Goal: Task Accomplishment & Management: Use online tool/utility

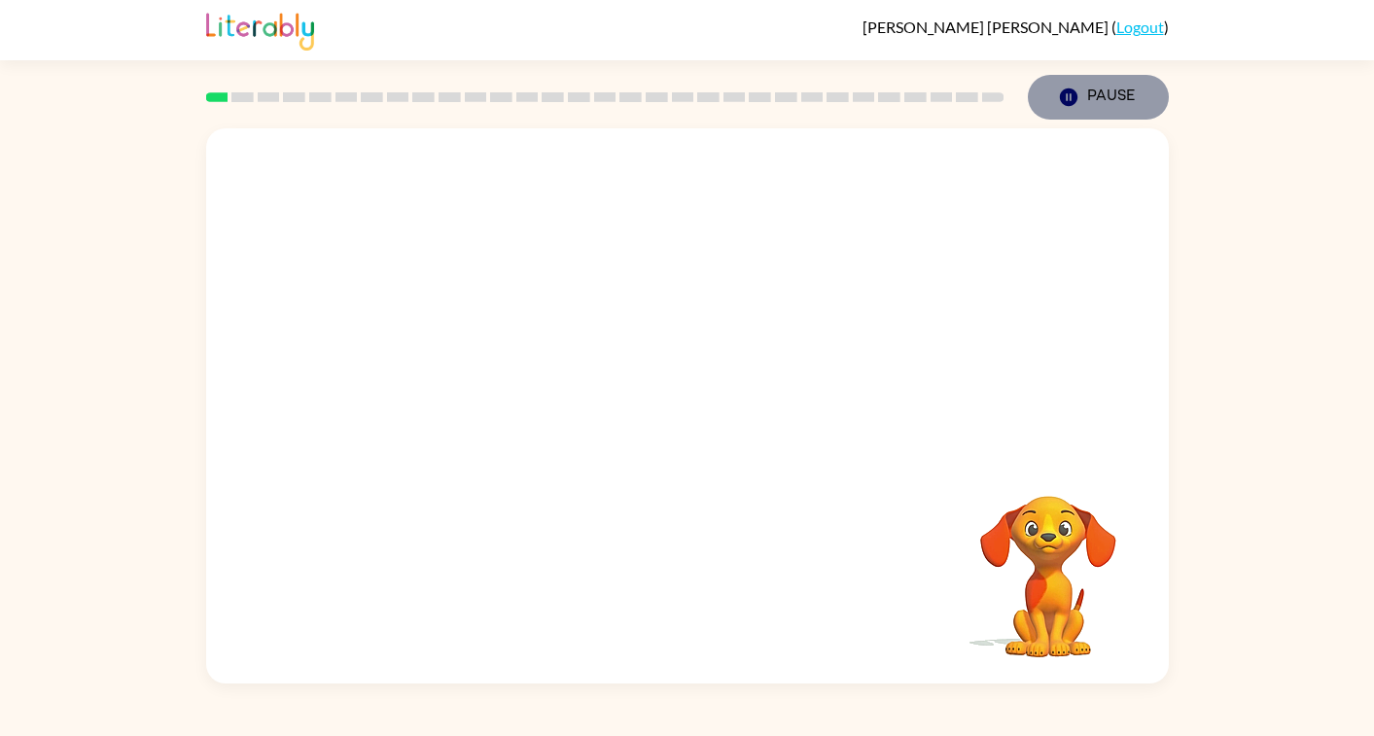
click at [1075, 95] on icon "button" at bounding box center [1068, 97] width 18 height 18
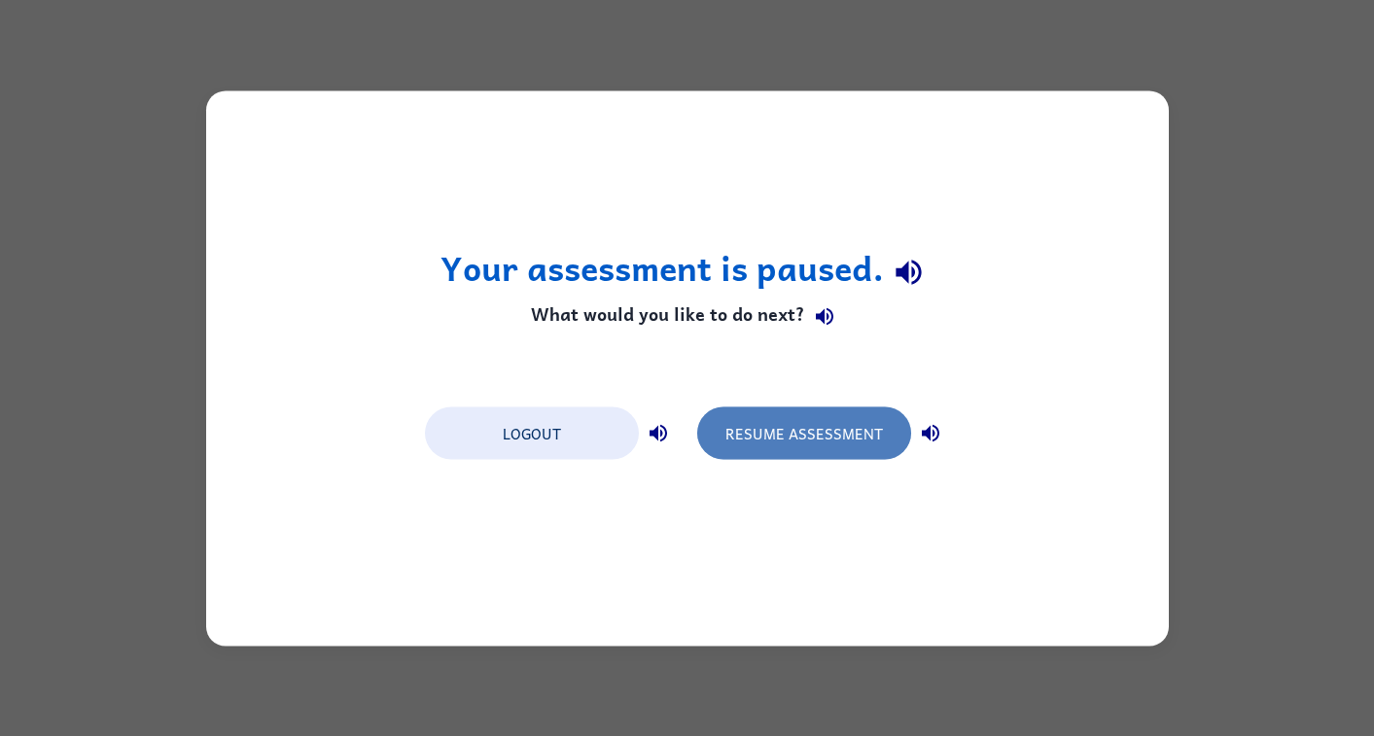
click at [825, 423] on button "Resume Assessment" at bounding box center [804, 432] width 214 height 53
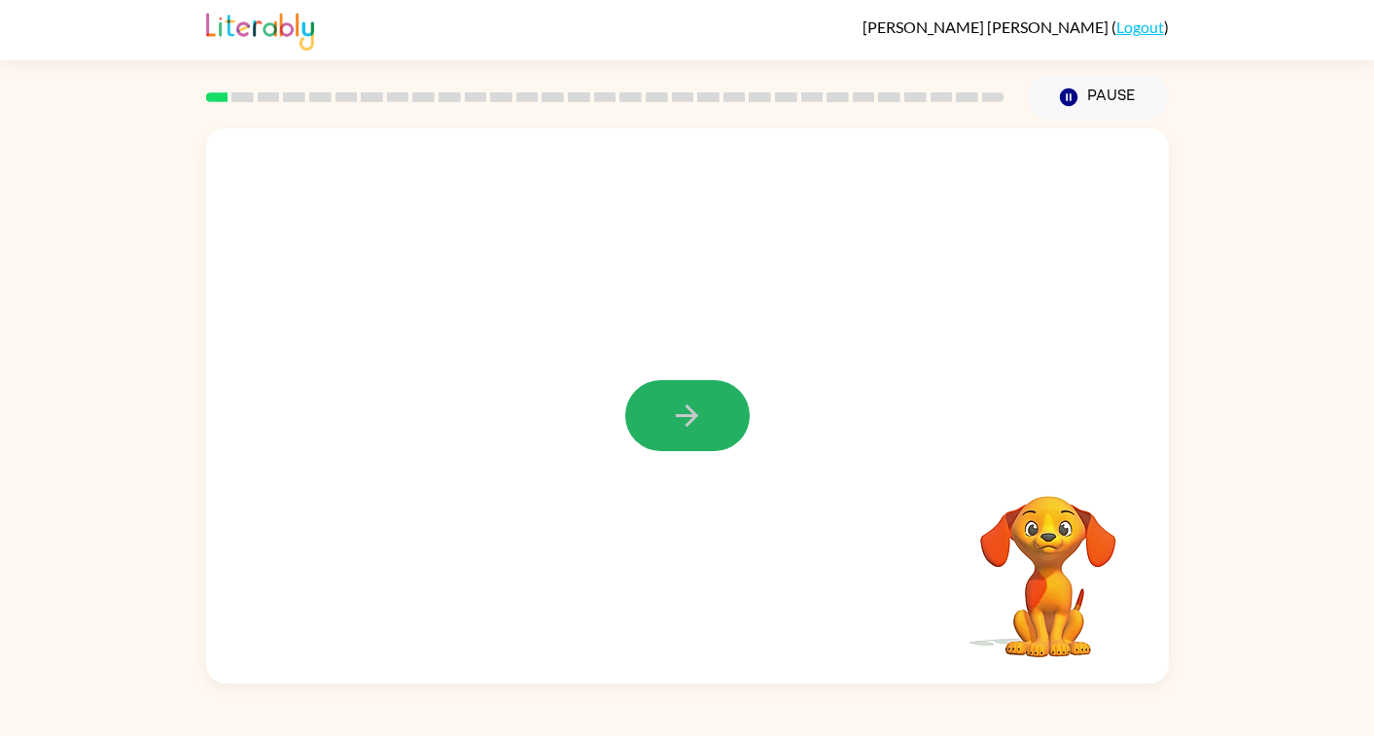
click at [679, 421] on icon "button" at bounding box center [687, 416] width 34 height 34
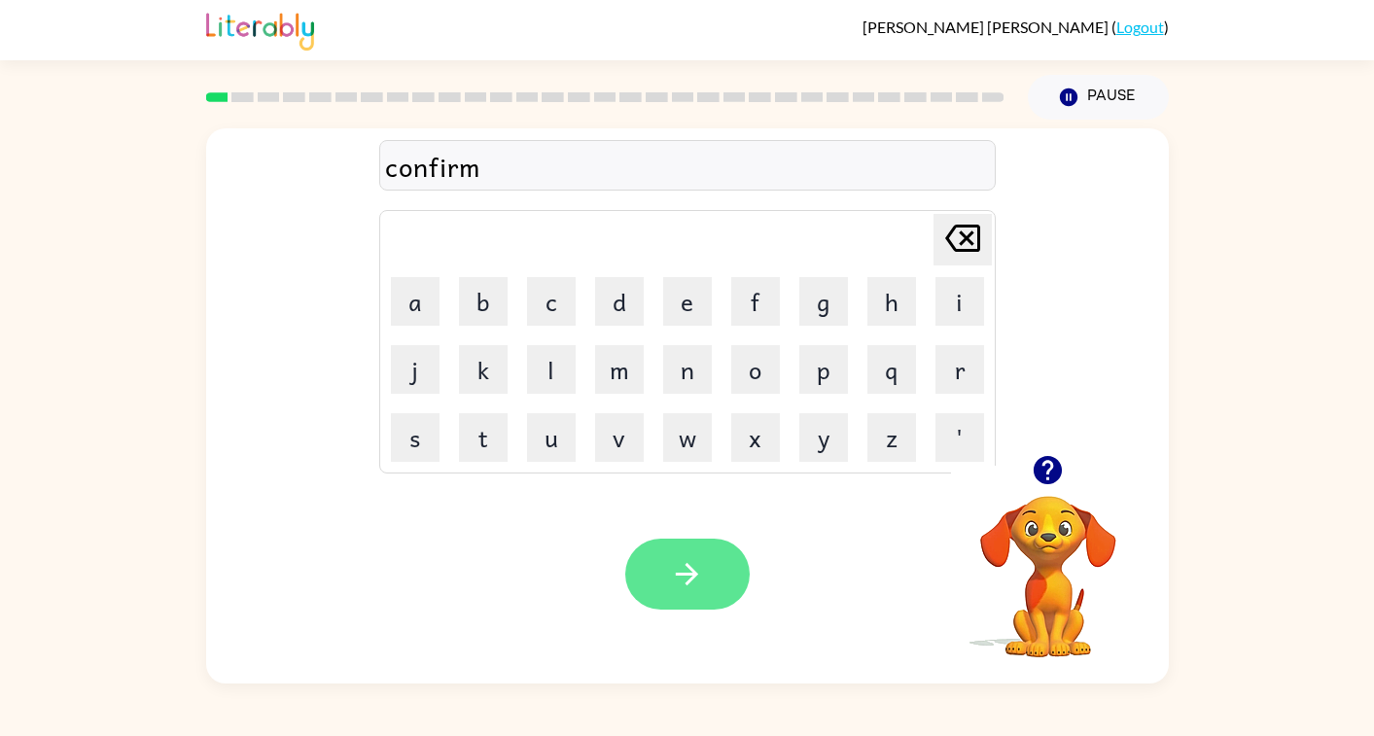
click at [693, 592] on button "button" at bounding box center [687, 574] width 124 height 71
click at [673, 594] on button "button" at bounding box center [687, 574] width 124 height 71
click at [517, 176] on div "fireprofe" at bounding box center [687, 166] width 605 height 41
click at [662, 587] on button "button" at bounding box center [687, 574] width 124 height 71
click at [681, 579] on icon "button" at bounding box center [687, 574] width 34 height 34
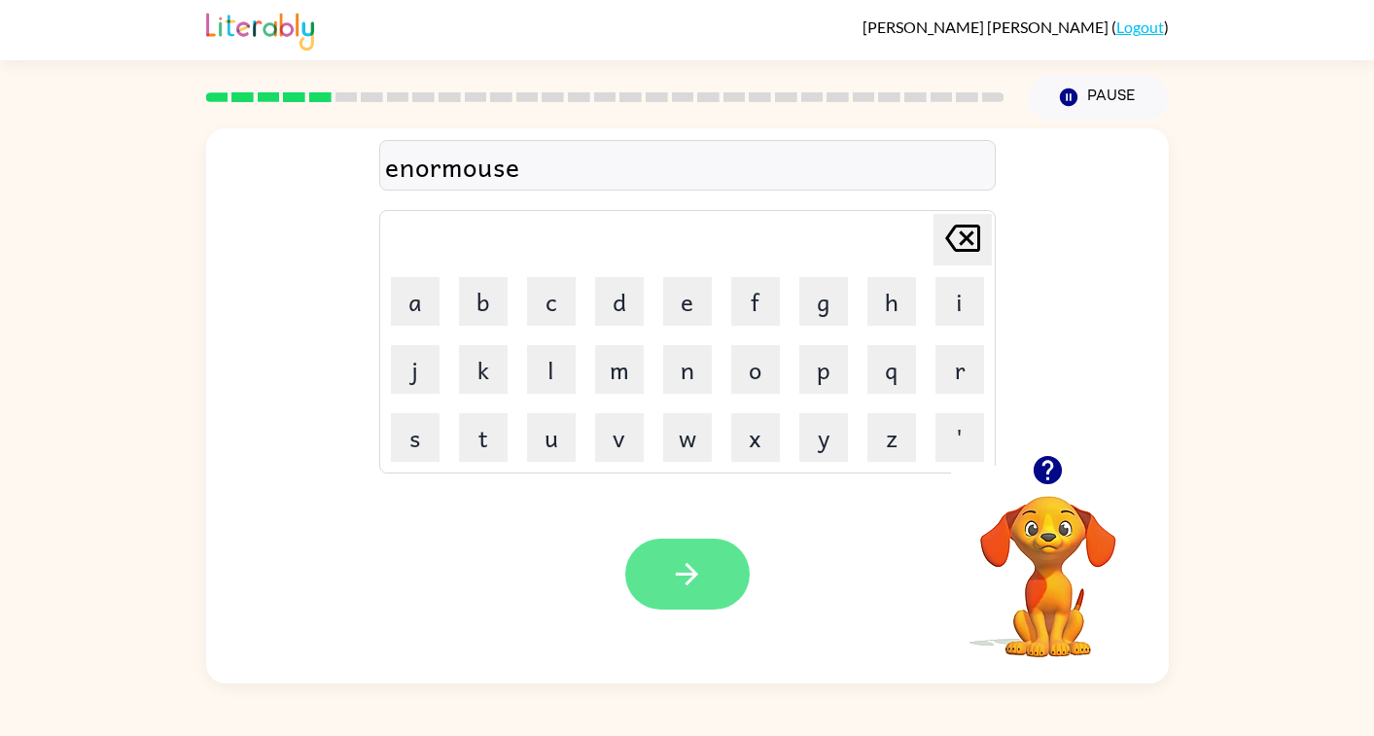
click at [690, 610] on button "button" at bounding box center [687, 574] width 124 height 71
click at [679, 575] on icon "button" at bounding box center [687, 574] width 22 height 22
click at [677, 581] on icon "button" at bounding box center [687, 574] width 34 height 34
click at [676, 585] on icon "button" at bounding box center [687, 574] width 34 height 34
click at [674, 573] on icon "button" at bounding box center [687, 574] width 34 height 34
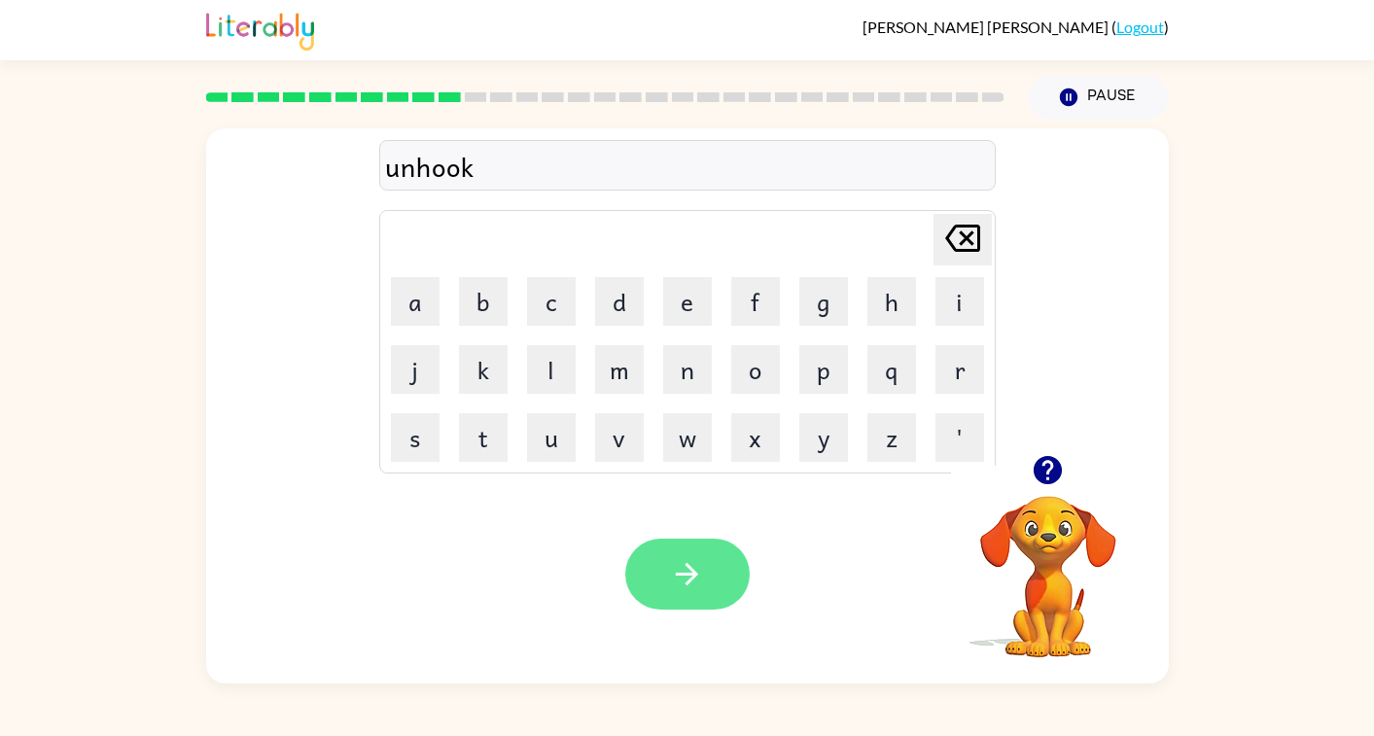
click at [690, 581] on icon "button" at bounding box center [687, 574] width 22 height 22
click at [1035, 574] on video "Your browser must support playing .mp4 files to use Literably. Please try using…" at bounding box center [1048, 563] width 194 height 194
click at [1045, 474] on icon "button" at bounding box center [1048, 470] width 28 height 28
click at [730, 573] on button "button" at bounding box center [687, 574] width 124 height 71
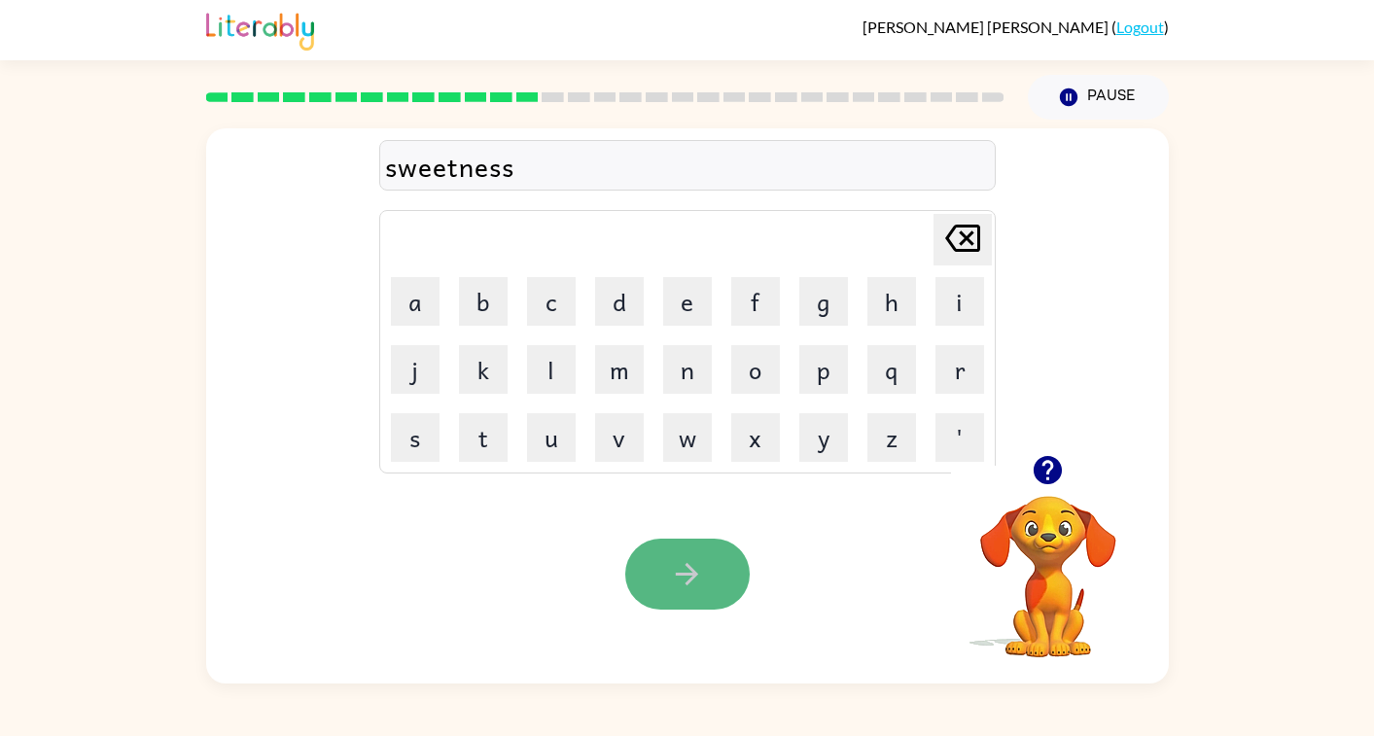
click at [677, 598] on button "button" at bounding box center [687, 574] width 124 height 71
click at [699, 594] on button "button" at bounding box center [687, 574] width 124 height 71
click at [689, 580] on icon "button" at bounding box center [687, 574] width 22 height 22
click at [670, 569] on icon "button" at bounding box center [687, 574] width 34 height 34
click at [647, 582] on button "button" at bounding box center [687, 574] width 124 height 71
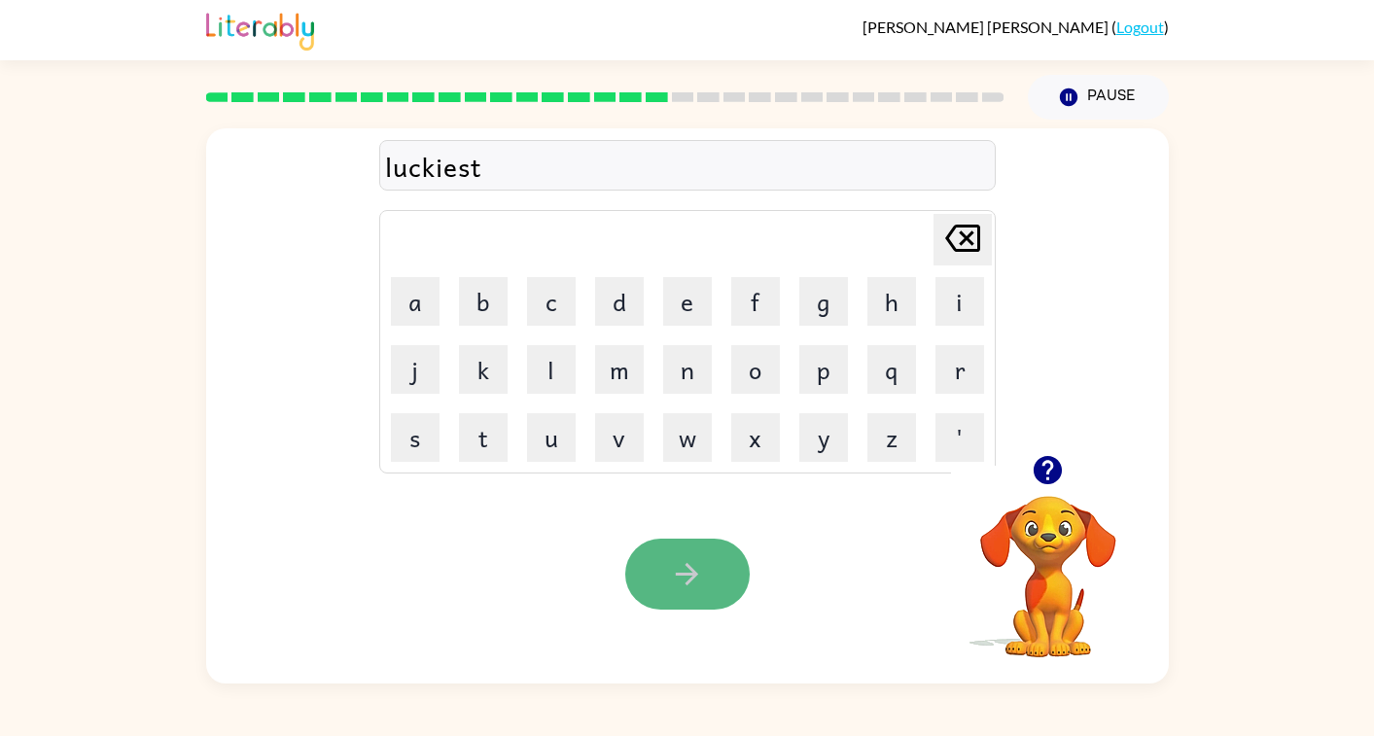
click at [690, 595] on button "button" at bounding box center [687, 574] width 124 height 71
click at [674, 577] on icon "button" at bounding box center [687, 574] width 34 height 34
click at [675, 576] on icon "button" at bounding box center [687, 574] width 34 height 34
click at [683, 586] on icon "button" at bounding box center [687, 574] width 34 height 34
click at [658, 579] on button "button" at bounding box center [687, 574] width 124 height 71
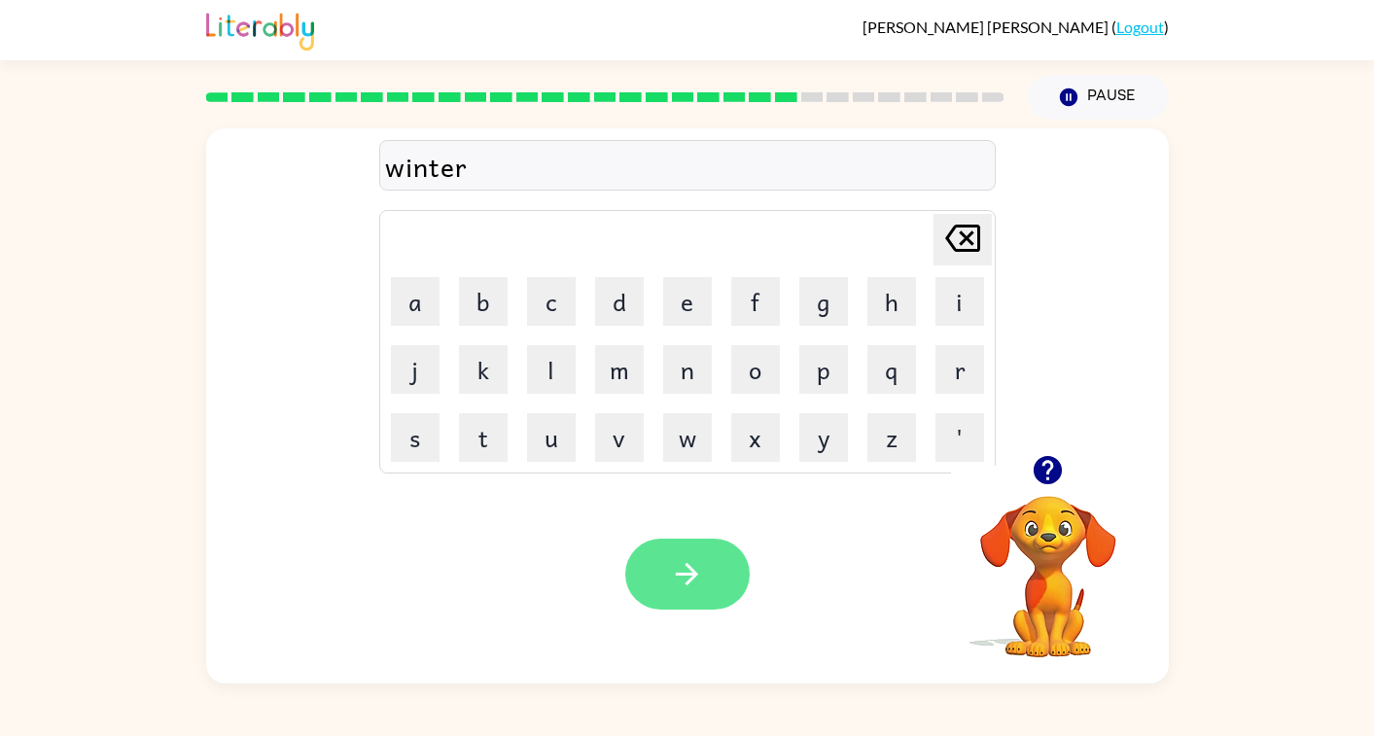
click at [702, 592] on button "button" at bounding box center [687, 574] width 124 height 71
click at [645, 580] on button "button" at bounding box center [687, 574] width 124 height 71
click at [687, 591] on button "button" at bounding box center [687, 574] width 124 height 71
click at [685, 569] on icon "button" at bounding box center [687, 574] width 34 height 34
click at [666, 586] on button "button" at bounding box center [687, 574] width 124 height 71
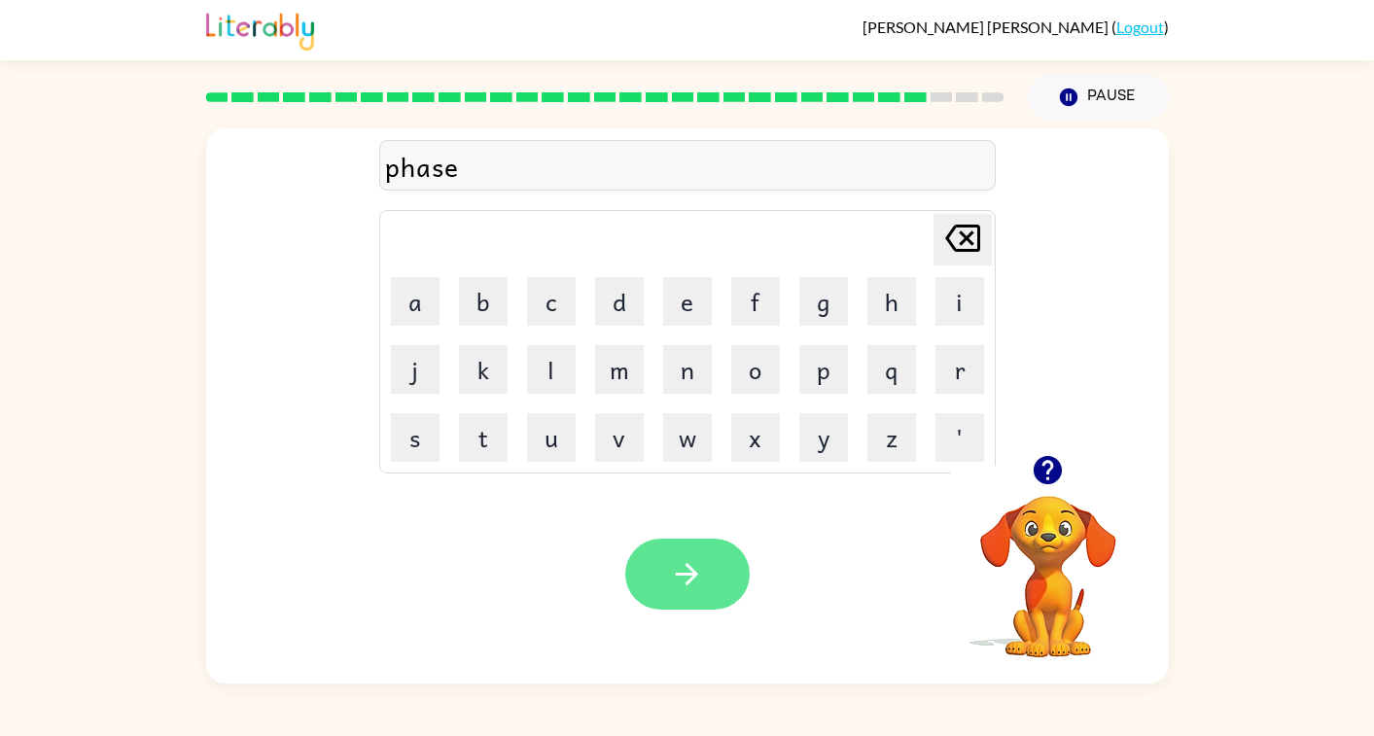
click at [654, 584] on button "button" at bounding box center [687, 574] width 124 height 71
click at [674, 605] on button "button" at bounding box center [687, 574] width 124 height 71
click at [662, 564] on button "button" at bounding box center [687, 574] width 124 height 71
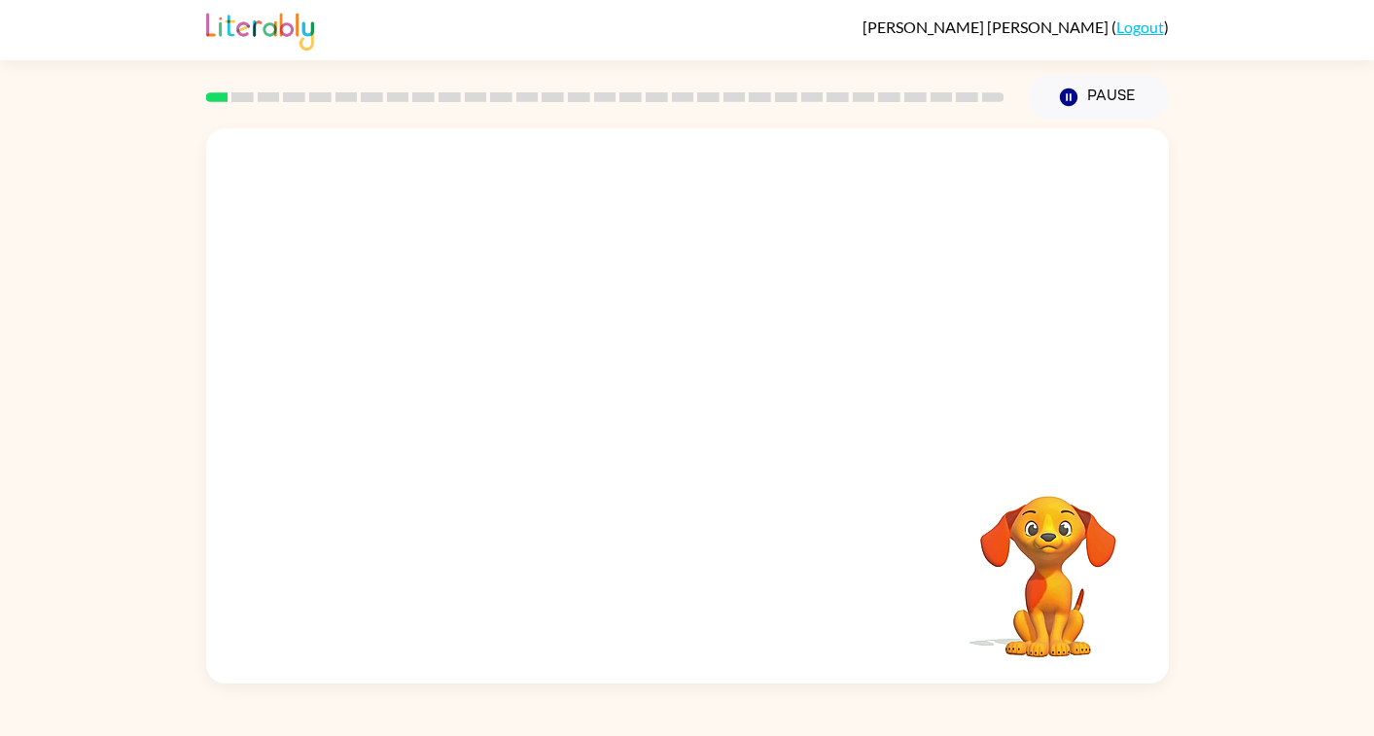
click at [463, 373] on video "Your browser must support playing .mp4 files to use Literably. Please try using…" at bounding box center [687, 291] width 963 height 327
click at [686, 424] on icon "button" at bounding box center [687, 415] width 22 height 22
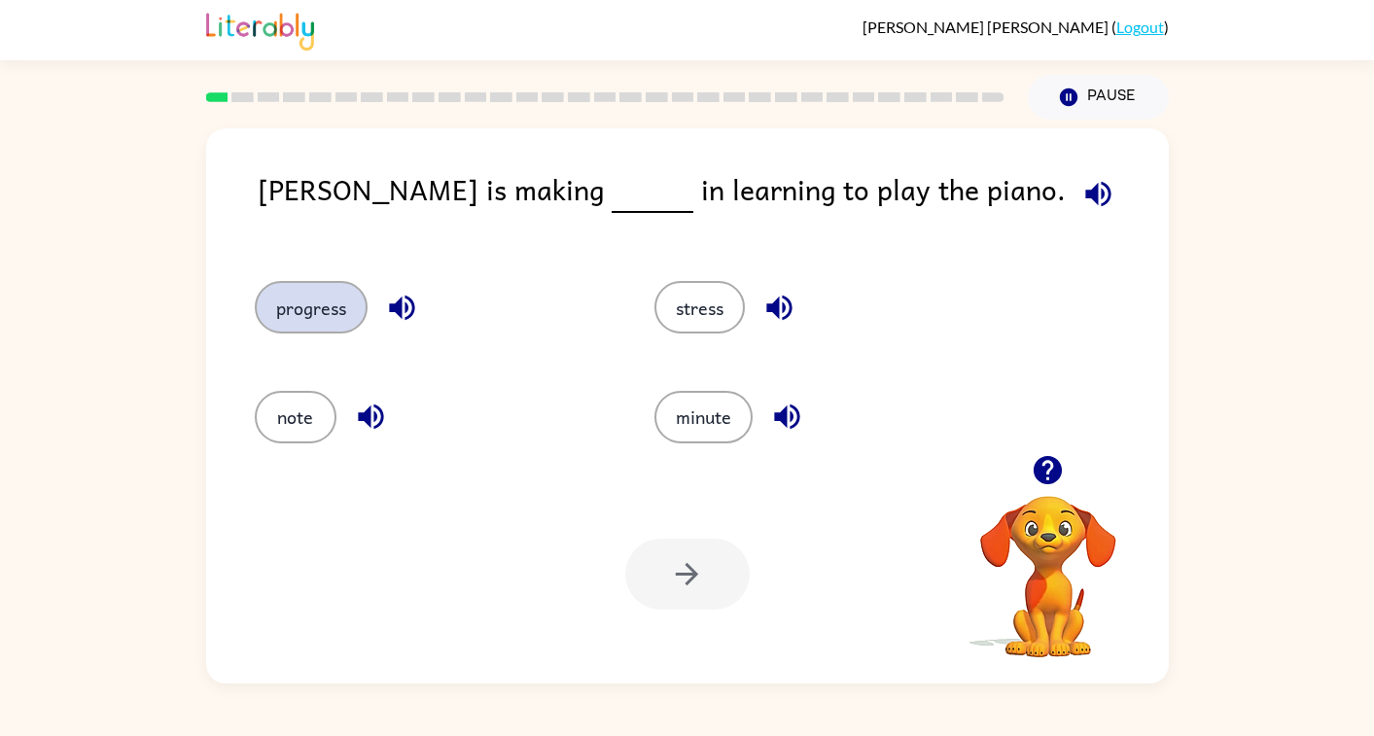
click at [314, 300] on button "progress" at bounding box center [311, 307] width 113 height 53
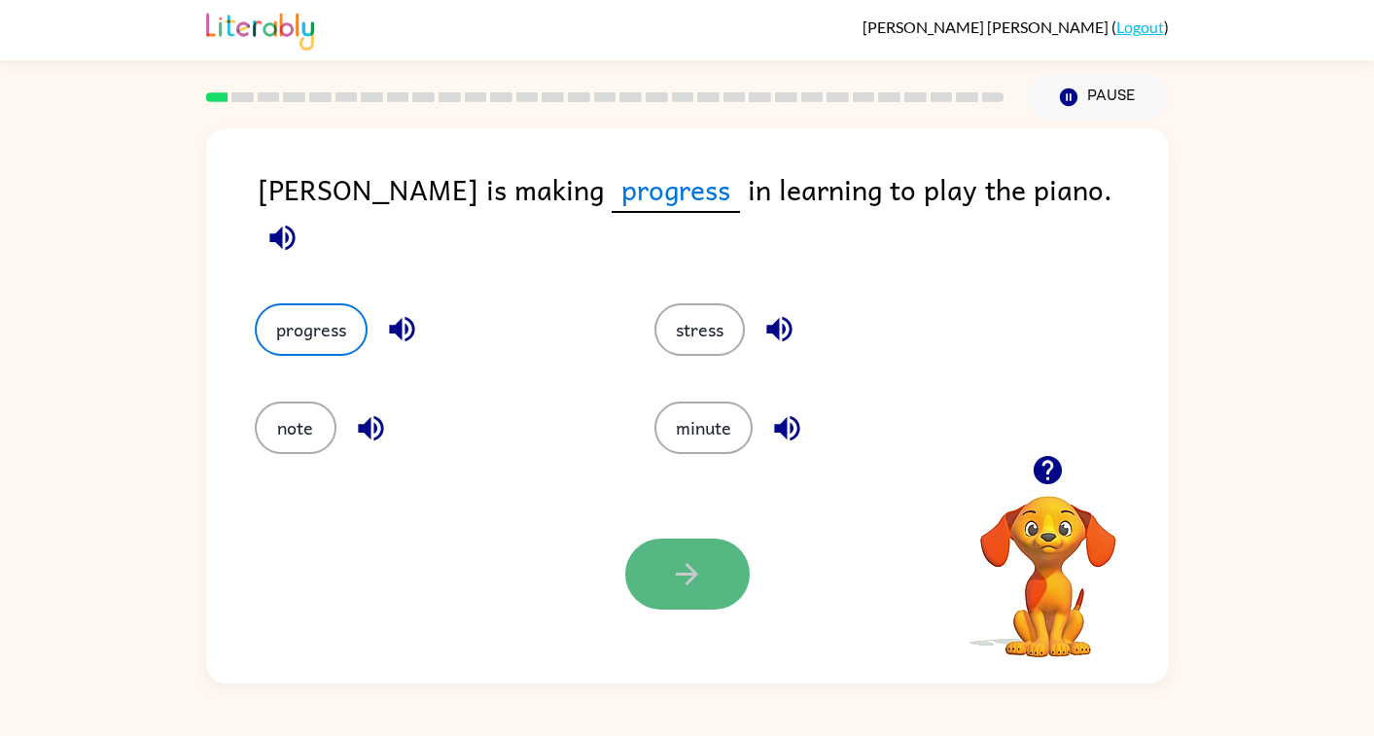
click at [680, 566] on icon "button" at bounding box center [687, 574] width 34 height 34
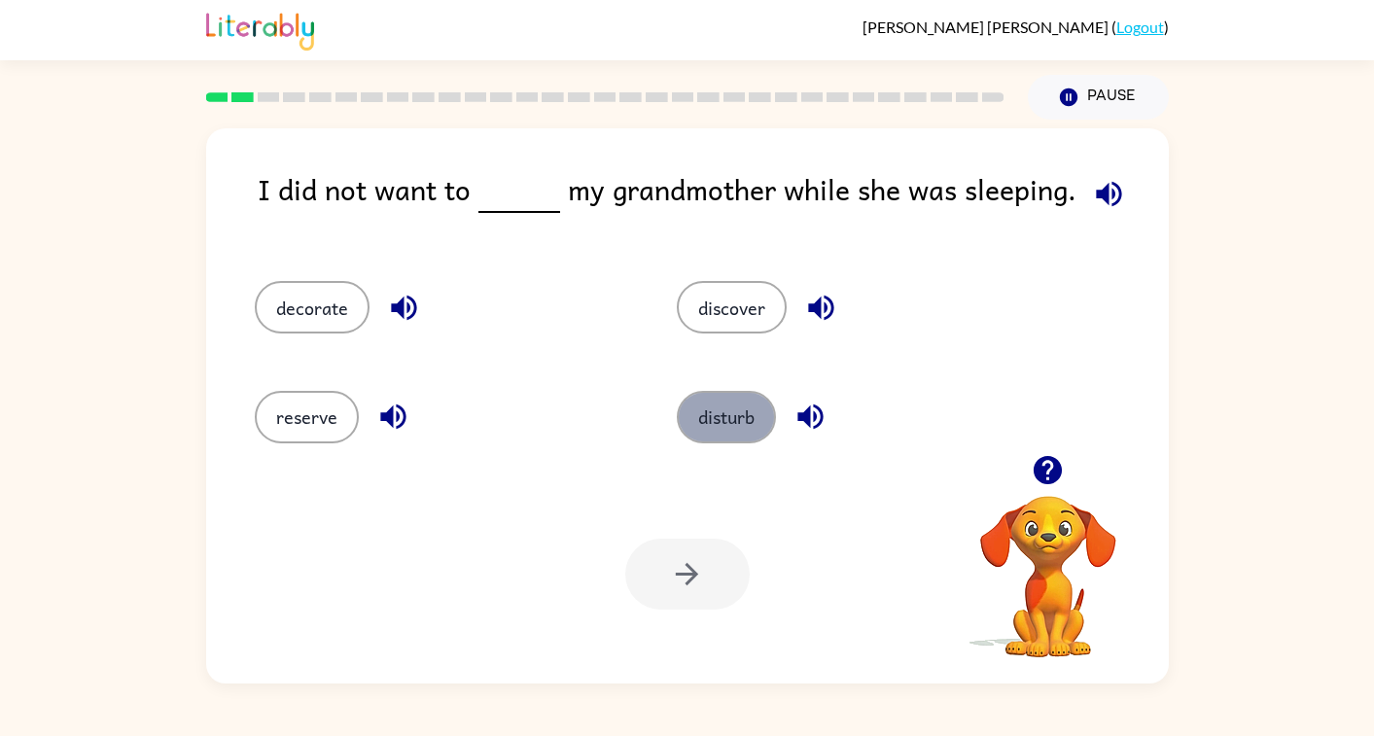
click at [717, 429] on button "disturb" at bounding box center [726, 417] width 99 height 53
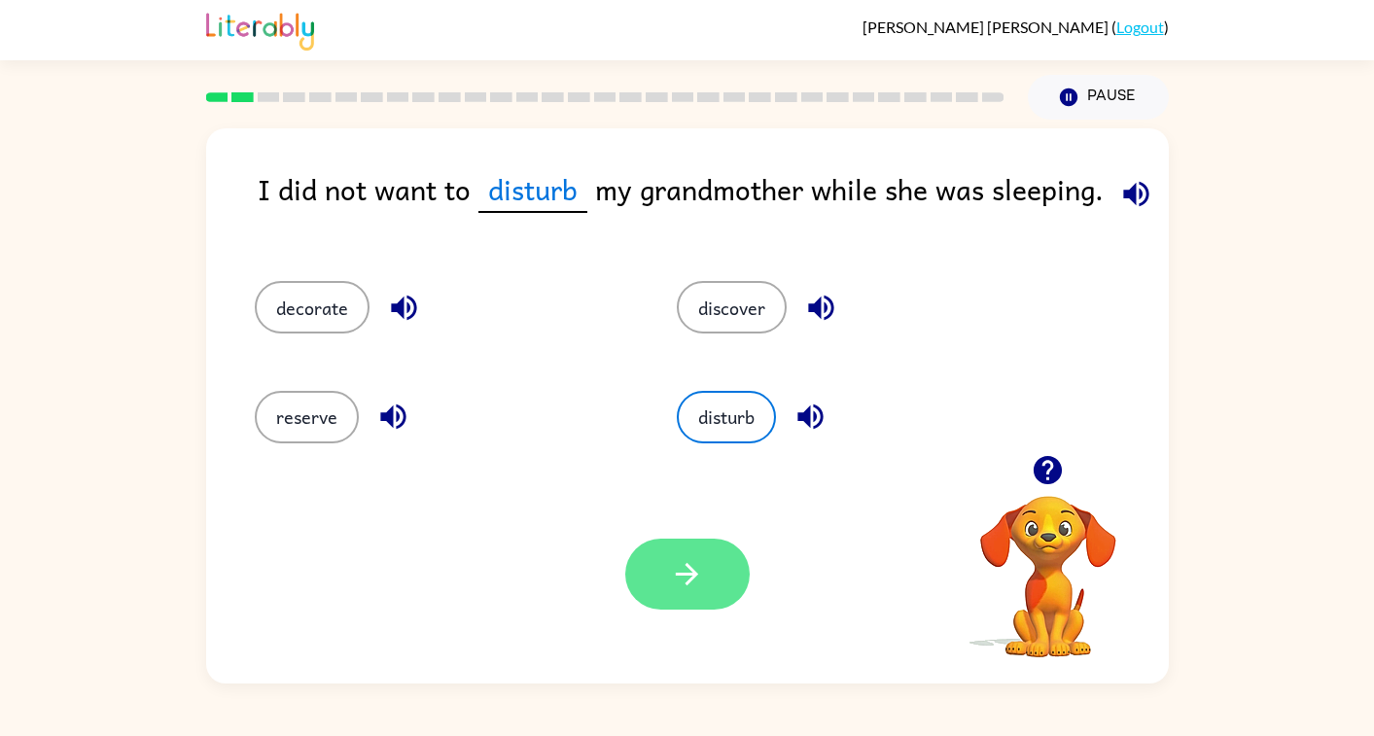
click at [676, 561] on icon "button" at bounding box center [687, 574] width 34 height 34
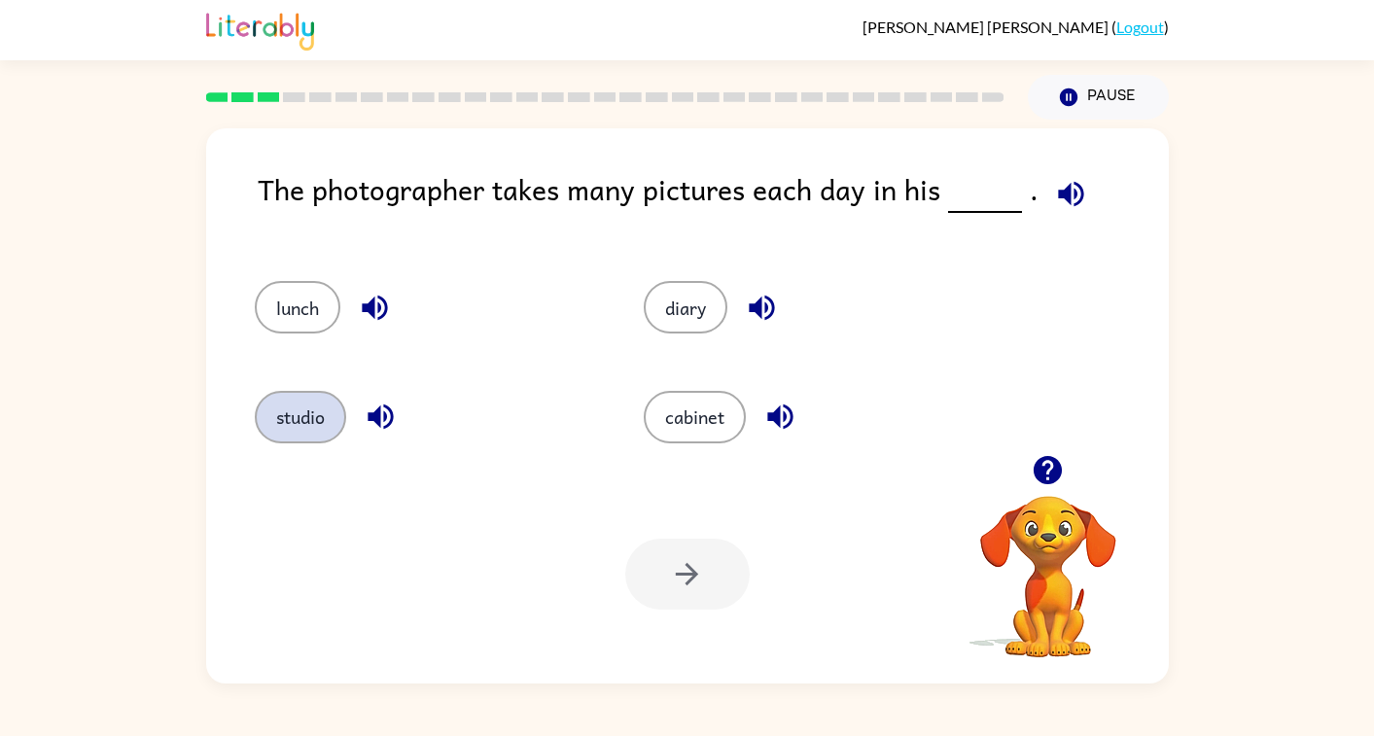
click at [300, 421] on button "studio" at bounding box center [300, 417] width 91 height 53
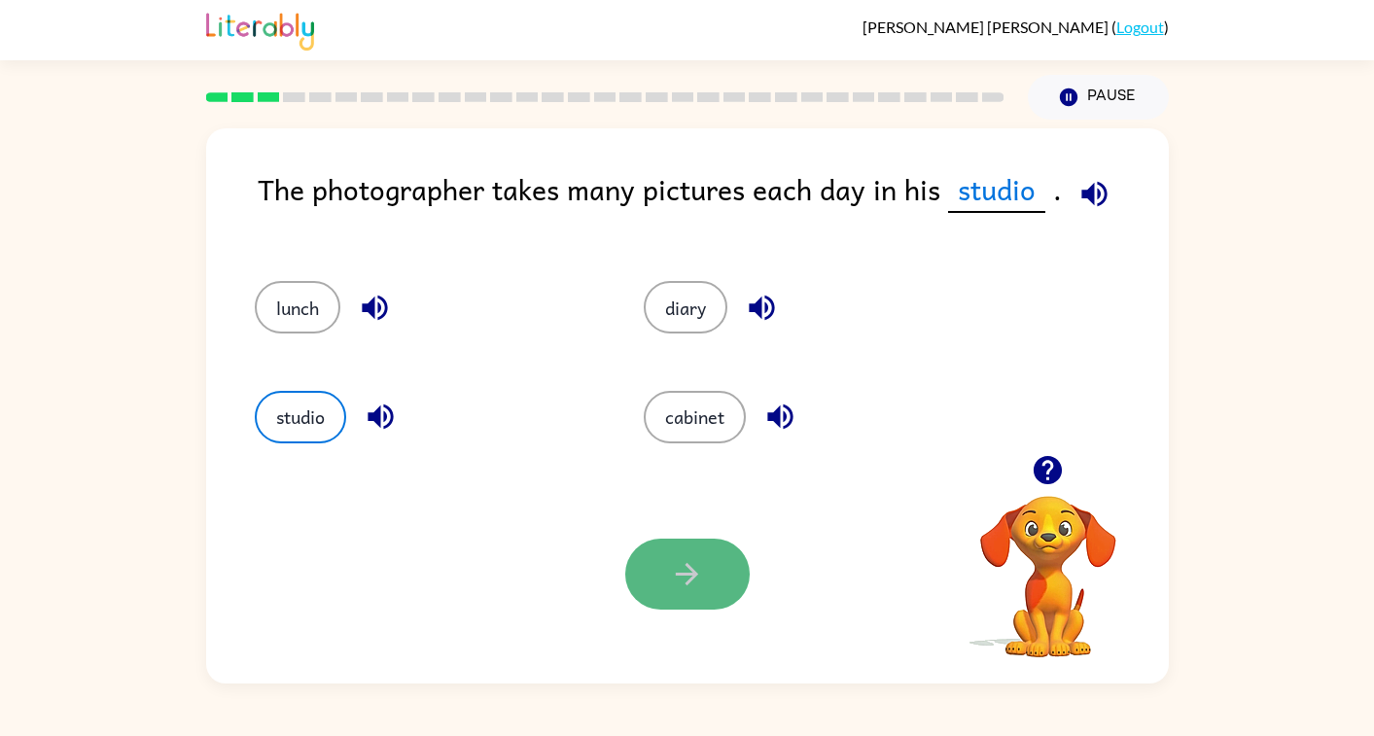
click at [698, 572] on icon "button" at bounding box center [687, 574] width 34 height 34
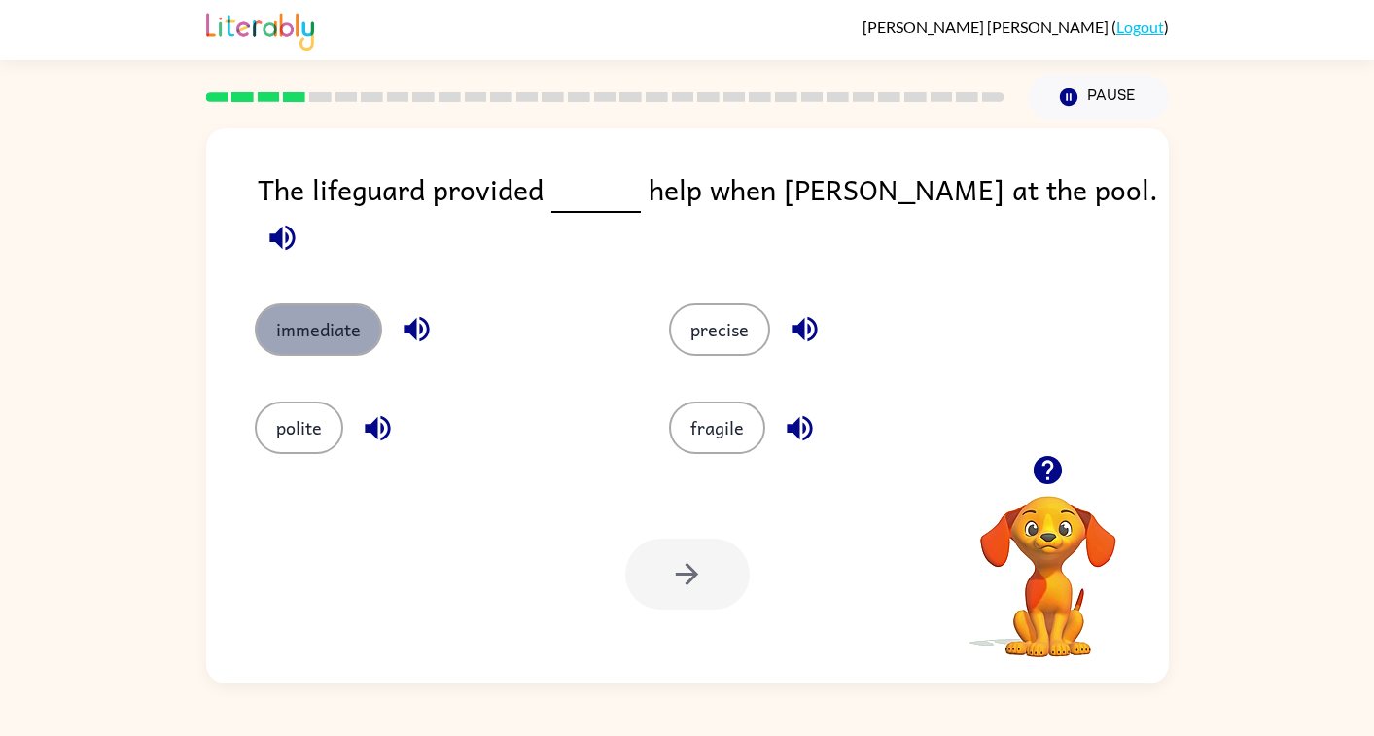
click at [340, 305] on button "immediate" at bounding box center [318, 329] width 127 height 53
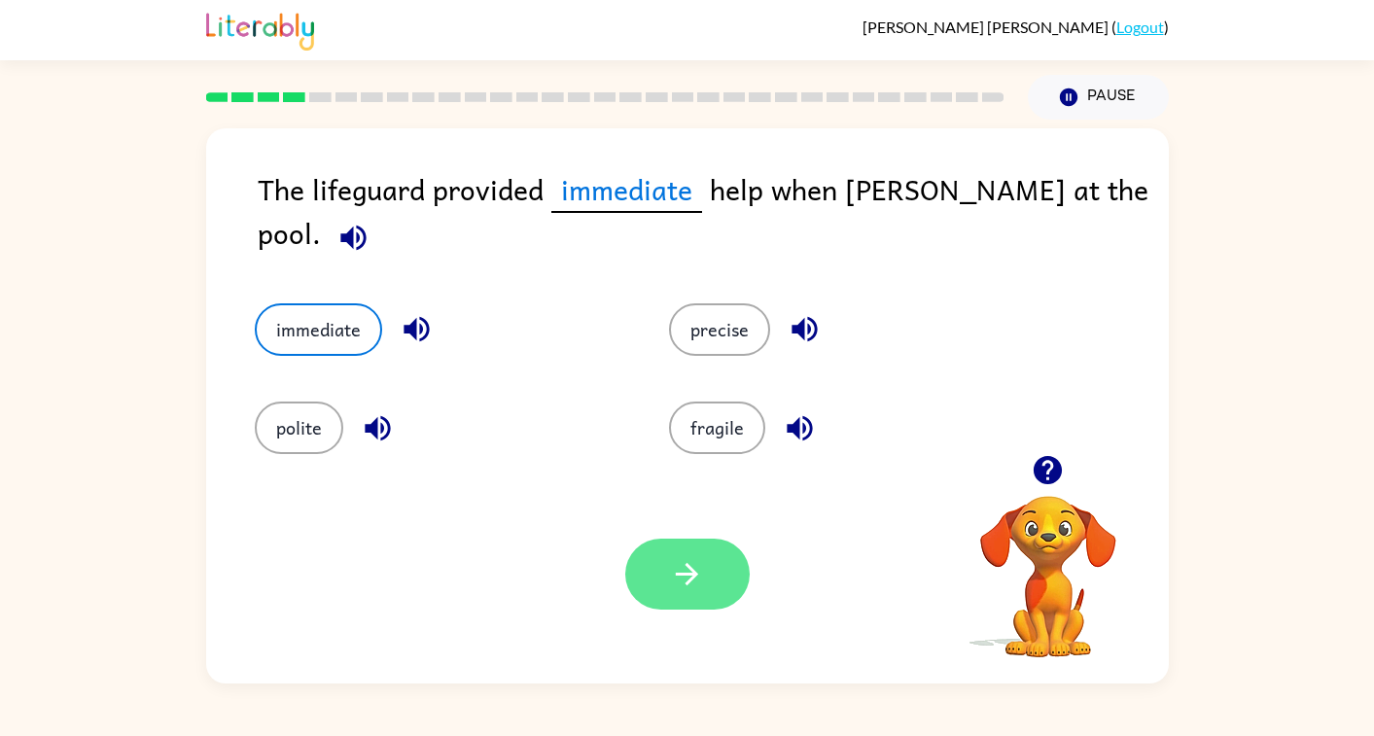
click at [693, 558] on icon "button" at bounding box center [687, 574] width 34 height 34
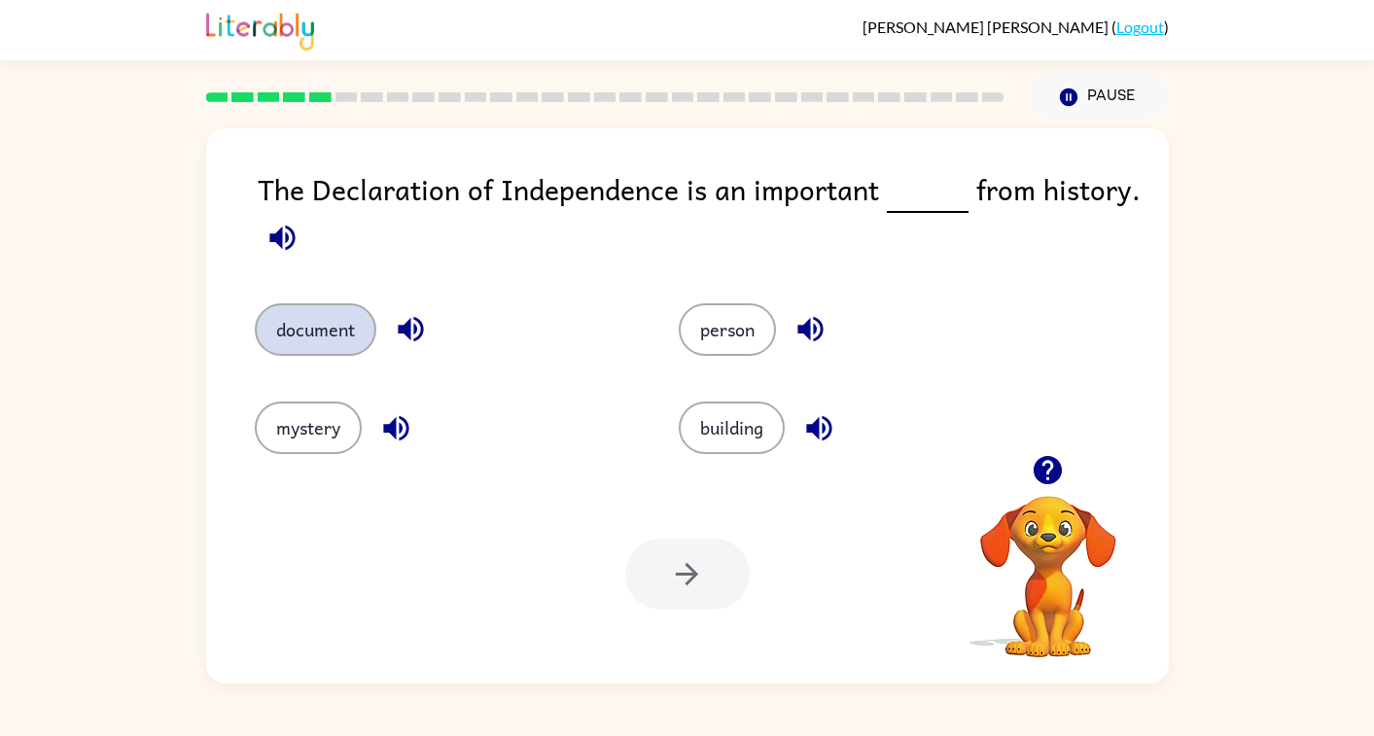
click at [315, 334] on button "document" at bounding box center [316, 329] width 122 height 53
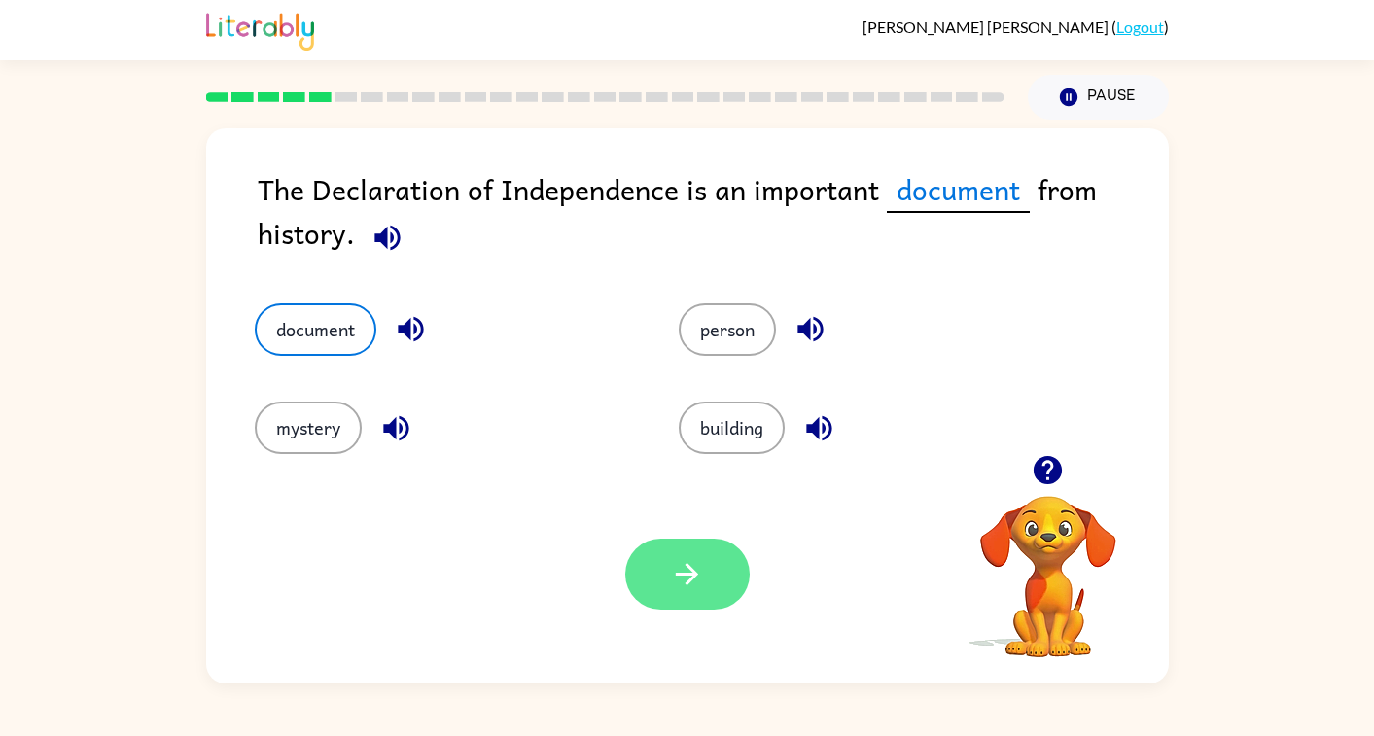
click at [655, 578] on button "button" at bounding box center [687, 574] width 124 height 71
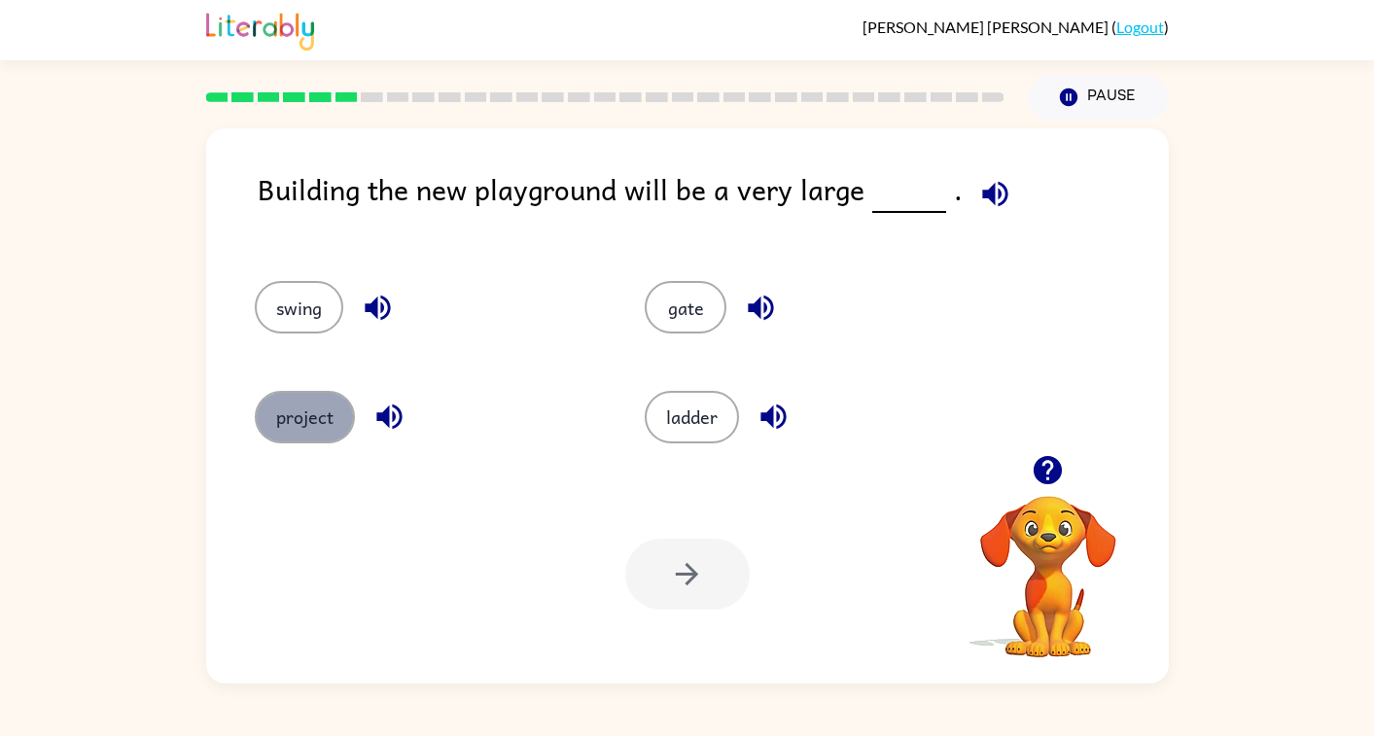
click at [294, 404] on button "project" at bounding box center [305, 417] width 100 height 53
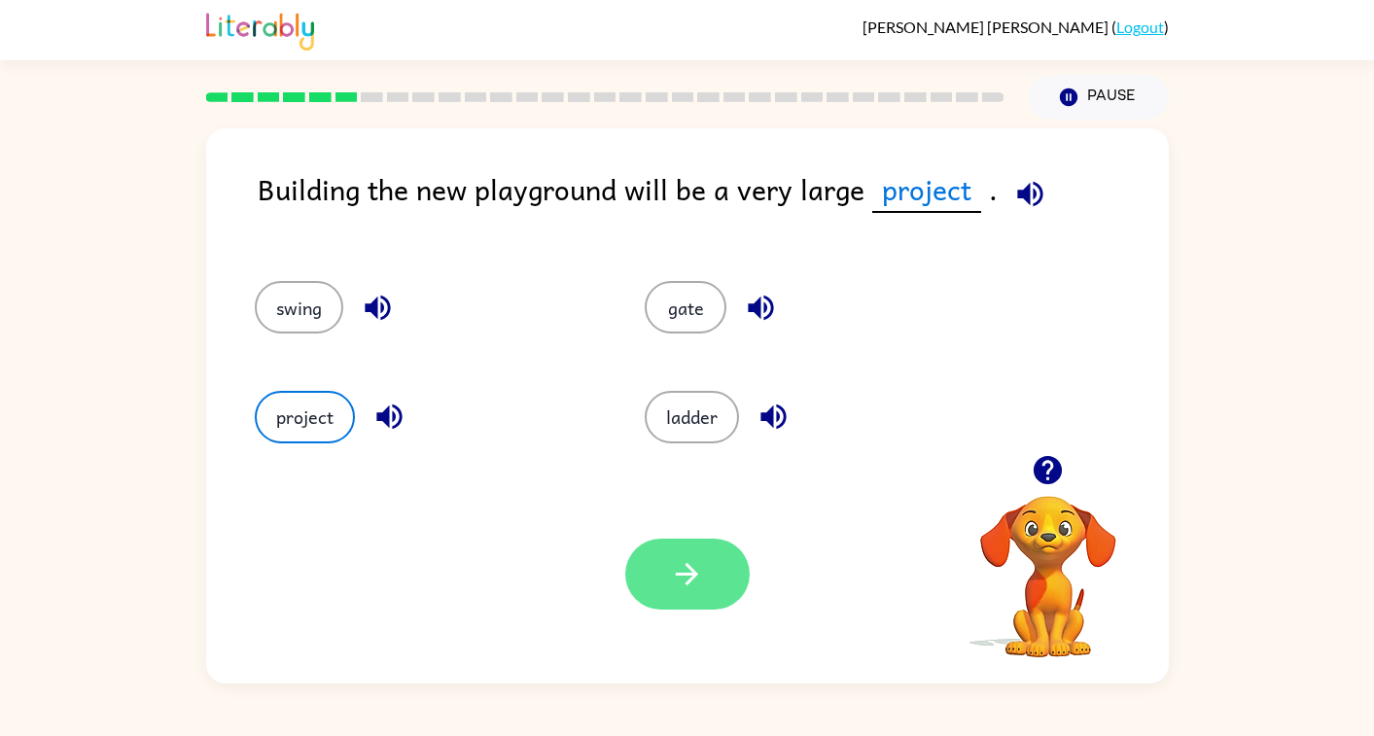
click at [656, 590] on button "button" at bounding box center [687, 574] width 124 height 71
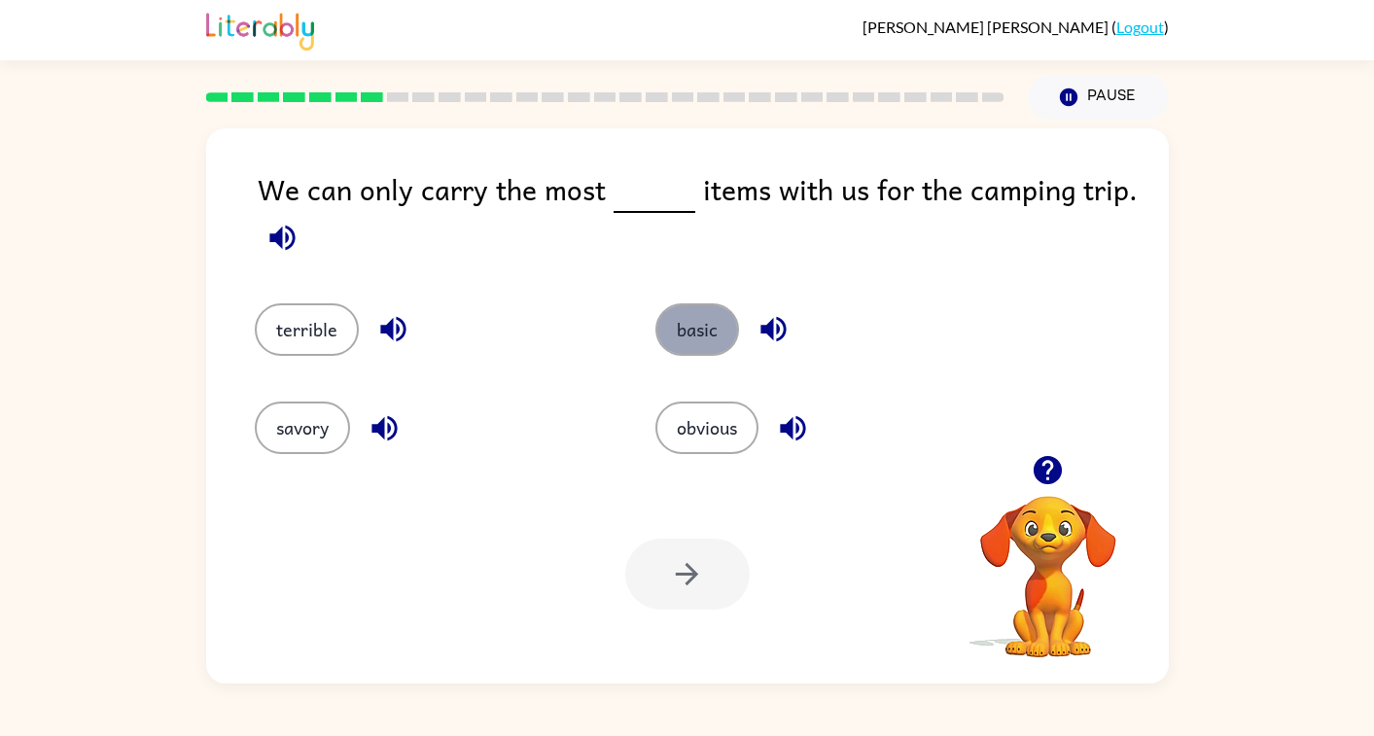
click at [716, 331] on button "basic" at bounding box center [697, 329] width 84 height 53
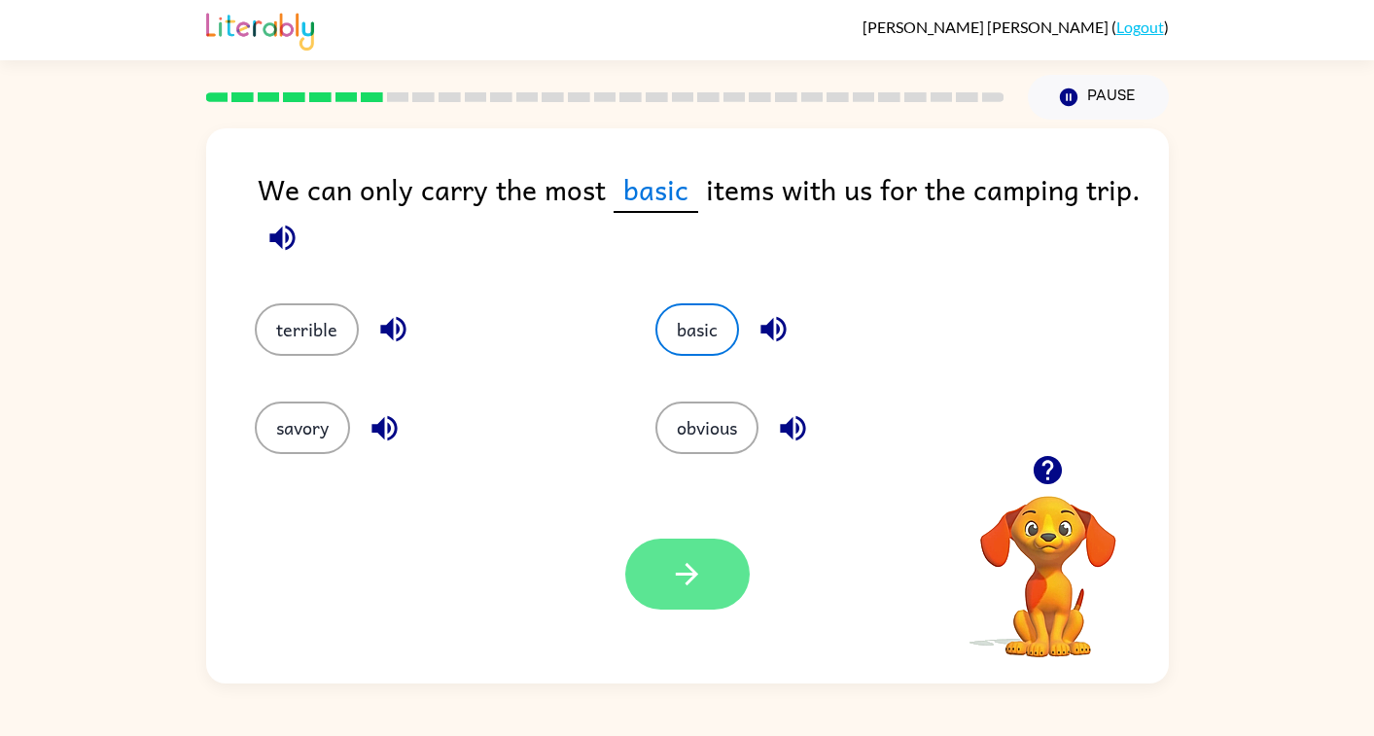
click at [676, 580] on icon "button" at bounding box center [687, 574] width 34 height 34
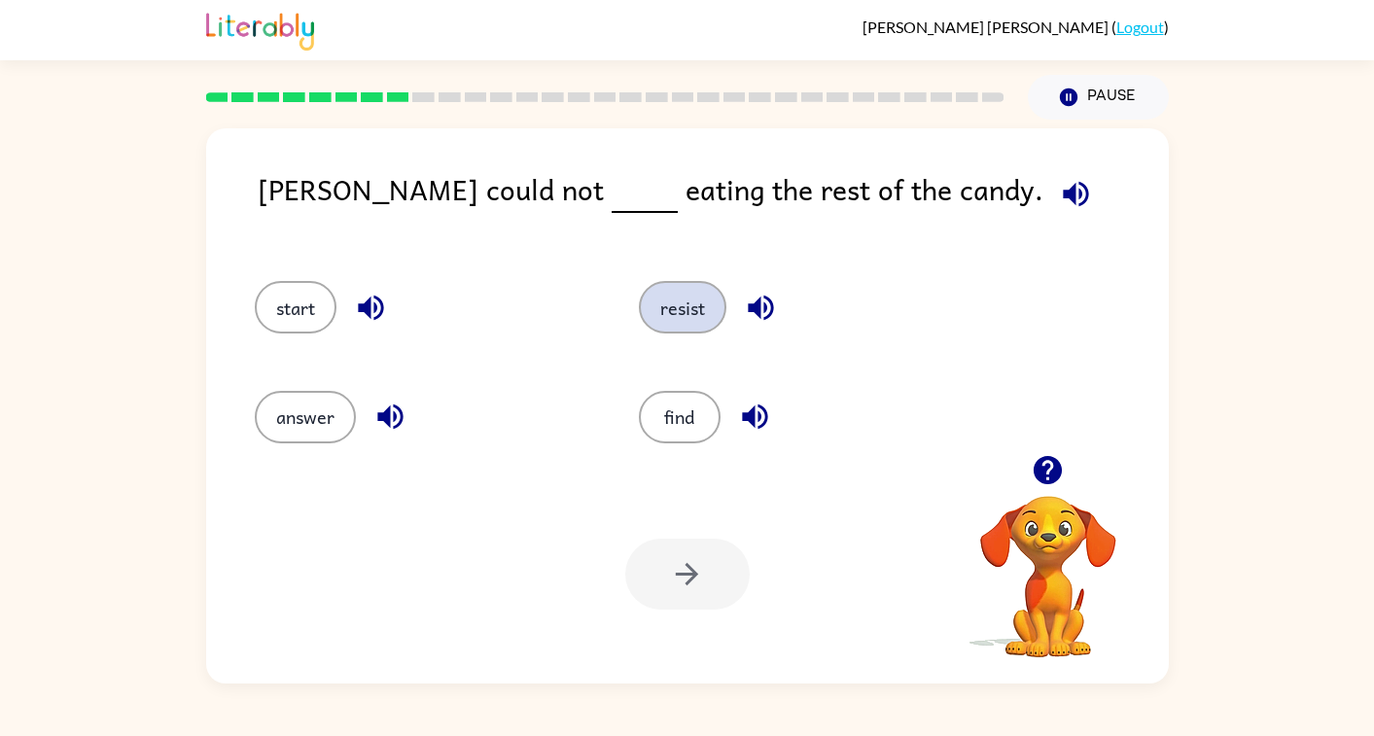
click at [684, 304] on button "resist" at bounding box center [683, 307] width 88 height 53
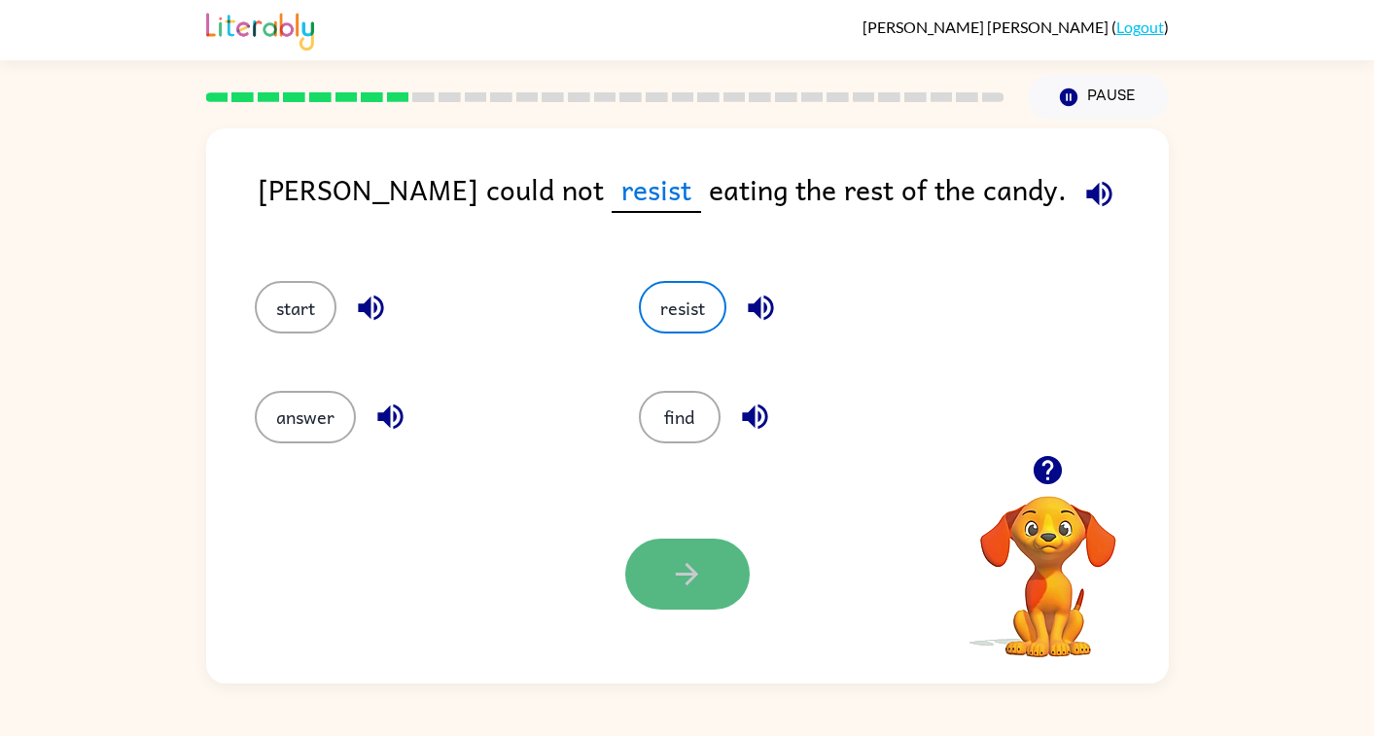
click at [685, 605] on button "button" at bounding box center [687, 574] width 124 height 71
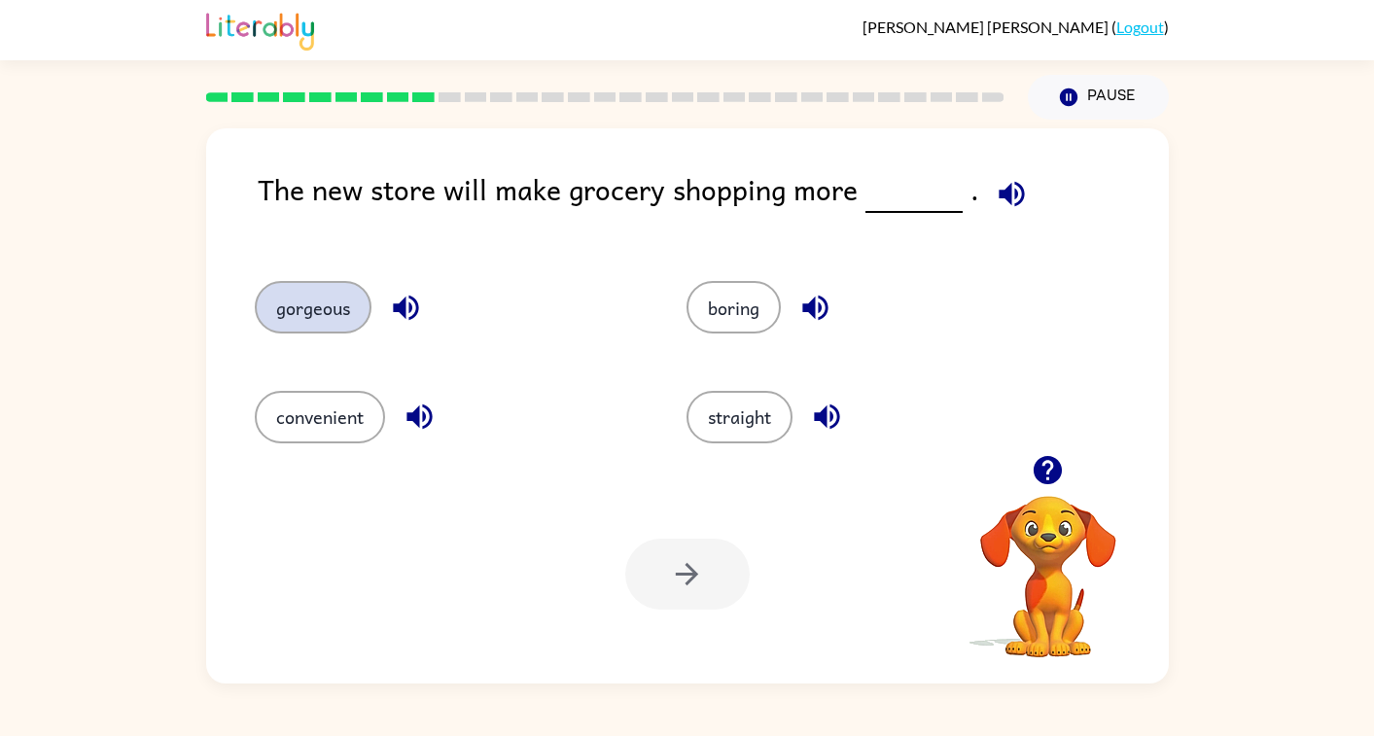
click at [344, 319] on button "gorgeous" at bounding box center [313, 307] width 117 height 53
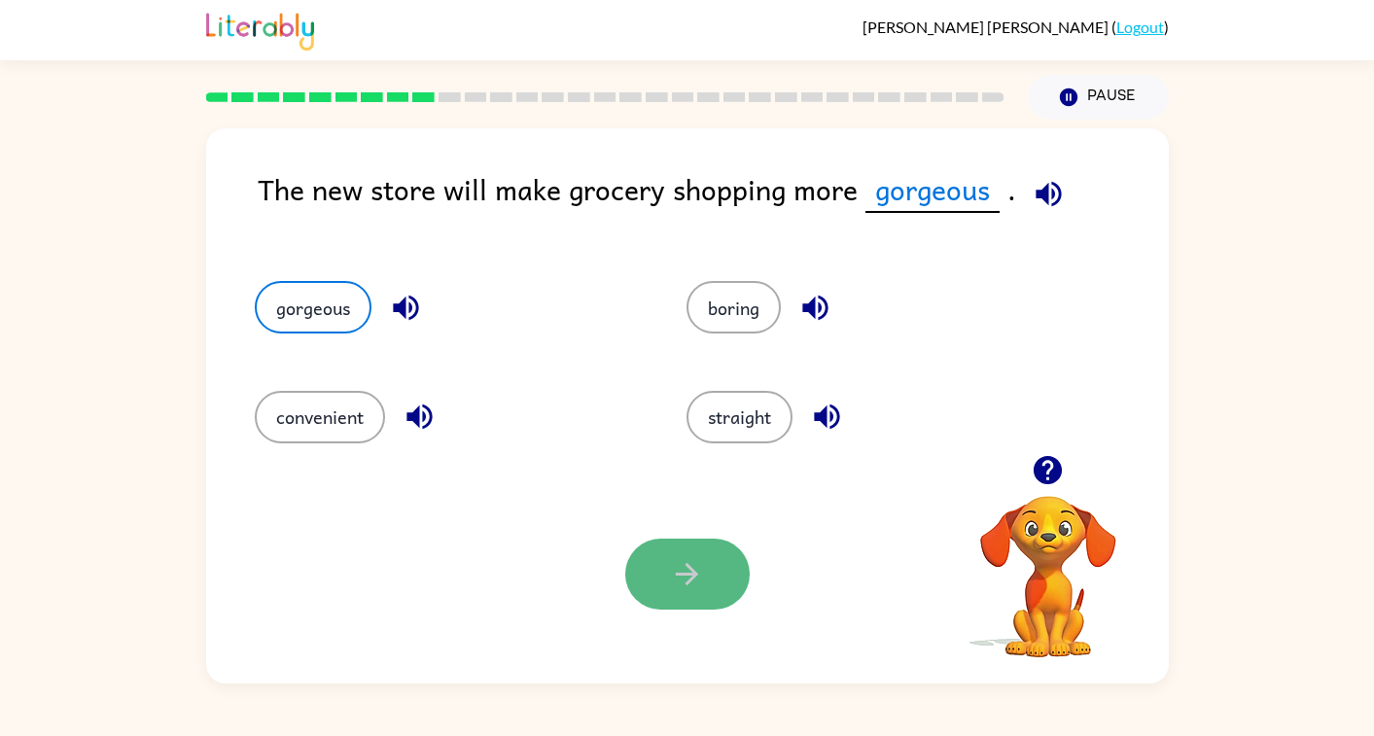
click at [683, 557] on icon "button" at bounding box center [687, 574] width 34 height 34
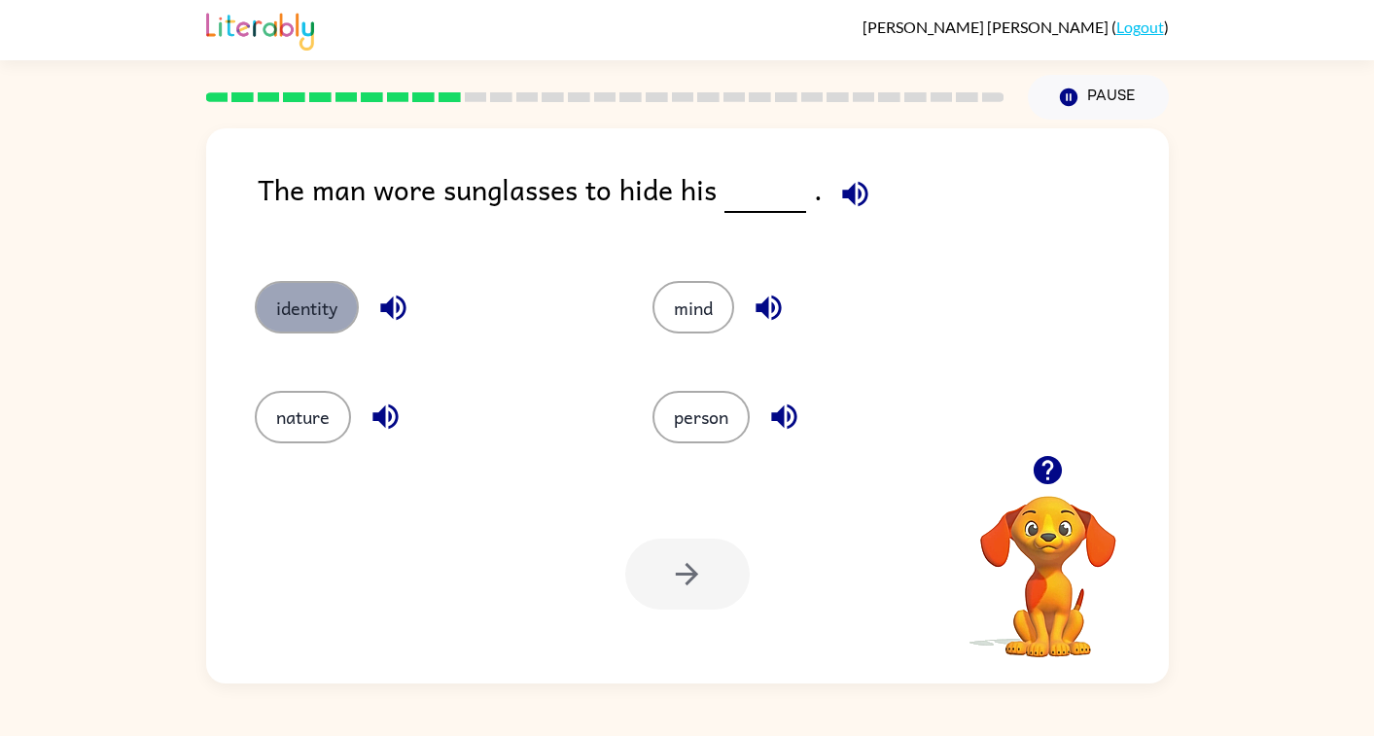
click at [289, 310] on button "identity" at bounding box center [307, 307] width 104 height 53
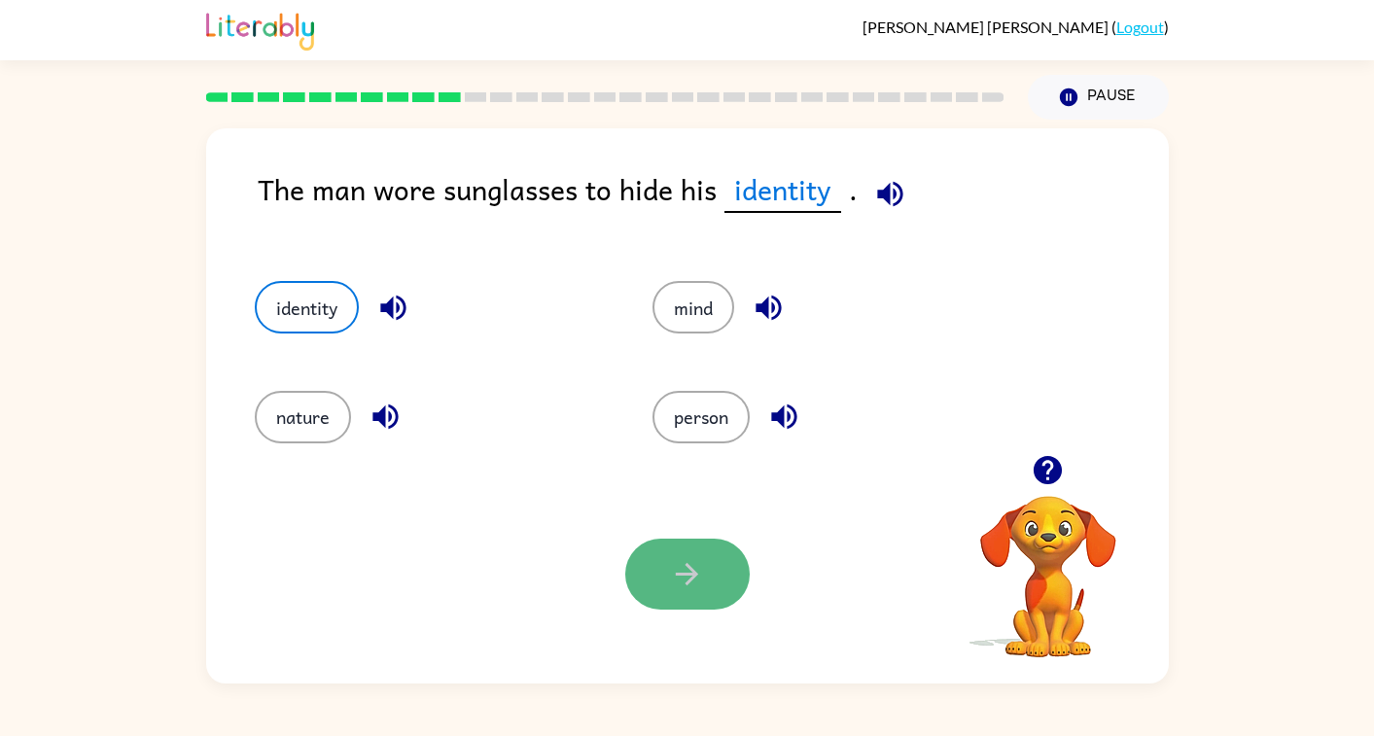
click at [687, 572] on icon "button" at bounding box center [687, 574] width 34 height 34
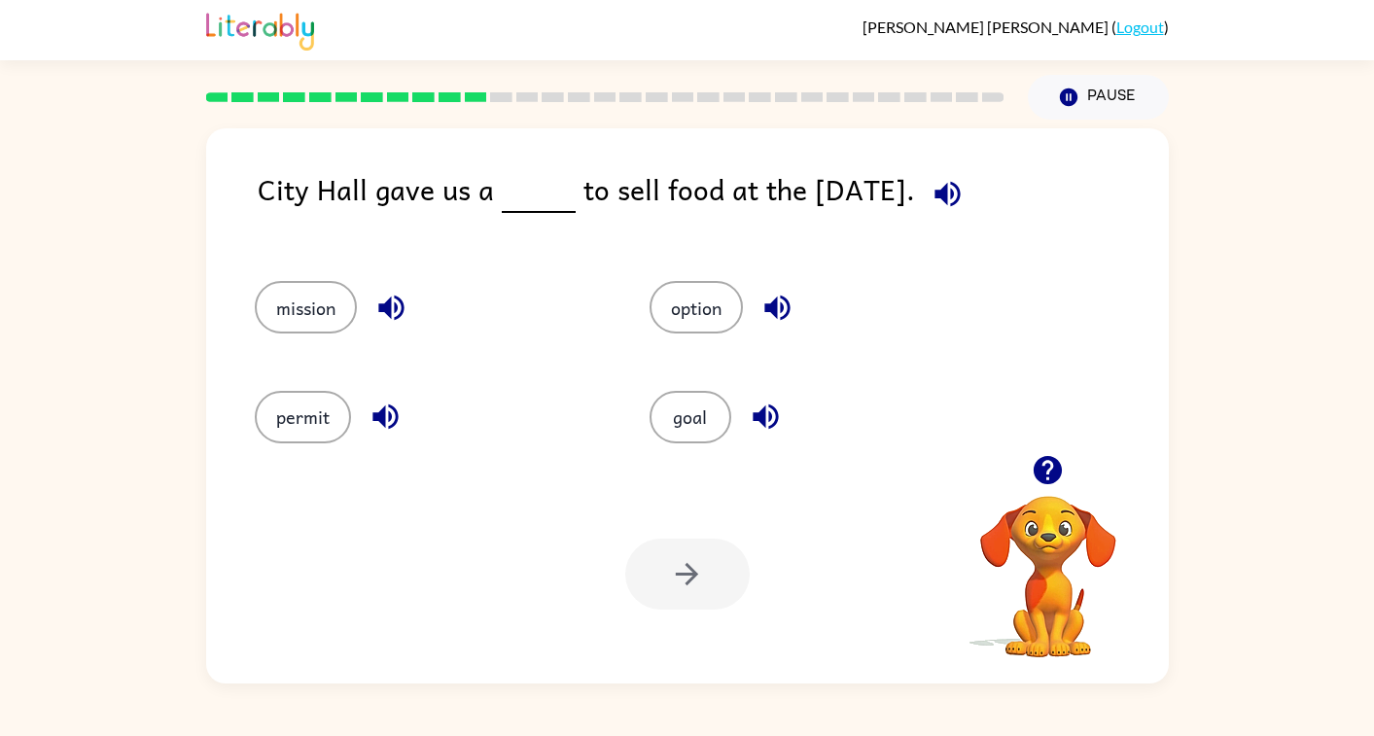
click at [1035, 465] on icon "button" at bounding box center [1048, 470] width 28 height 28
click at [297, 429] on button "permit" at bounding box center [303, 417] width 96 height 53
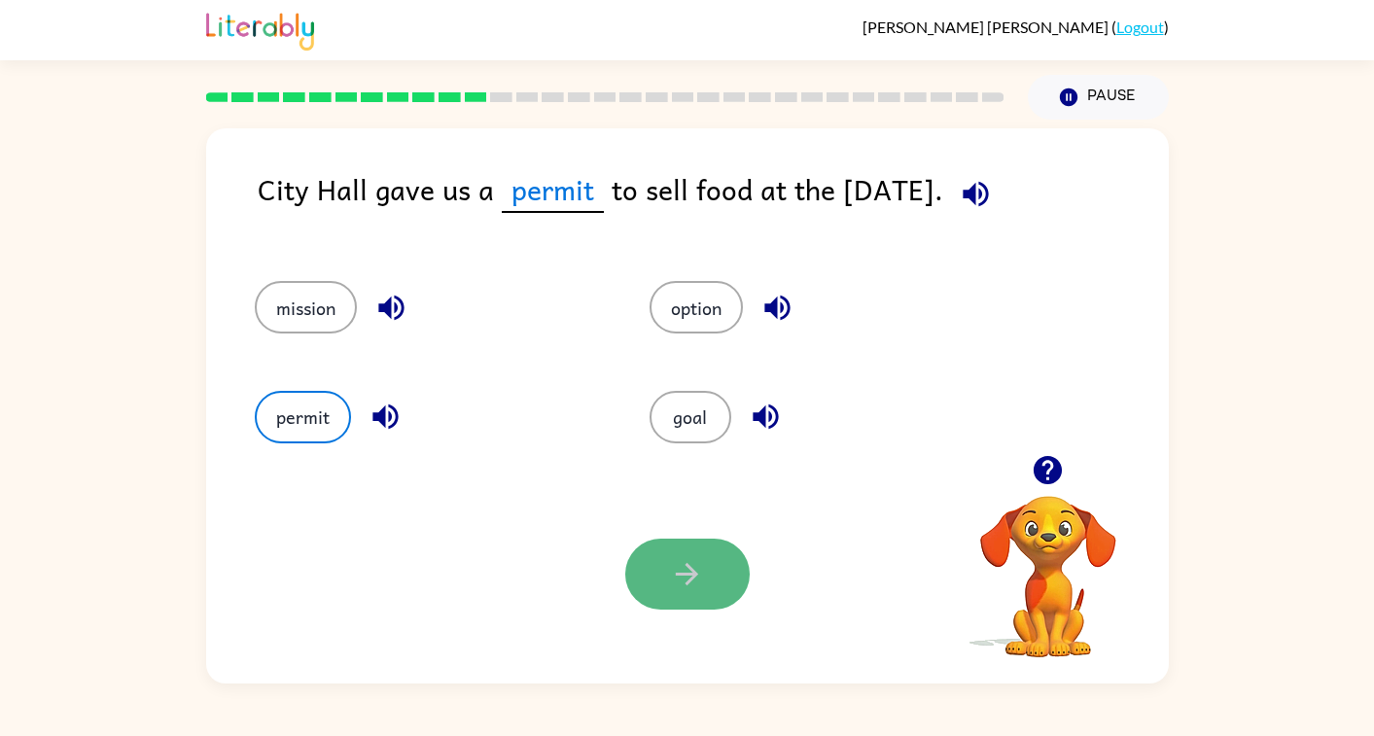
click at [652, 580] on button "button" at bounding box center [687, 574] width 124 height 71
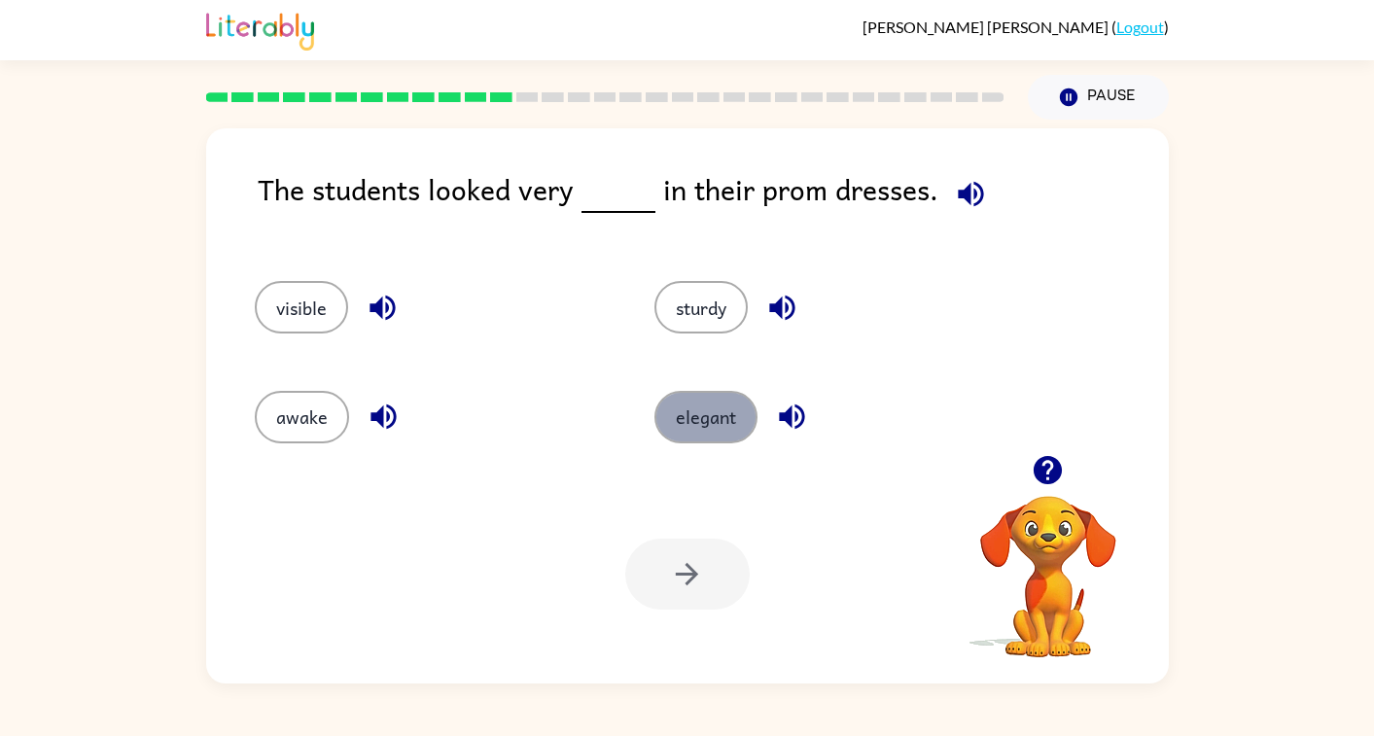
click at [700, 418] on button "elegant" at bounding box center [705, 417] width 103 height 53
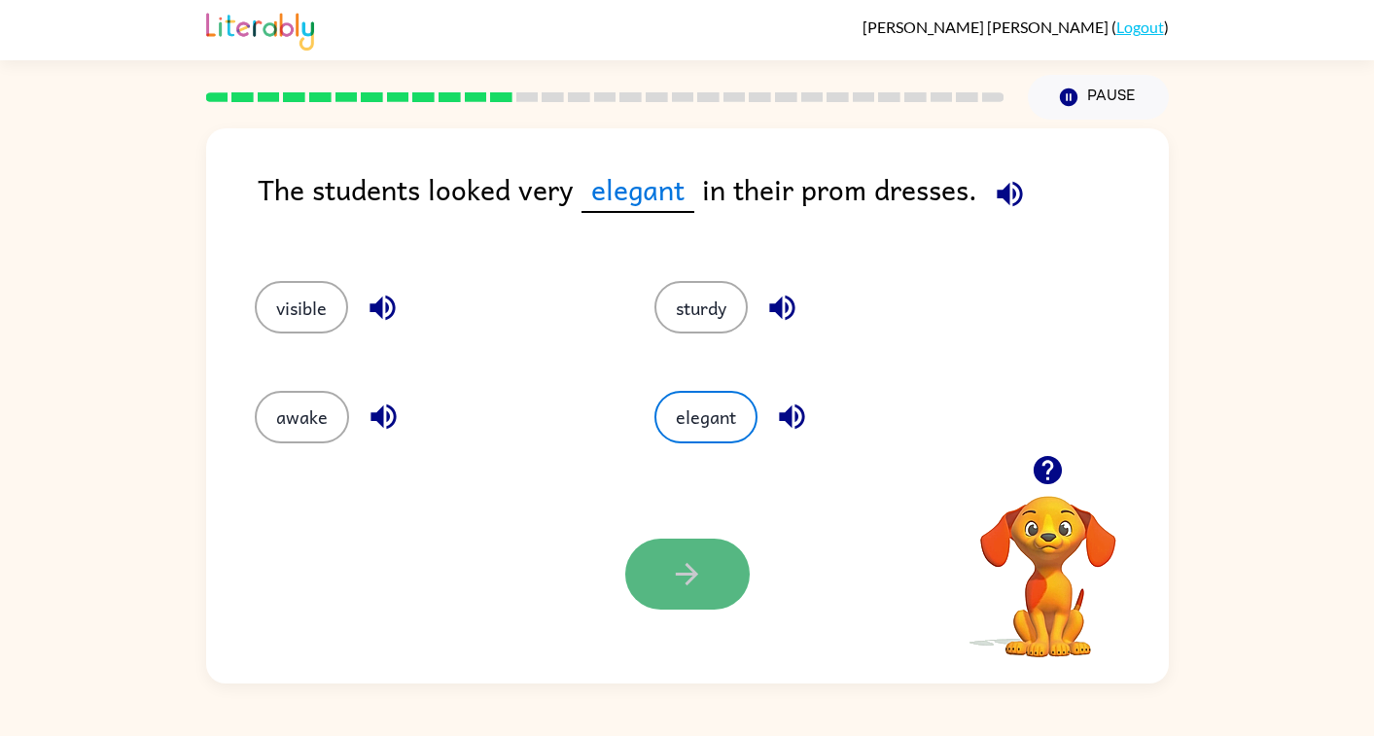
click at [661, 569] on button "button" at bounding box center [687, 574] width 124 height 71
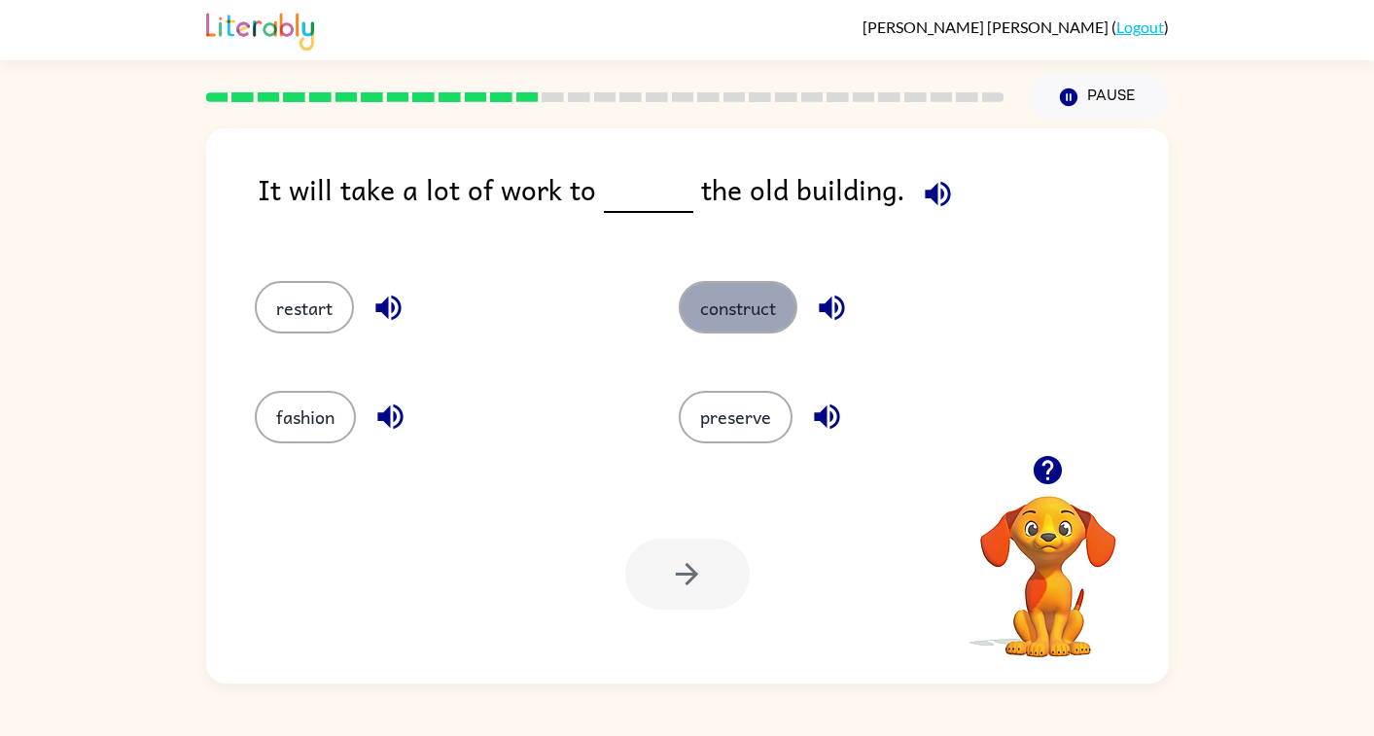
click at [729, 311] on button "construct" at bounding box center [738, 307] width 119 height 53
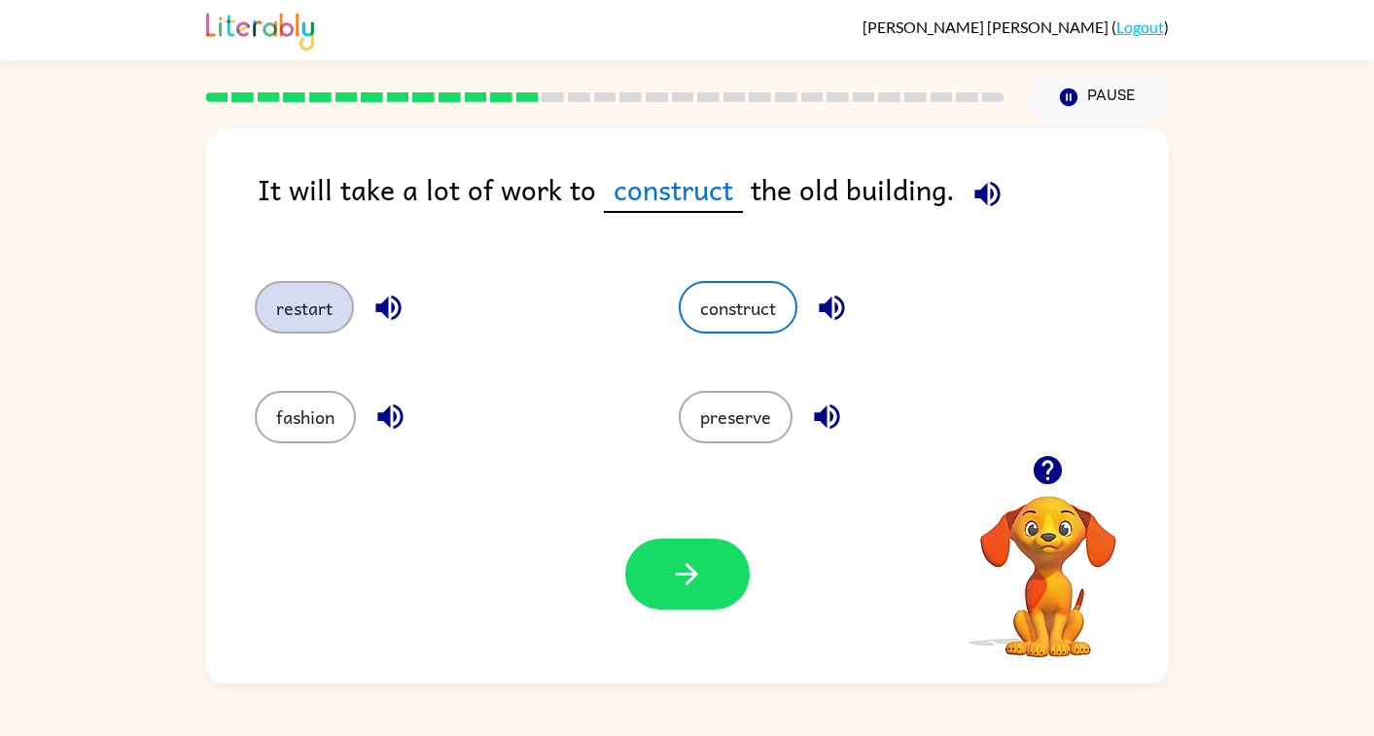
click at [300, 315] on button "restart" at bounding box center [304, 307] width 99 height 53
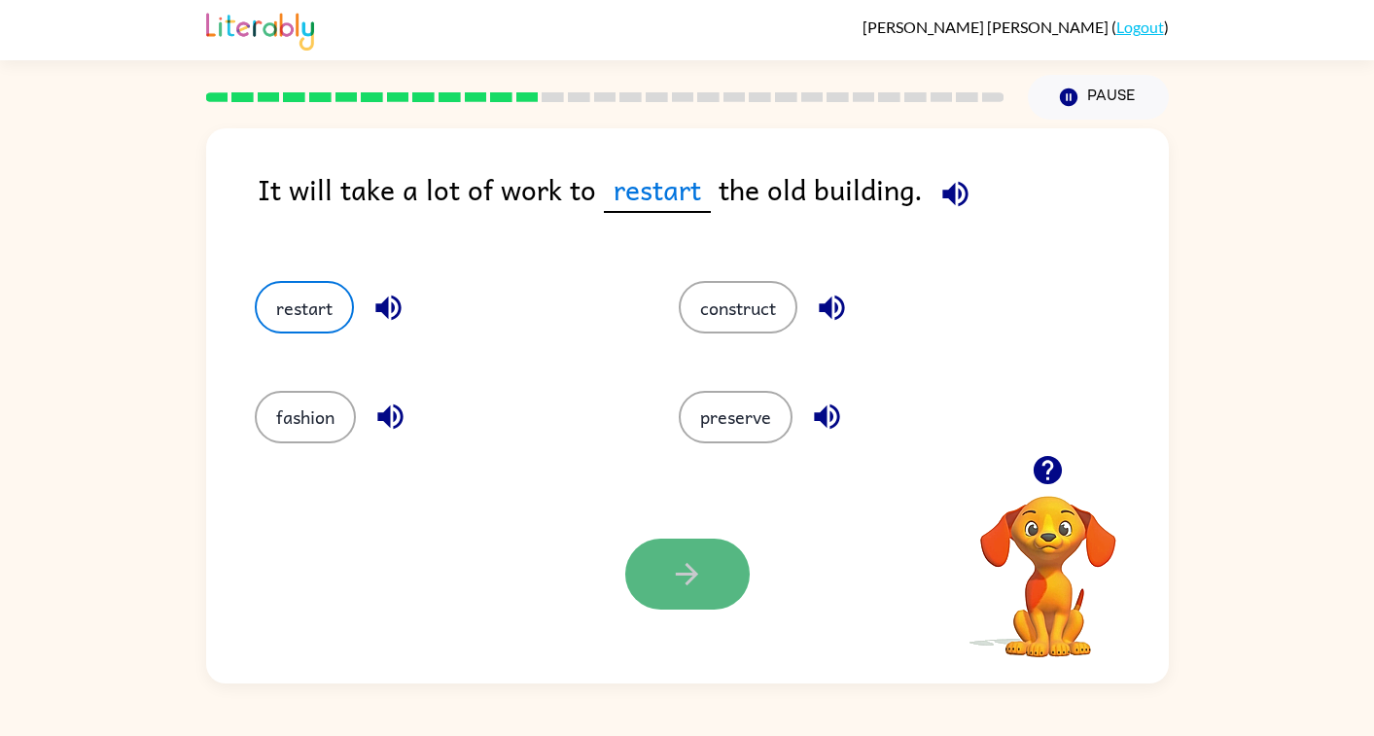
click at [689, 581] on icon "button" at bounding box center [687, 574] width 22 height 22
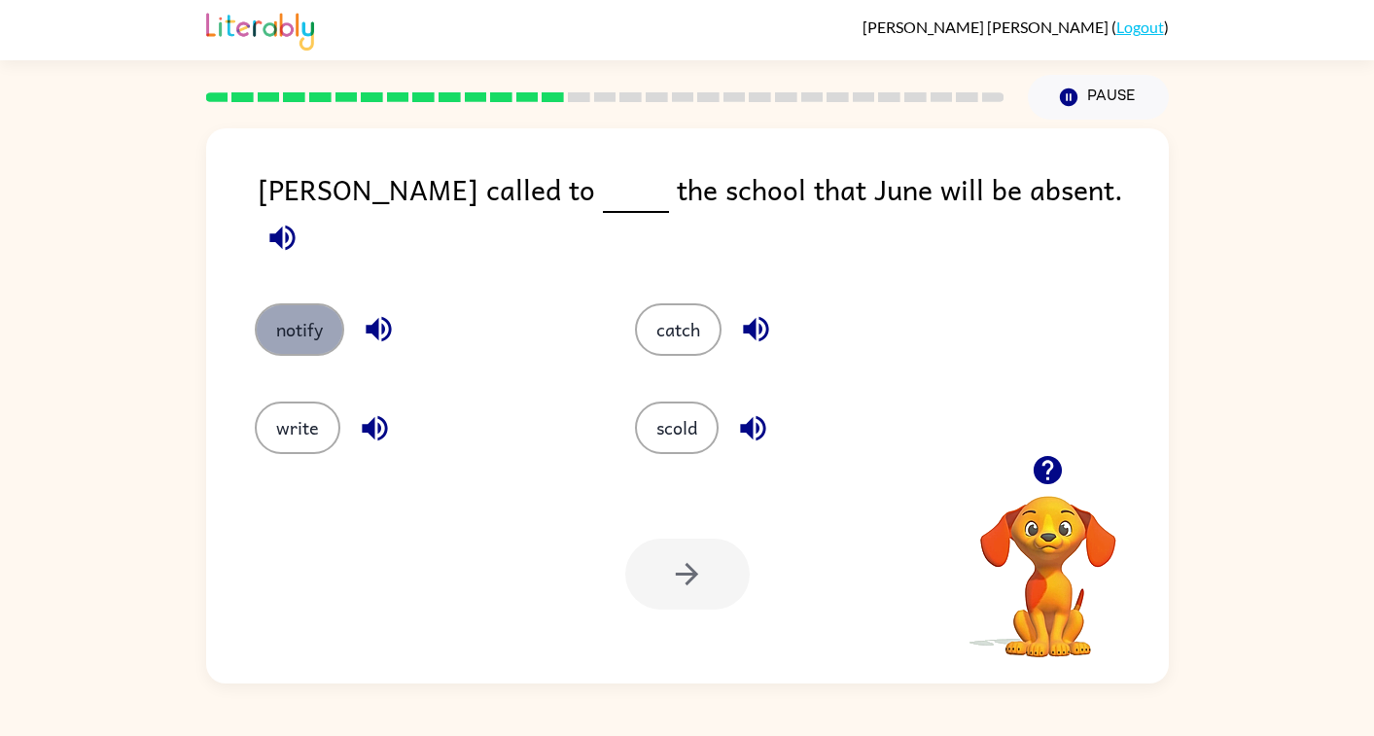
click at [288, 310] on button "notify" at bounding box center [299, 329] width 89 height 53
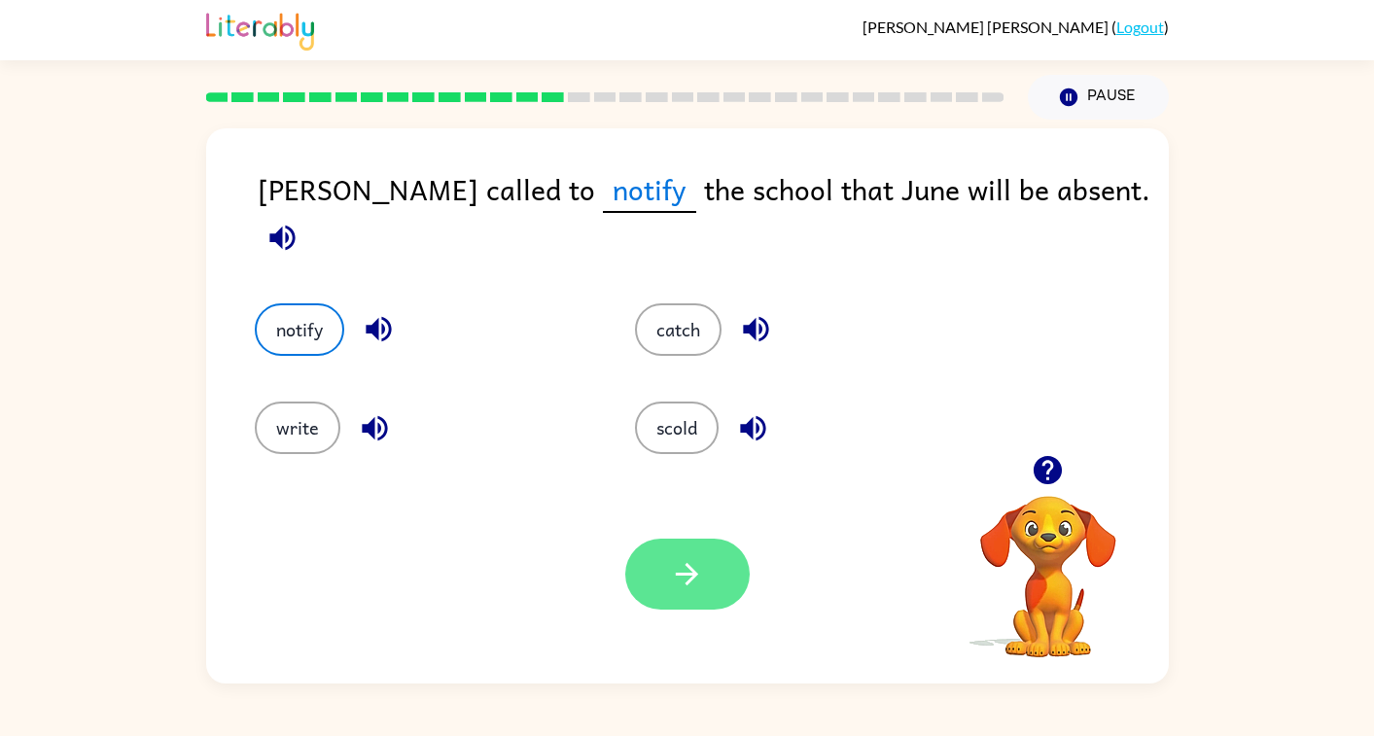
click at [670, 568] on icon "button" at bounding box center [687, 574] width 34 height 34
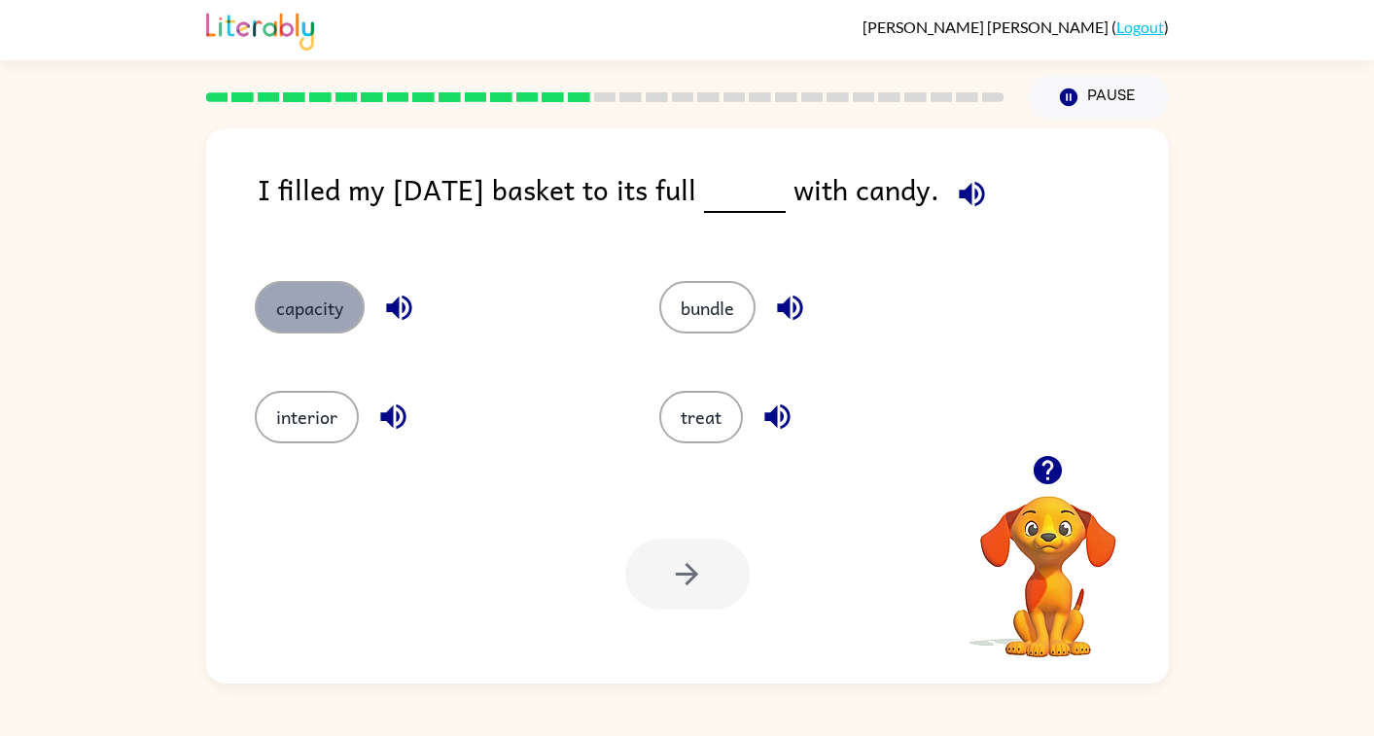
click at [313, 311] on button "capacity" at bounding box center [310, 307] width 110 height 53
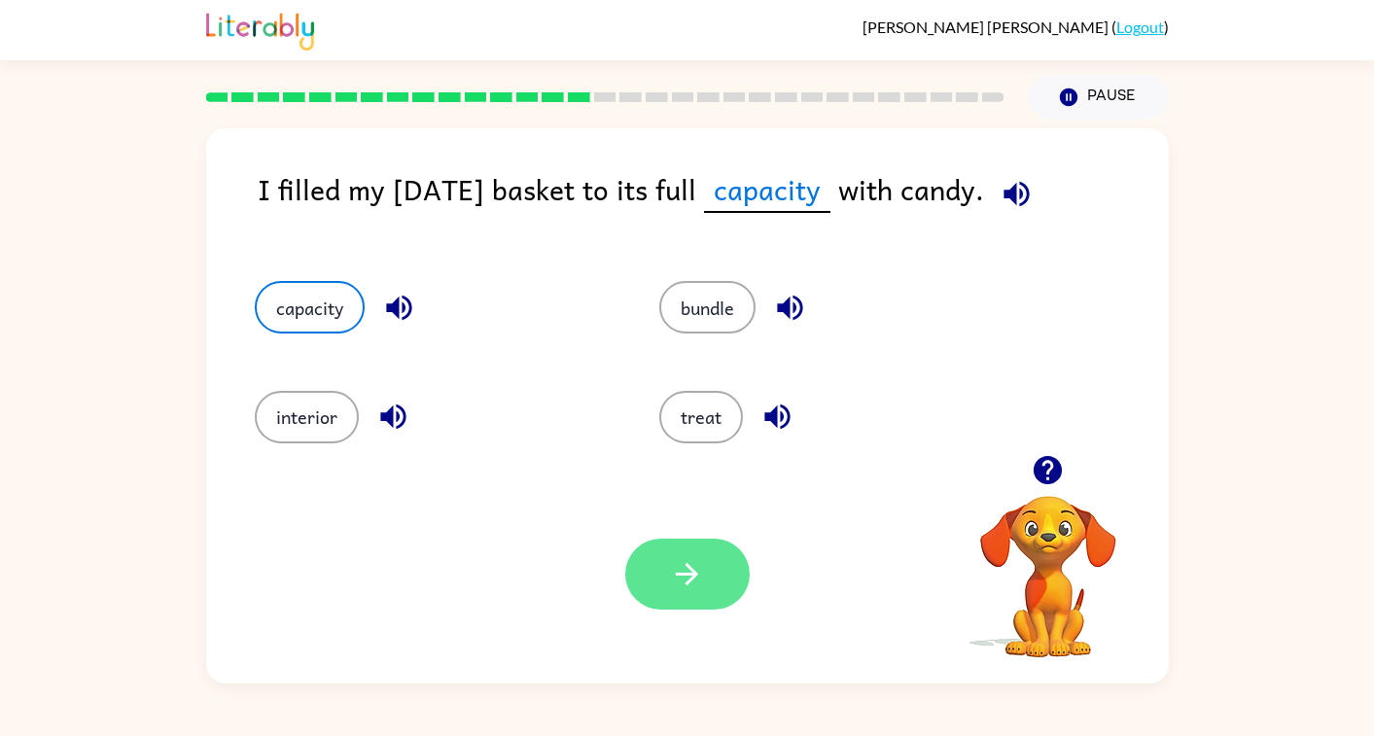
click at [692, 581] on icon "button" at bounding box center [687, 574] width 34 height 34
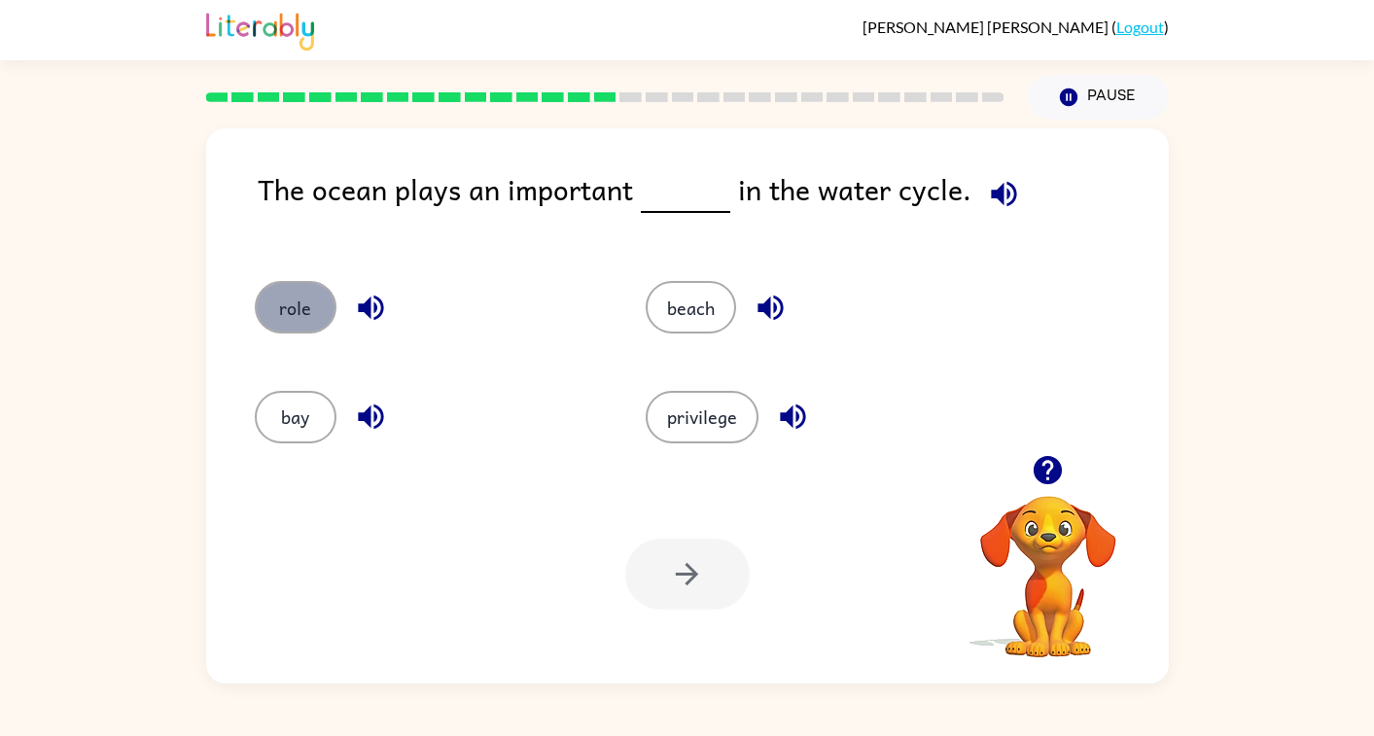
click at [291, 313] on button "role" at bounding box center [296, 307] width 82 height 53
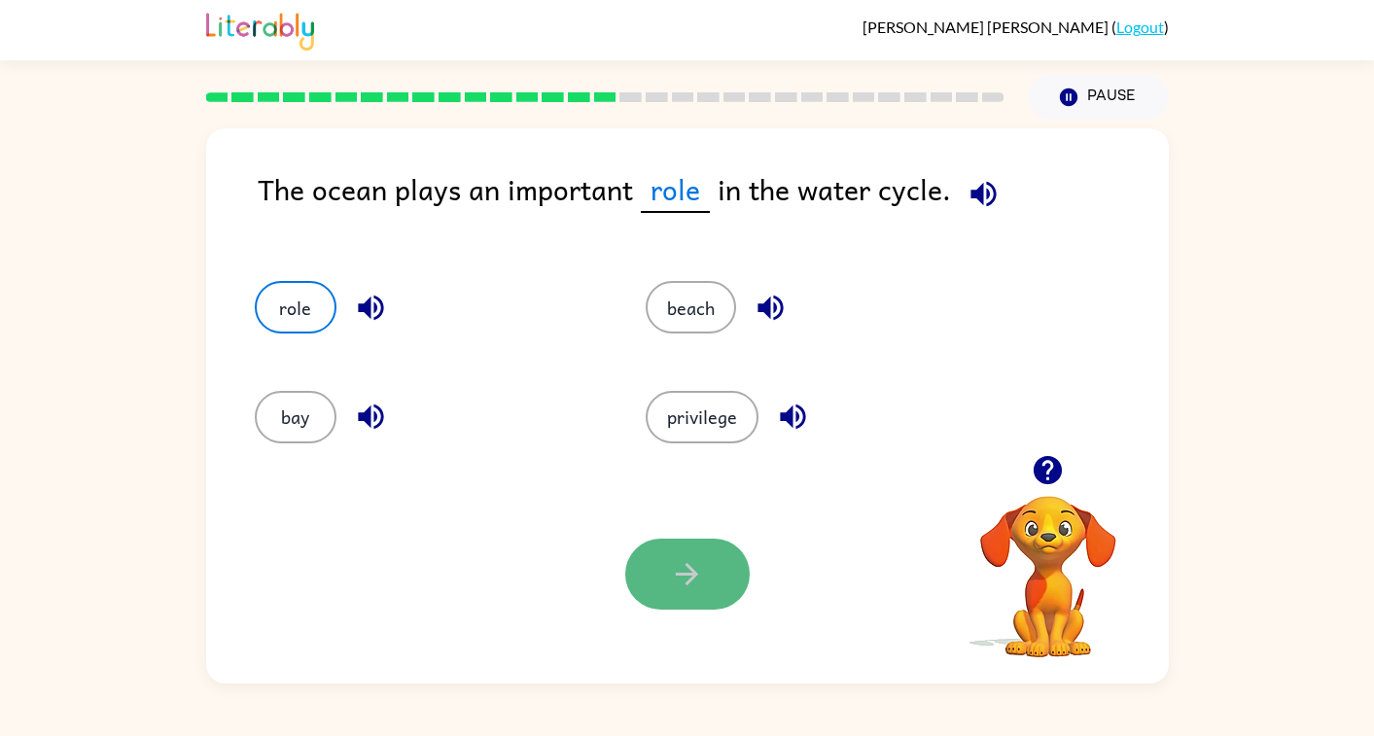
click at [663, 572] on button "button" at bounding box center [687, 574] width 124 height 71
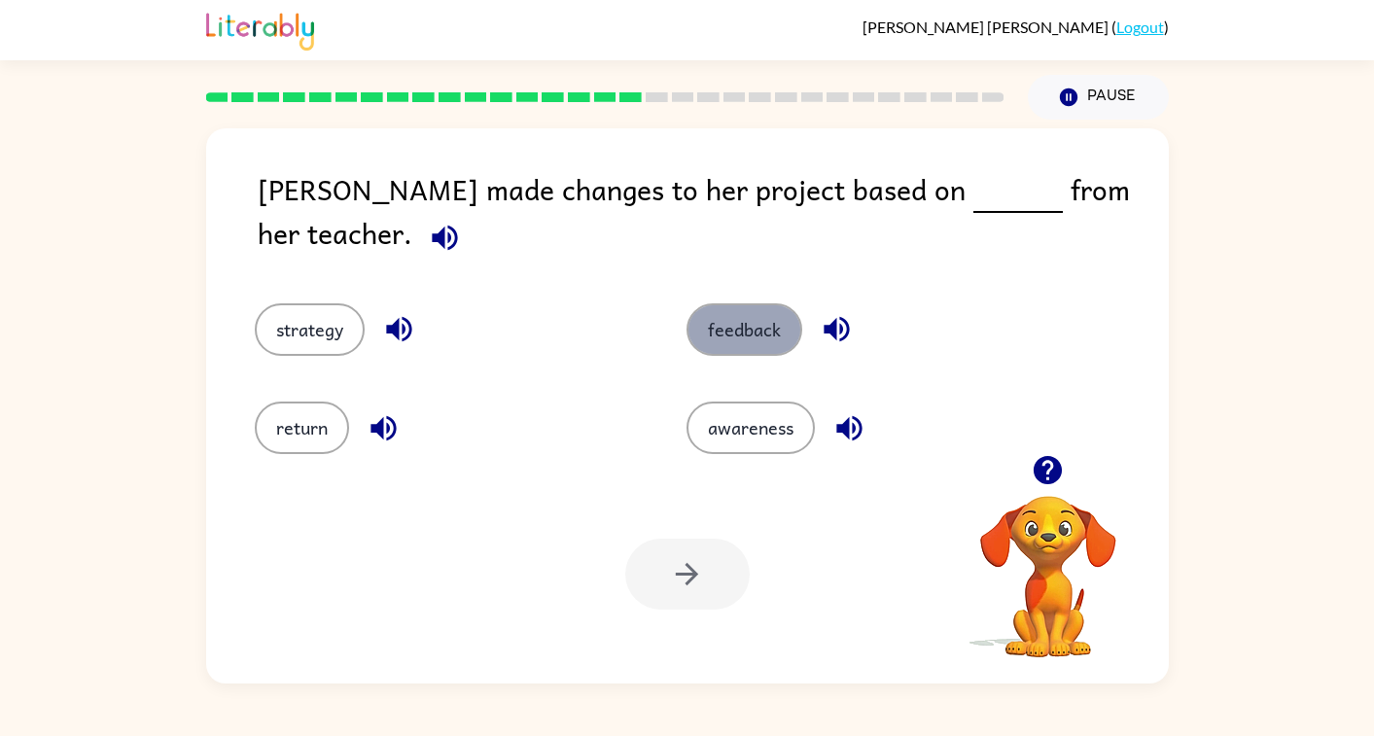
click at [711, 307] on button "feedback" at bounding box center [744, 329] width 116 height 53
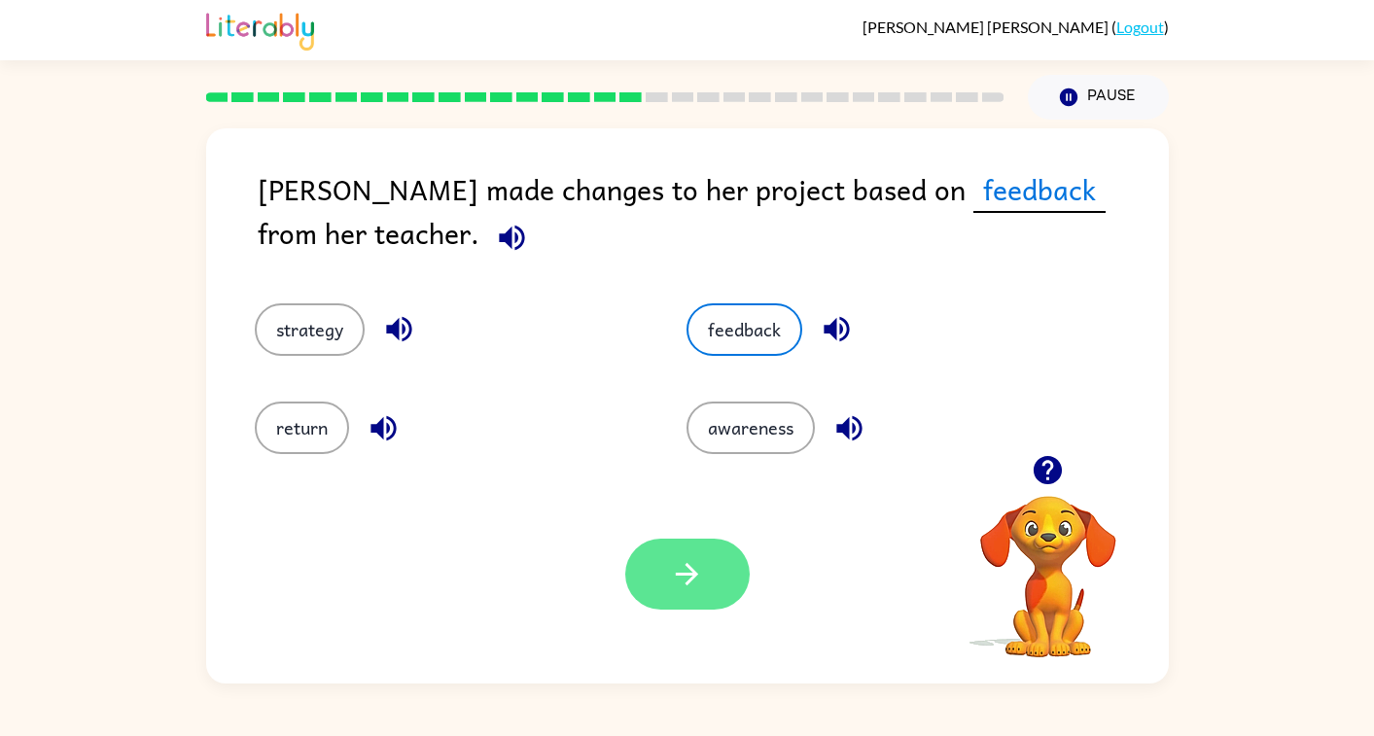
click at [680, 582] on icon "button" at bounding box center [687, 574] width 34 height 34
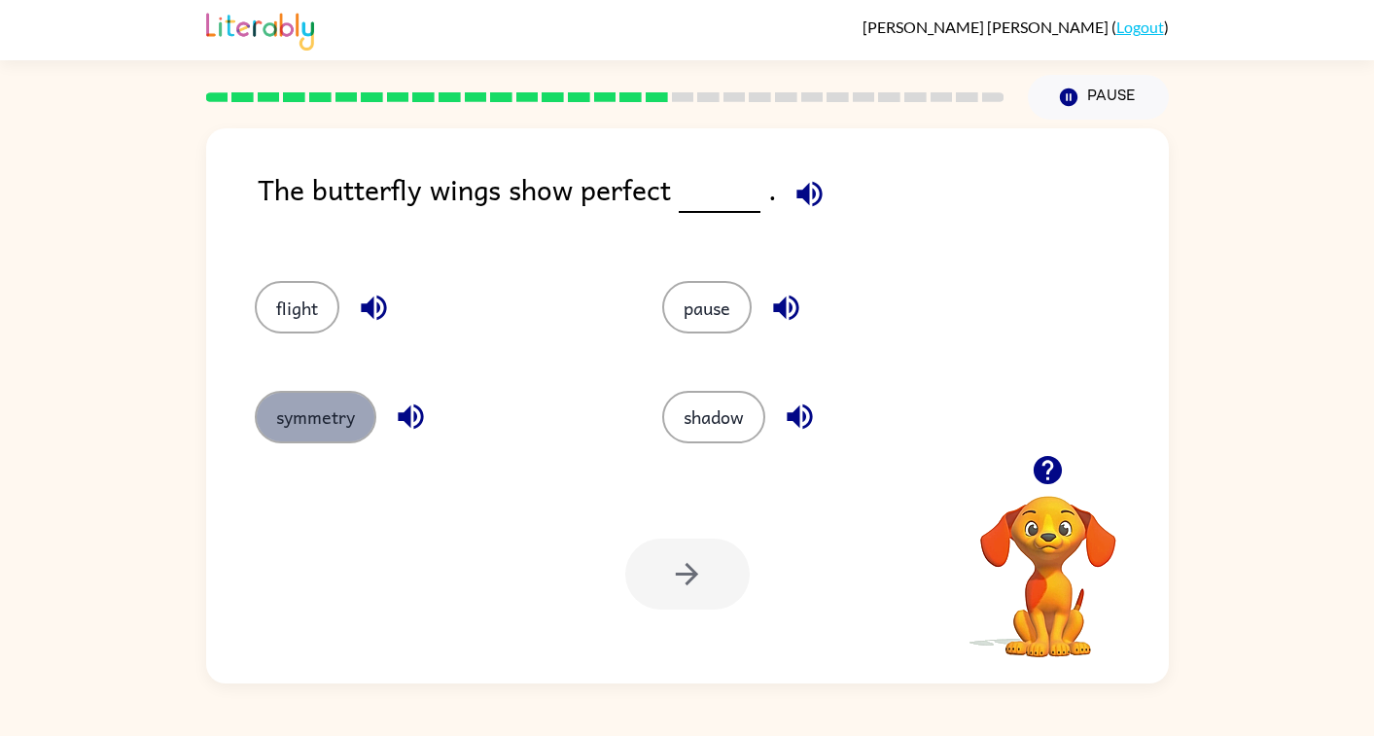
click at [326, 422] on button "symmetry" at bounding box center [316, 417] width 122 height 53
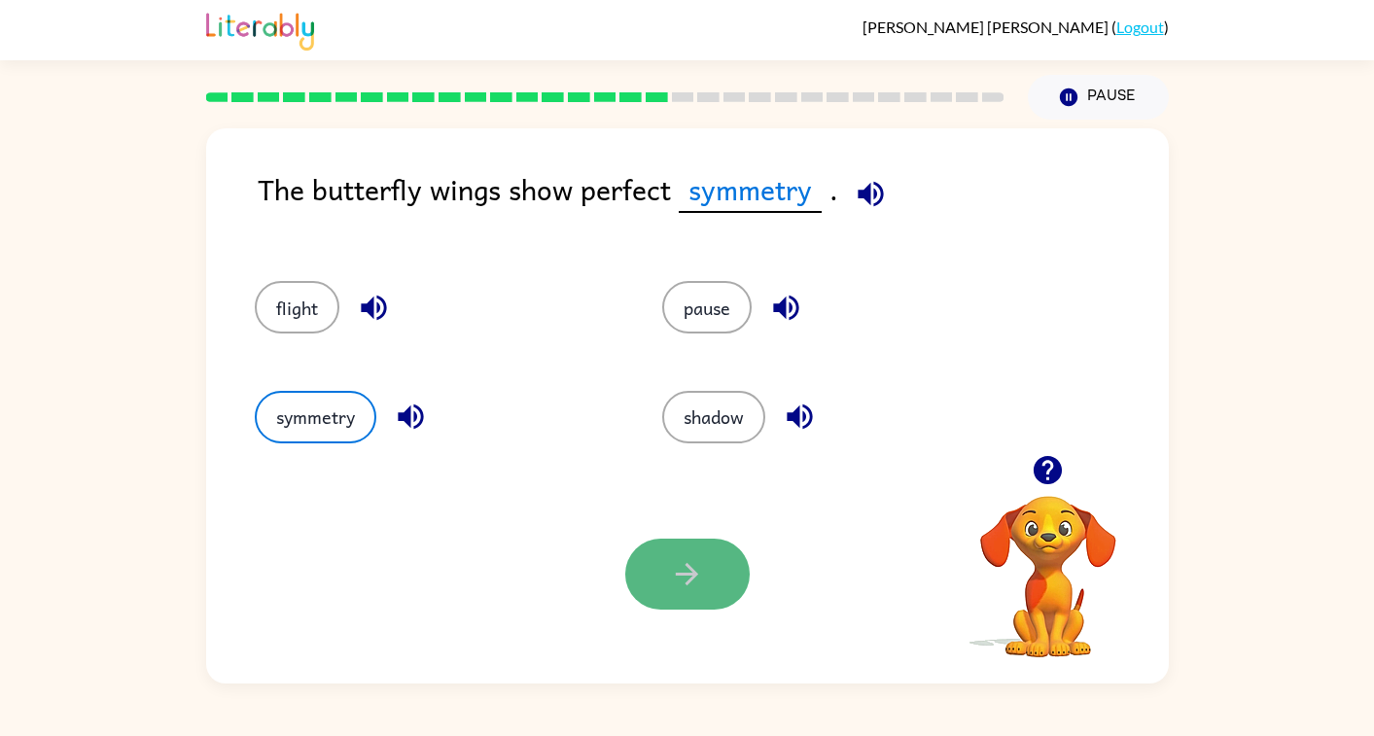
click at [714, 581] on button "button" at bounding box center [687, 574] width 124 height 71
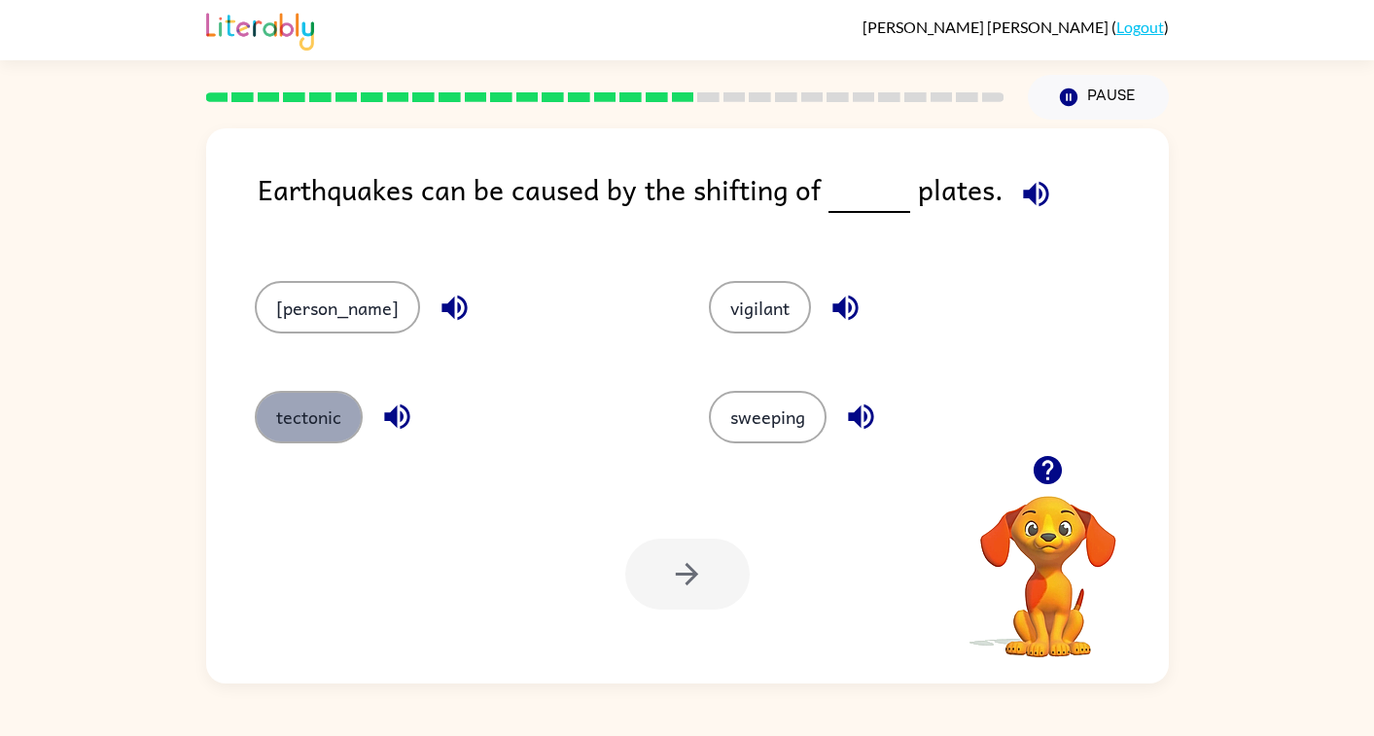
click at [316, 417] on button "tectonic" at bounding box center [309, 417] width 108 height 53
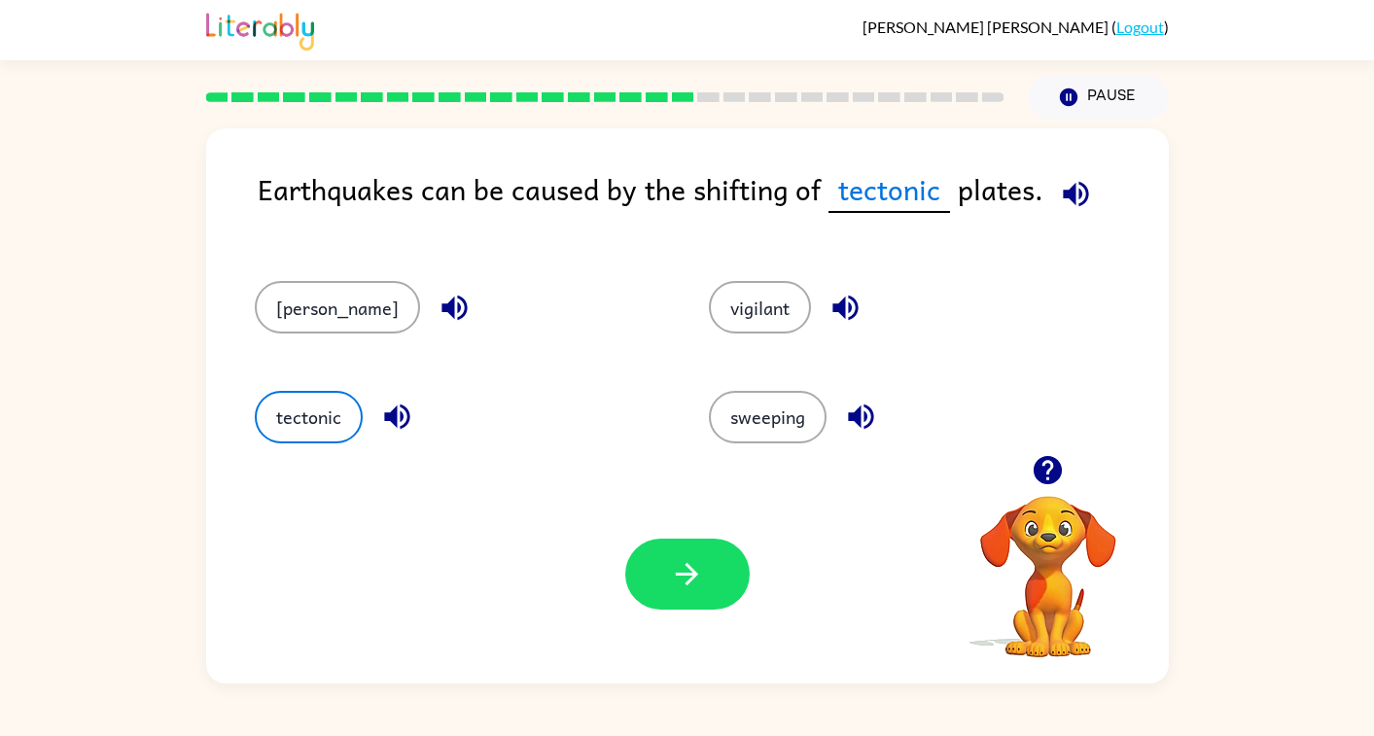
click at [666, 578] on button "button" at bounding box center [687, 574] width 124 height 71
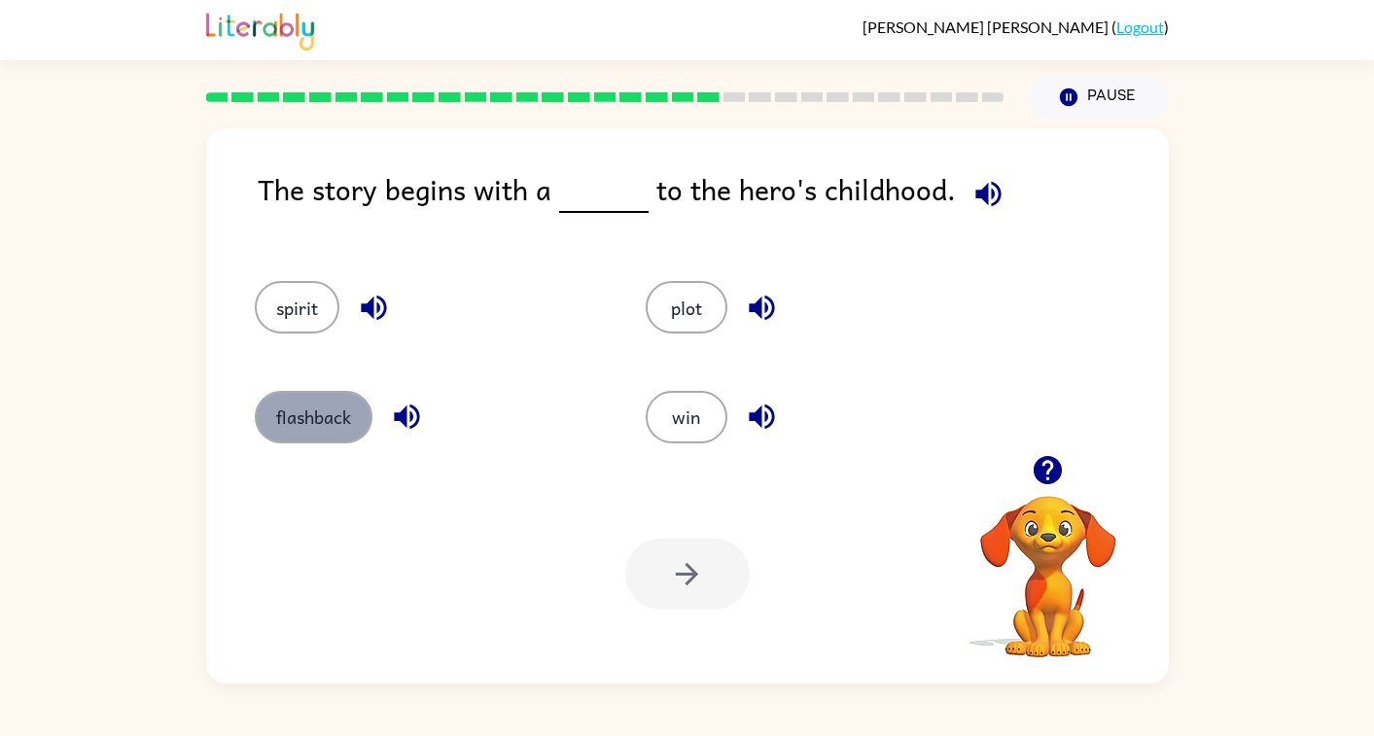
click at [301, 421] on button "flashback" at bounding box center [314, 417] width 118 height 53
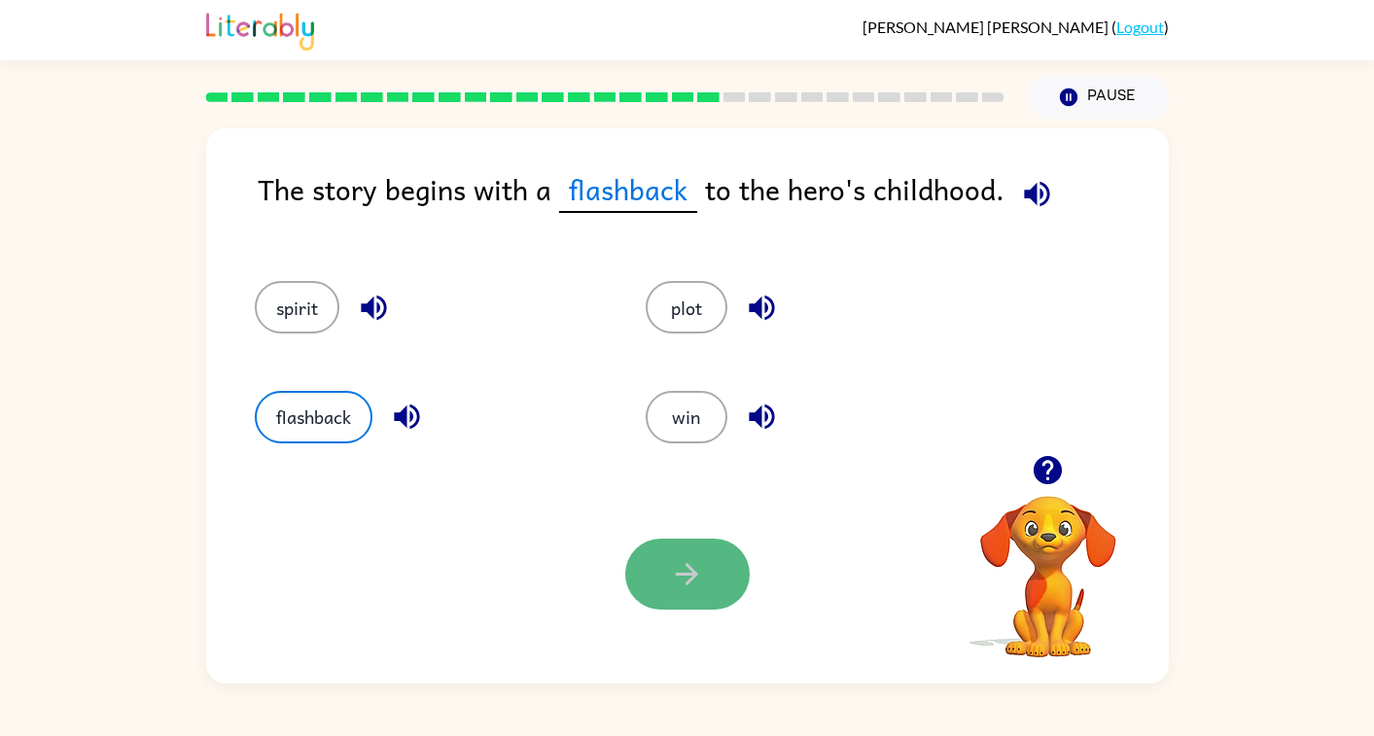
click at [674, 583] on icon "button" at bounding box center [687, 574] width 34 height 34
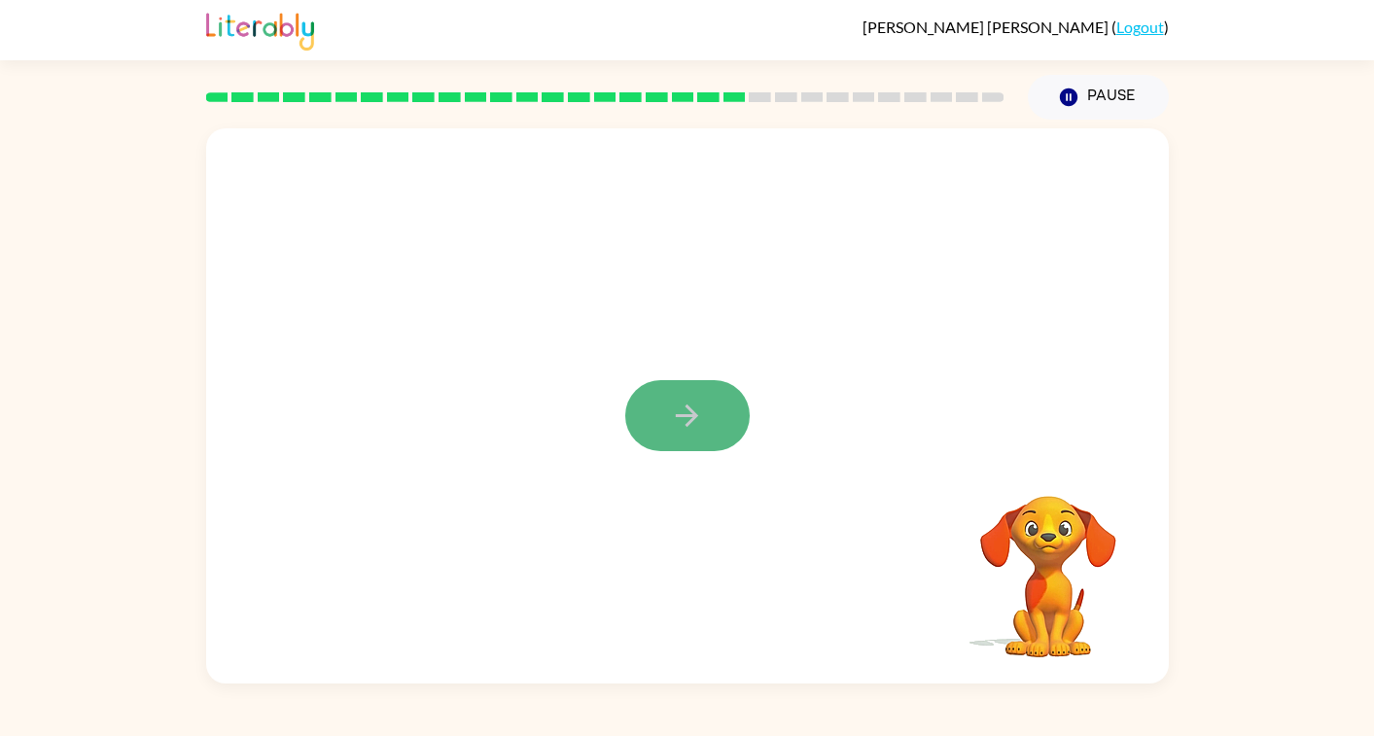
click at [700, 428] on icon "button" at bounding box center [687, 416] width 34 height 34
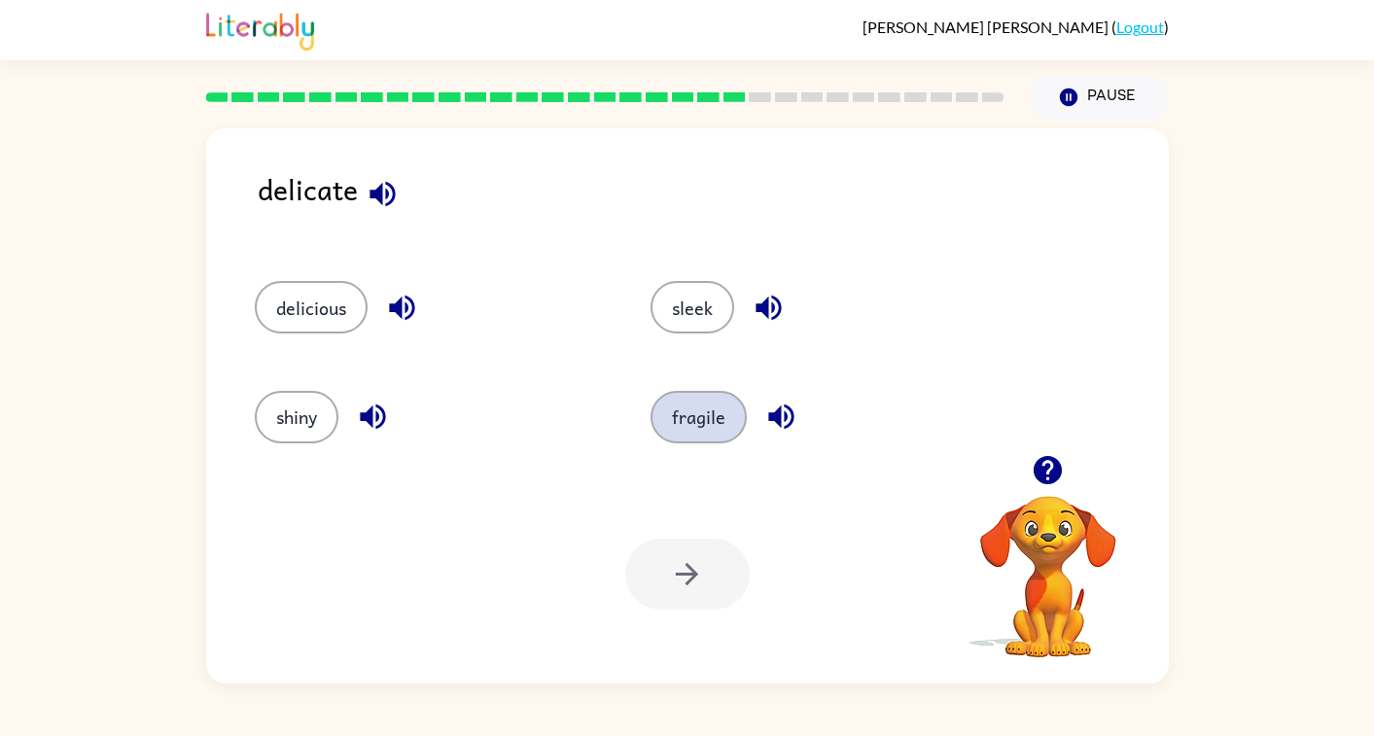
click at [692, 406] on button "fragile" at bounding box center [698, 417] width 96 height 53
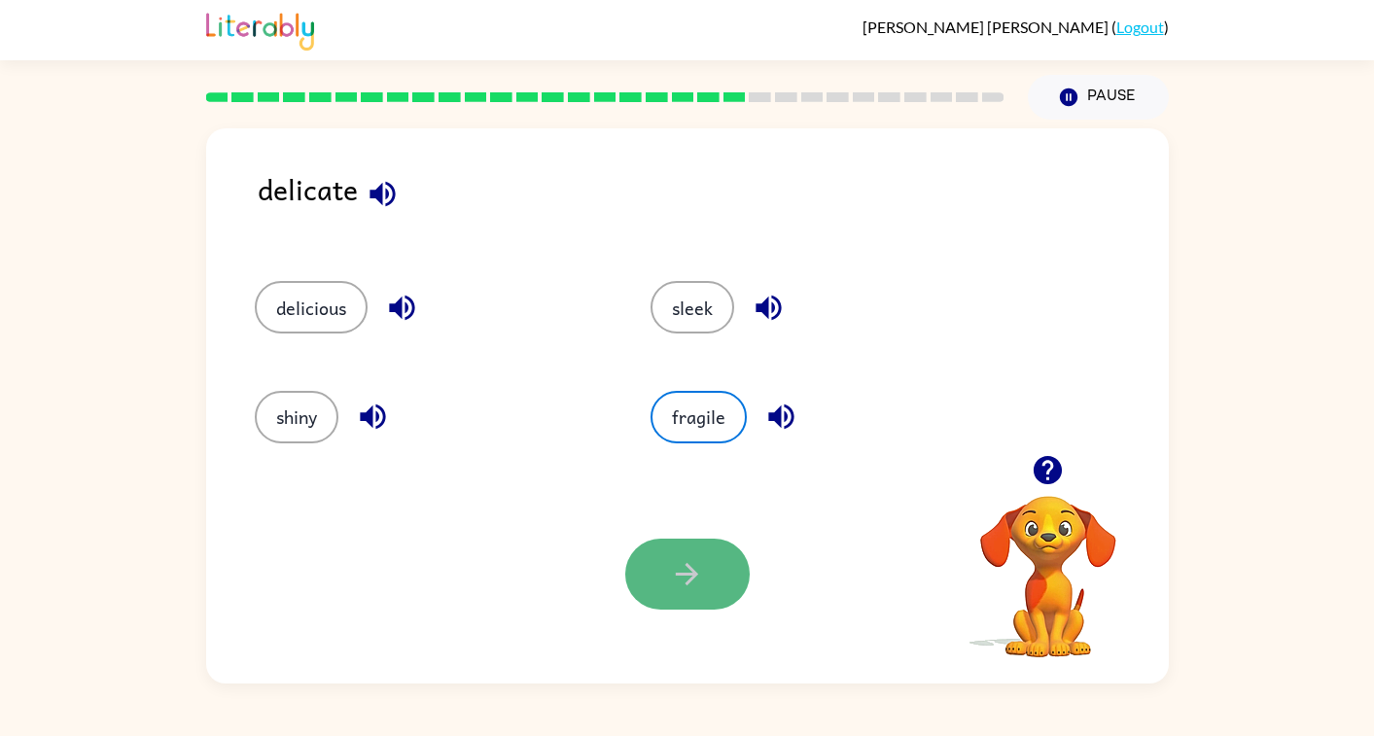
click at [694, 589] on icon "button" at bounding box center [687, 574] width 34 height 34
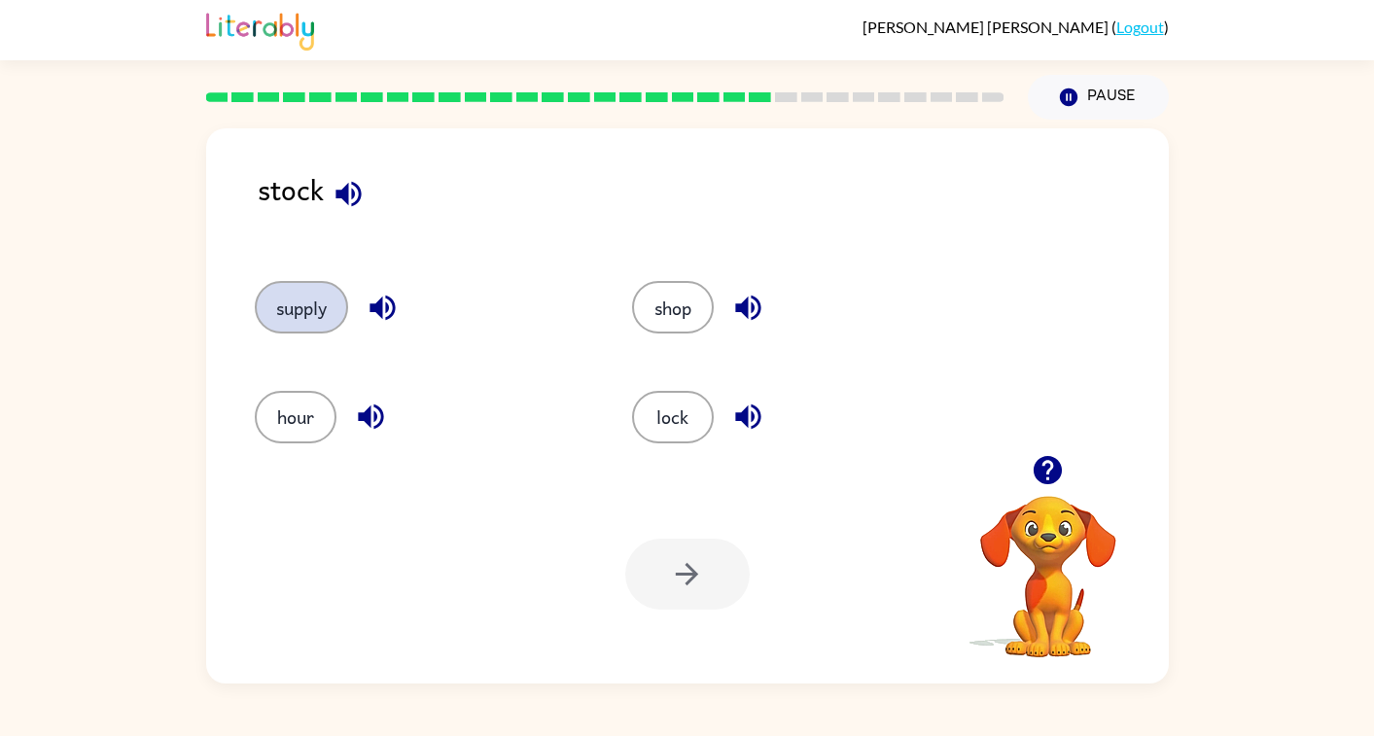
click at [281, 307] on button "supply" at bounding box center [301, 307] width 93 height 53
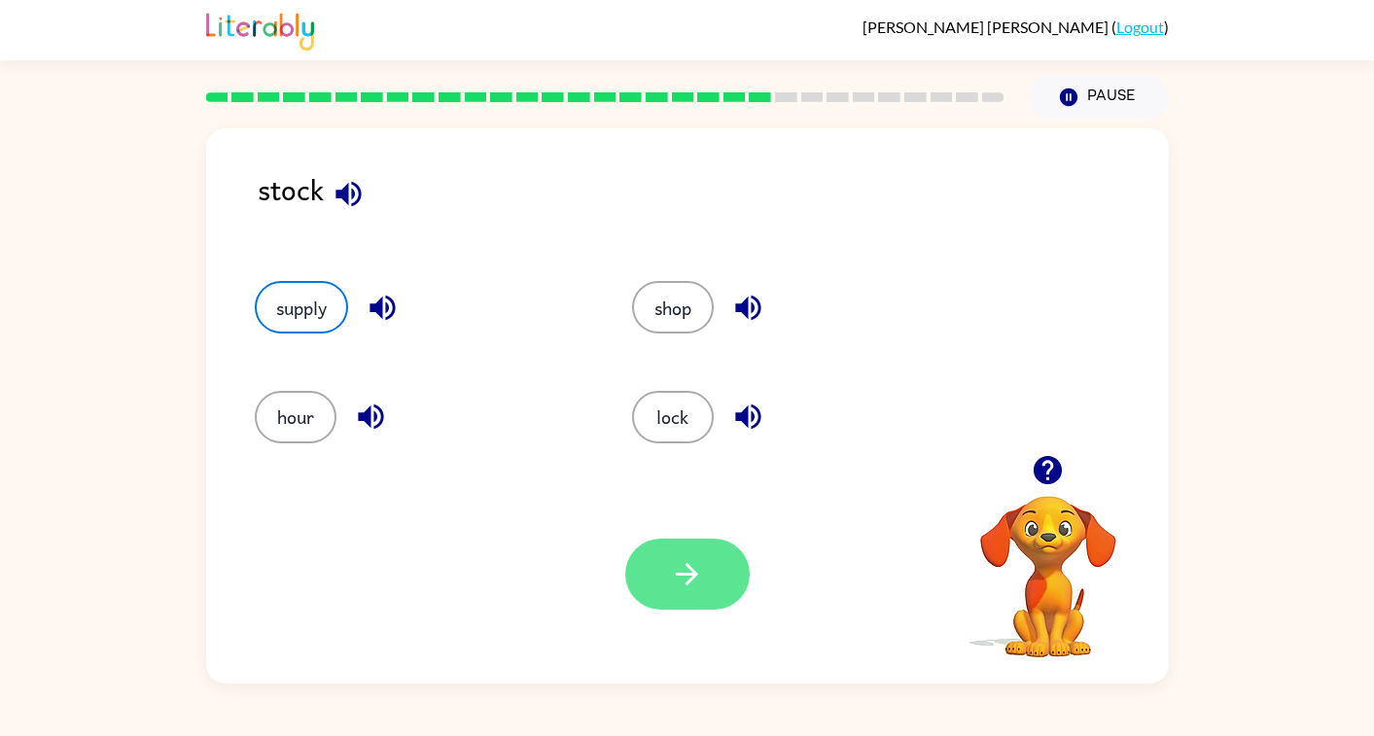
click at [692, 562] on icon "button" at bounding box center [687, 574] width 34 height 34
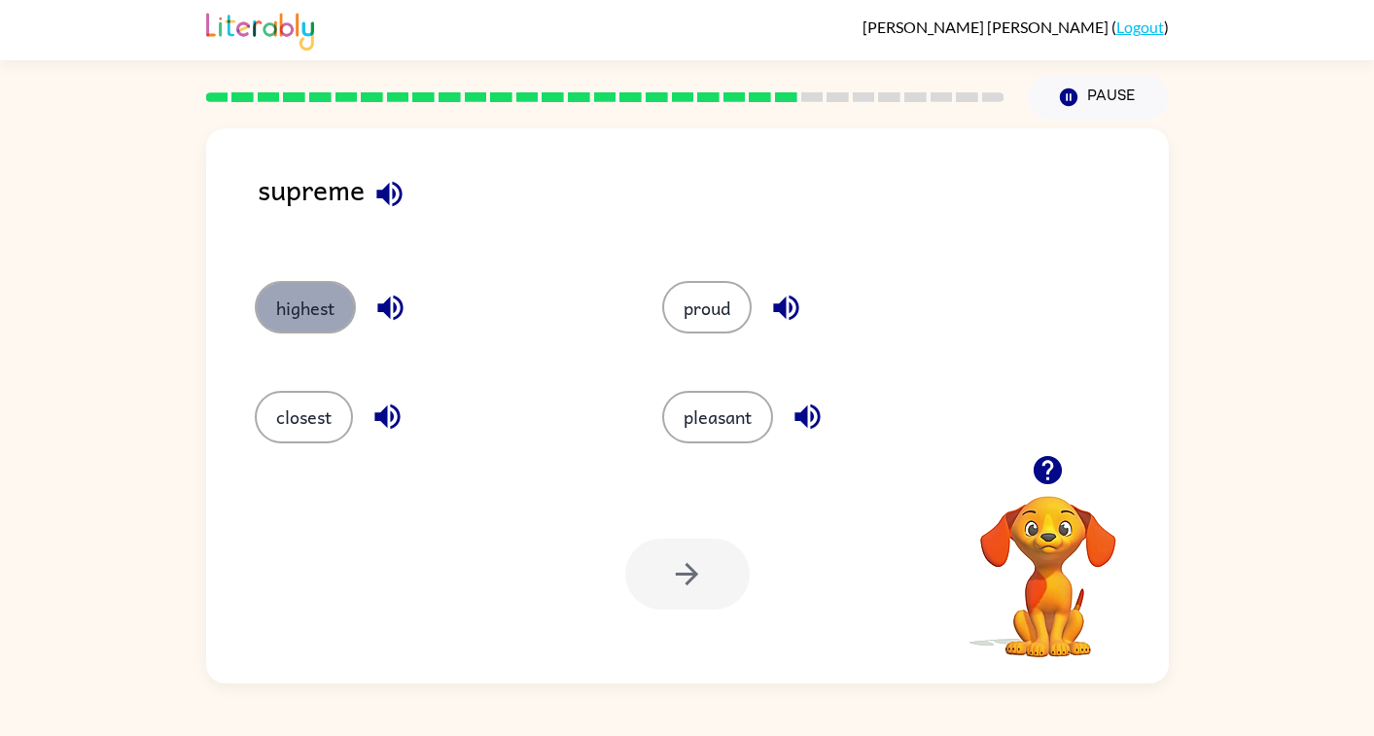
click at [315, 315] on button "highest" at bounding box center [305, 307] width 101 height 53
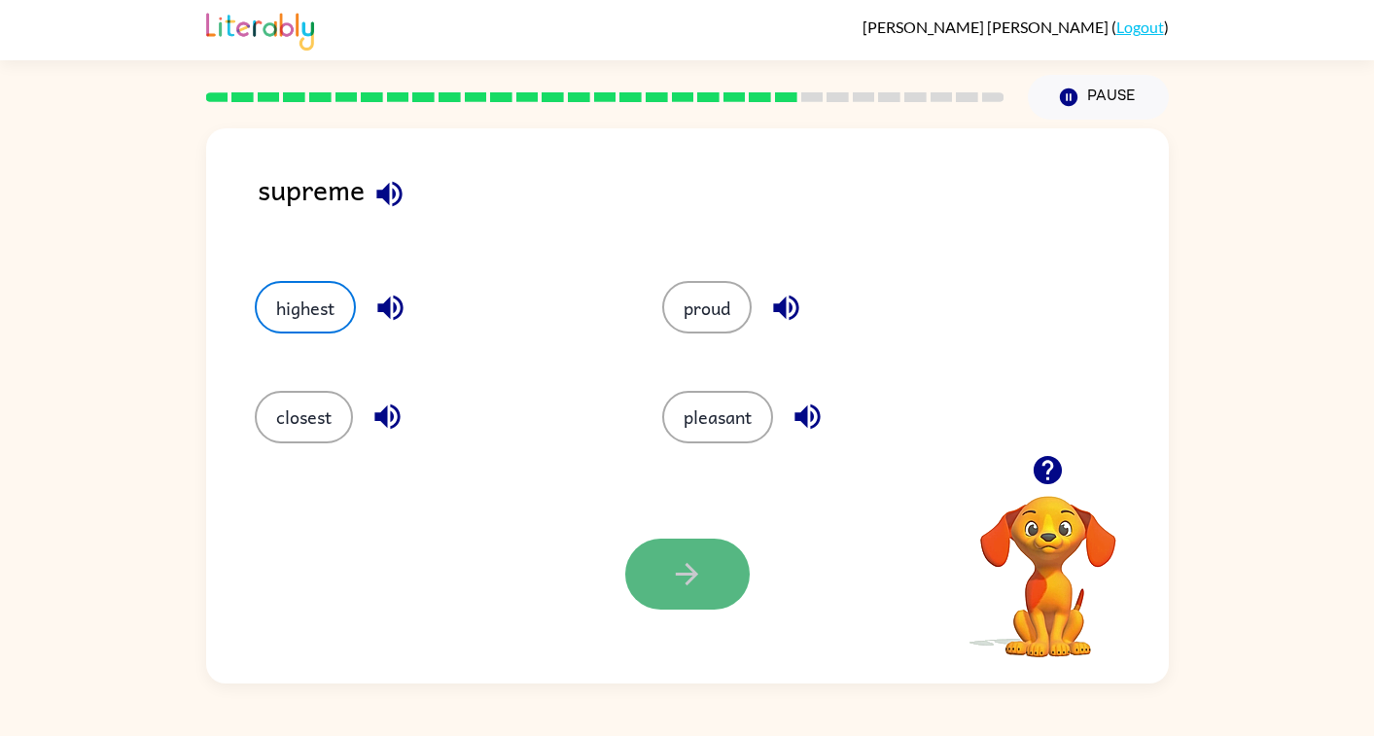
click at [657, 571] on button "button" at bounding box center [687, 574] width 124 height 71
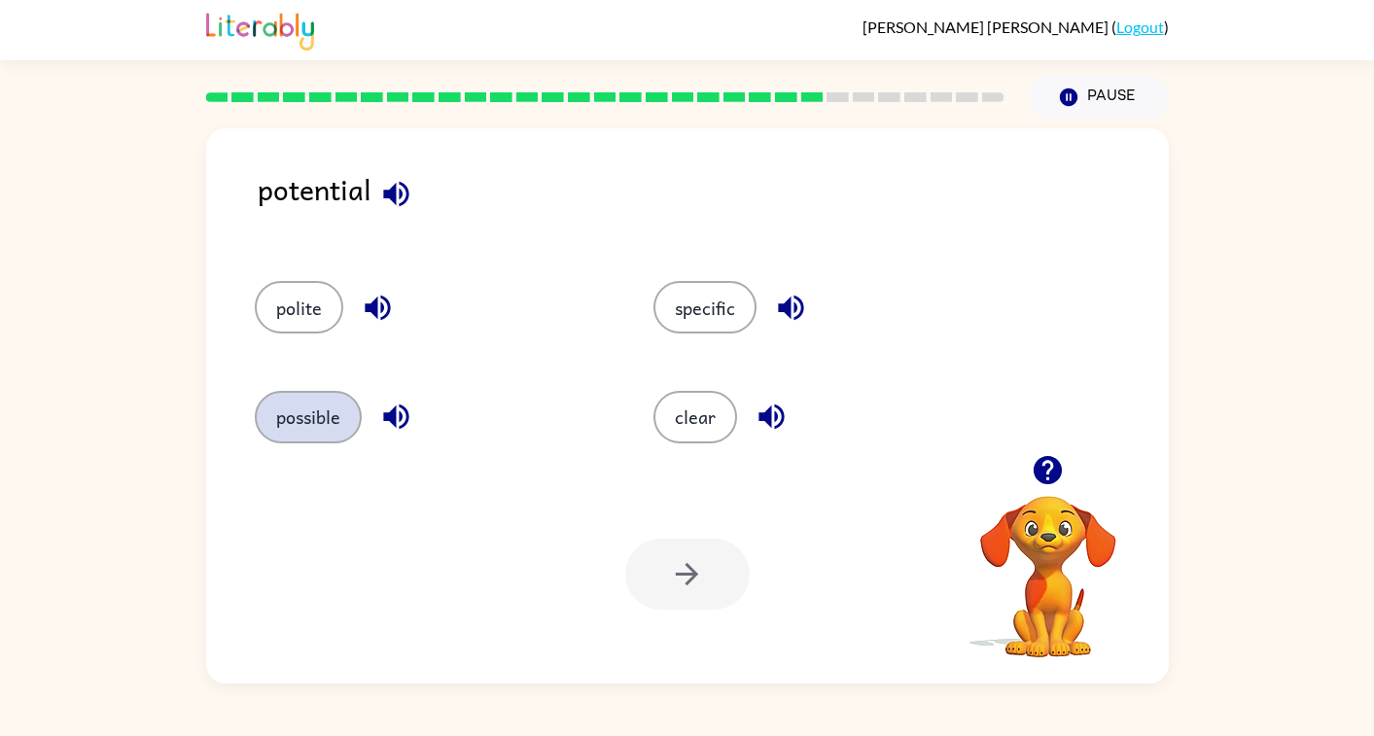
click at [292, 436] on button "possible" at bounding box center [308, 417] width 107 height 53
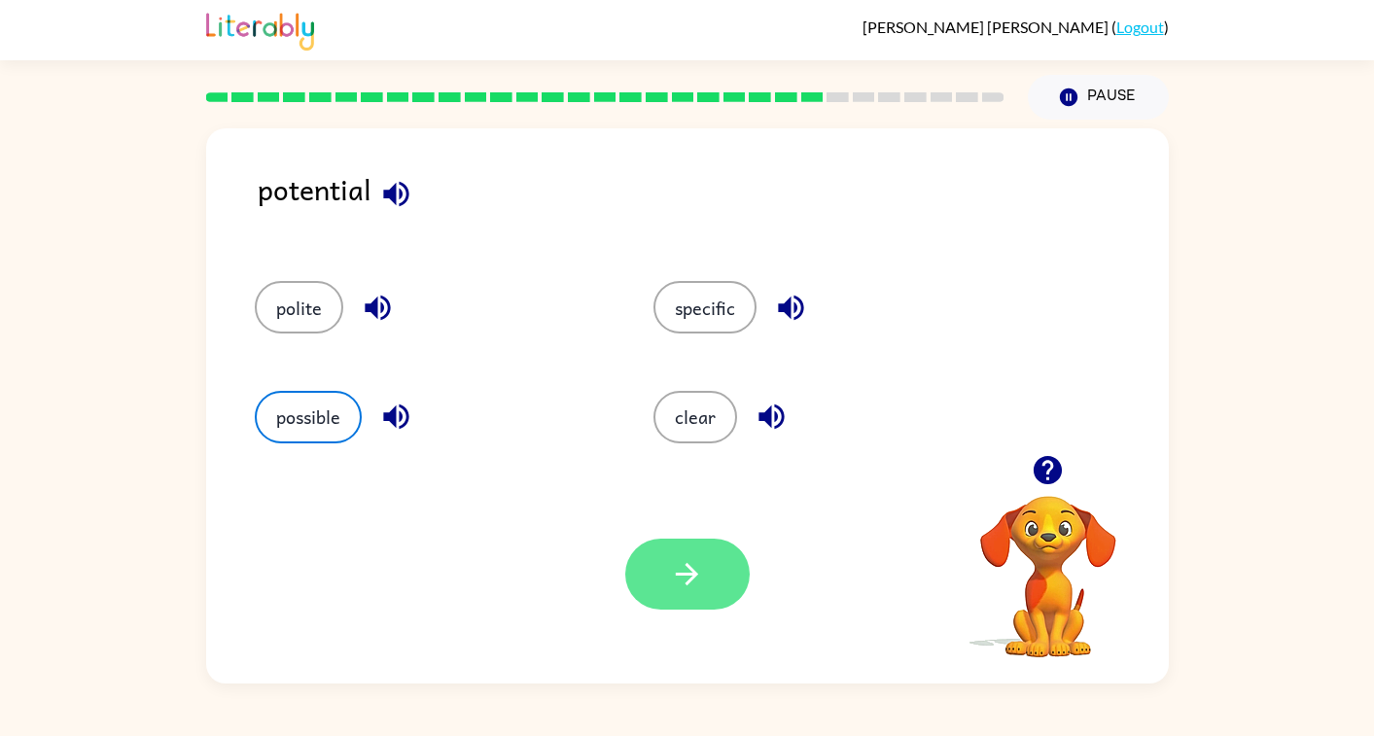
click at [659, 578] on button "button" at bounding box center [687, 574] width 124 height 71
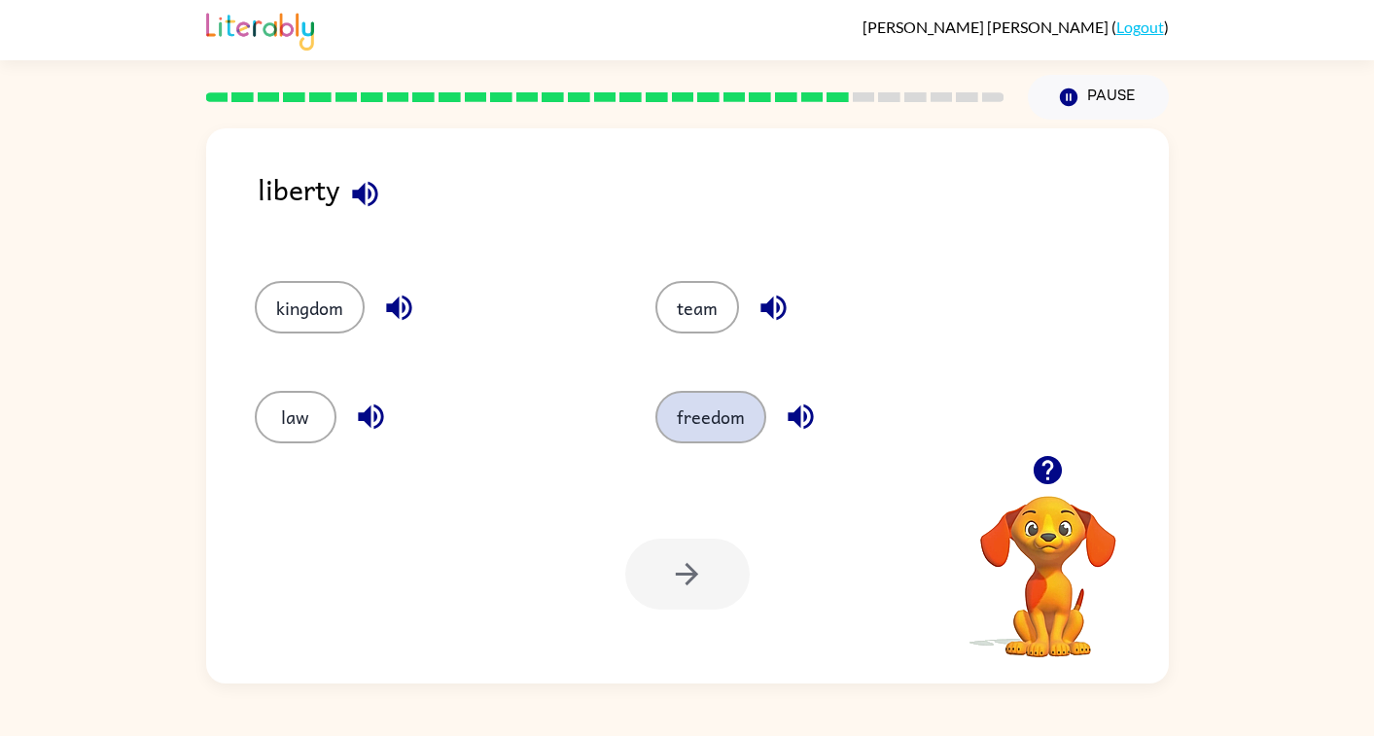
click at [705, 416] on button "freedom" at bounding box center [710, 417] width 111 height 53
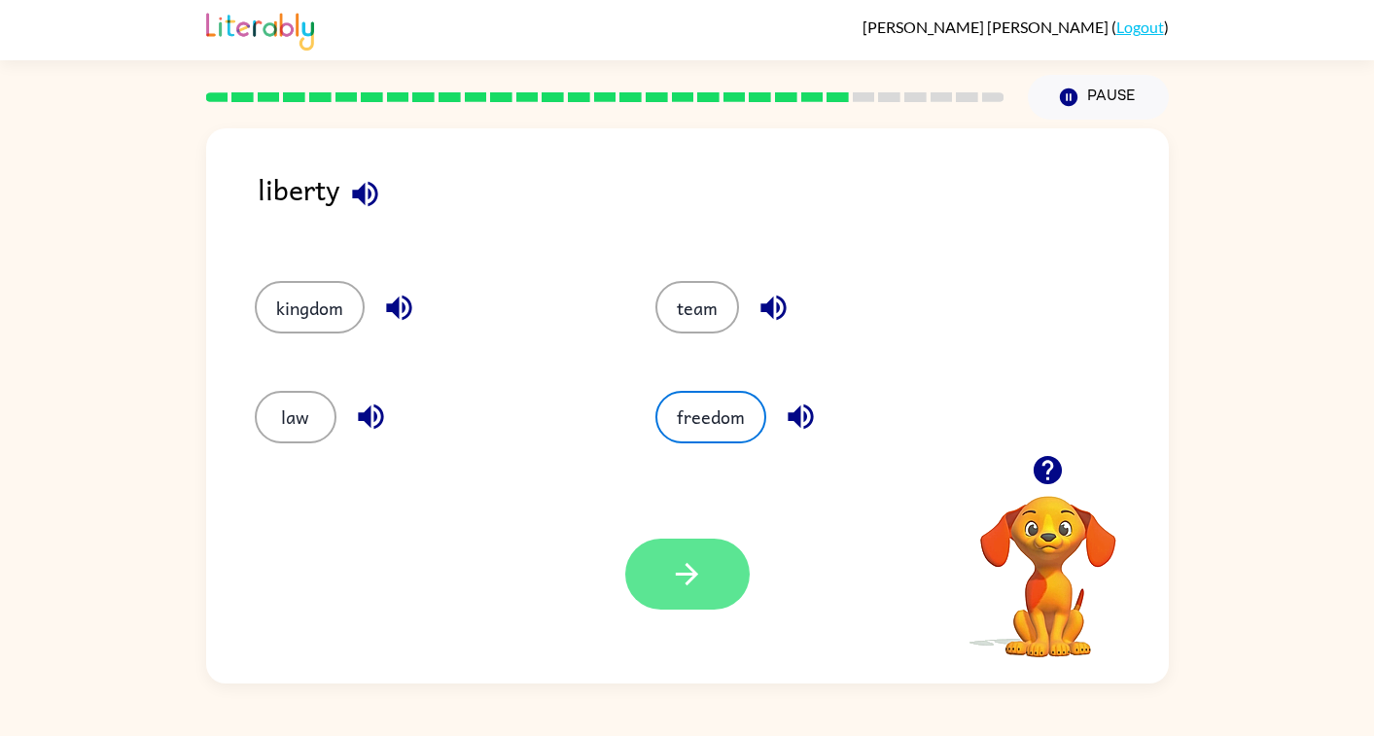
click at [679, 595] on button "button" at bounding box center [687, 574] width 124 height 71
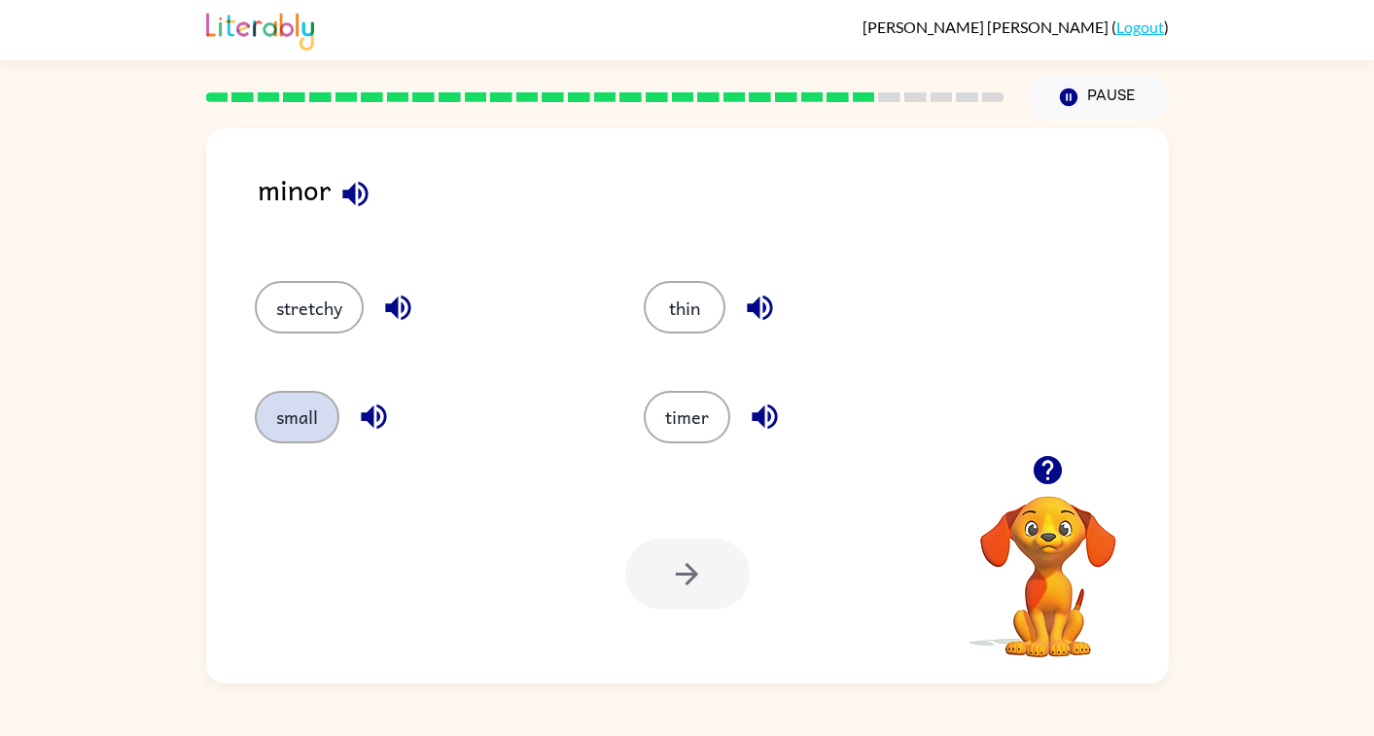
click at [286, 430] on button "small" at bounding box center [297, 417] width 85 height 53
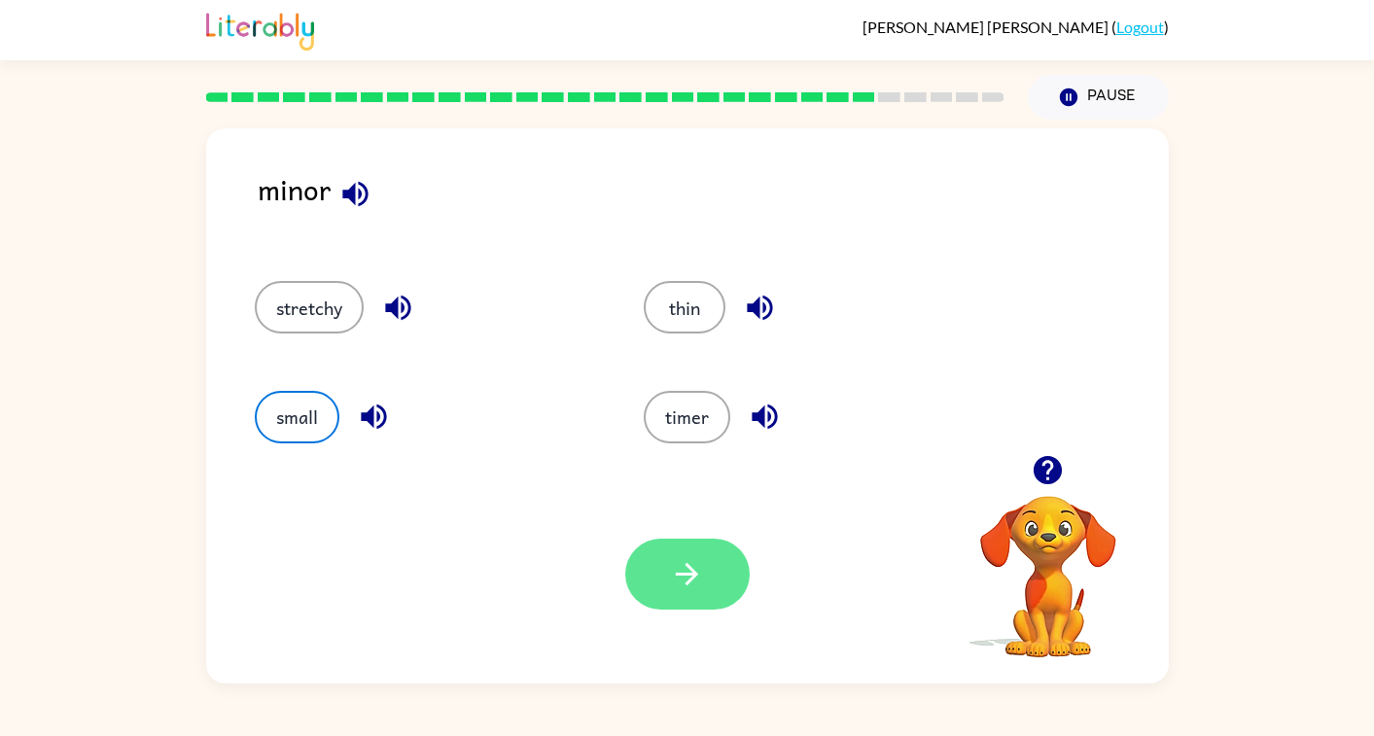
click at [665, 562] on button "button" at bounding box center [687, 574] width 124 height 71
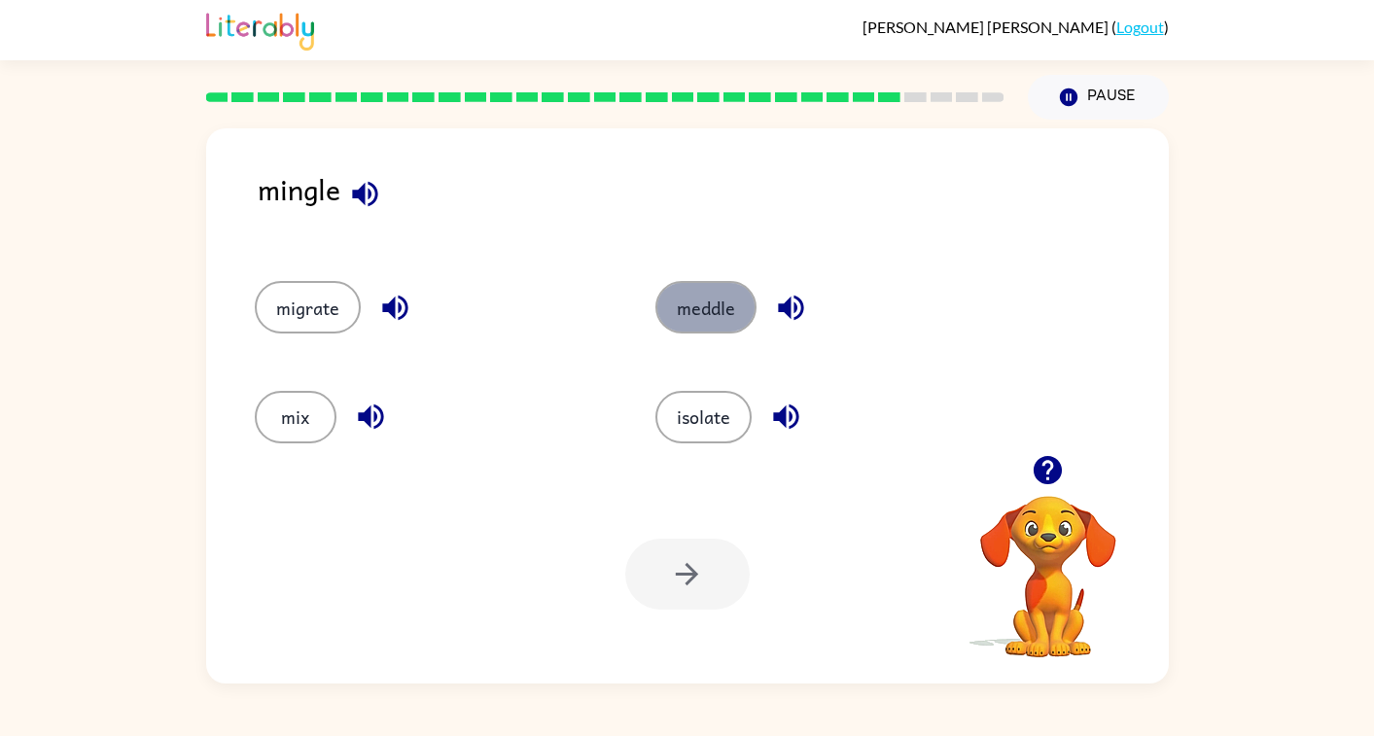
click at [669, 308] on button "meddle" at bounding box center [705, 307] width 101 height 53
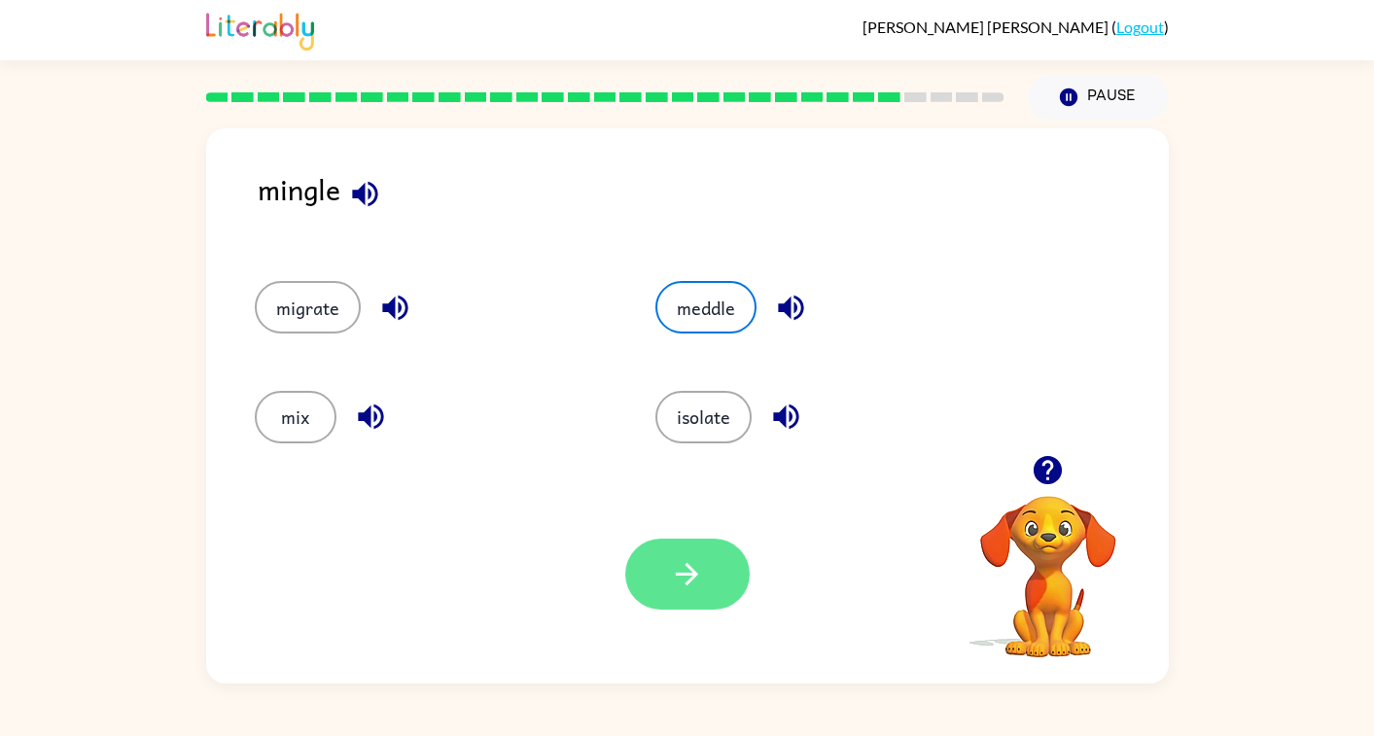
click at [674, 599] on button "button" at bounding box center [687, 574] width 124 height 71
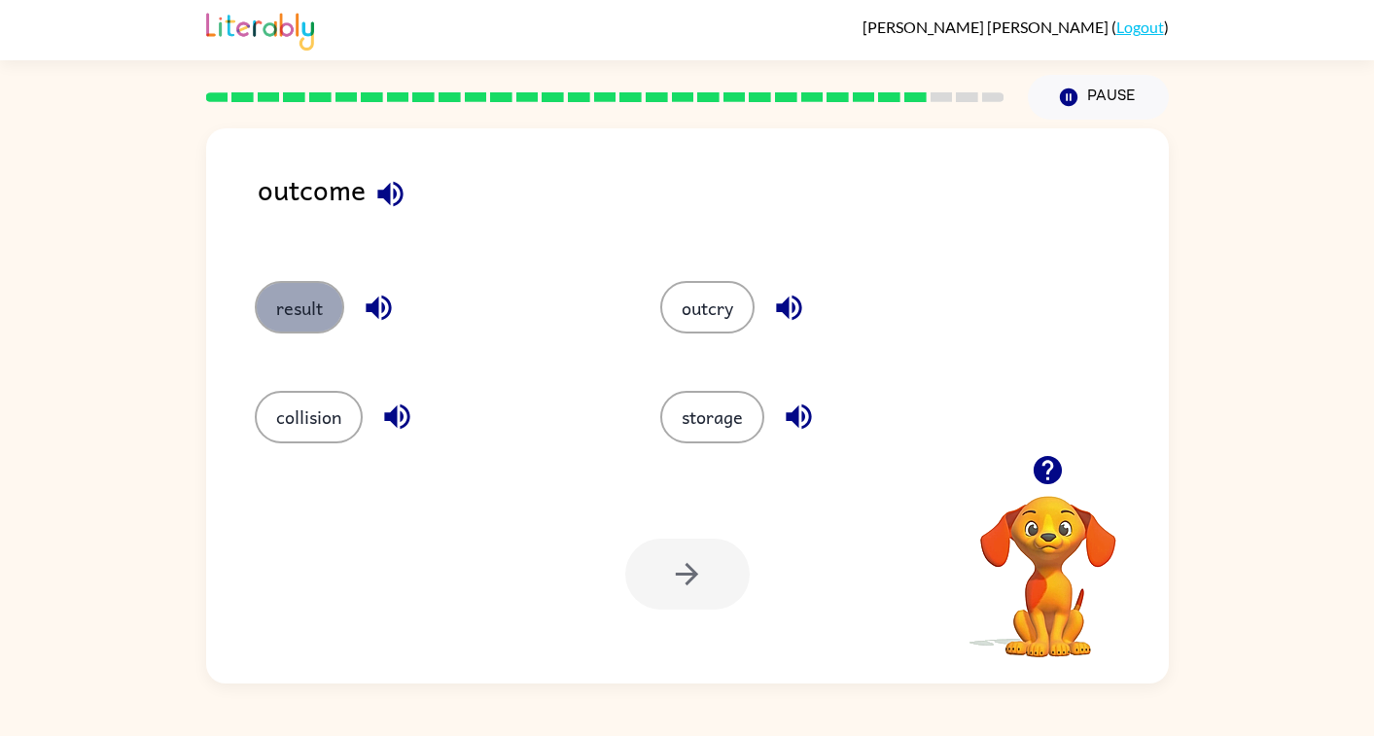
click at [313, 295] on button "result" at bounding box center [299, 307] width 89 height 53
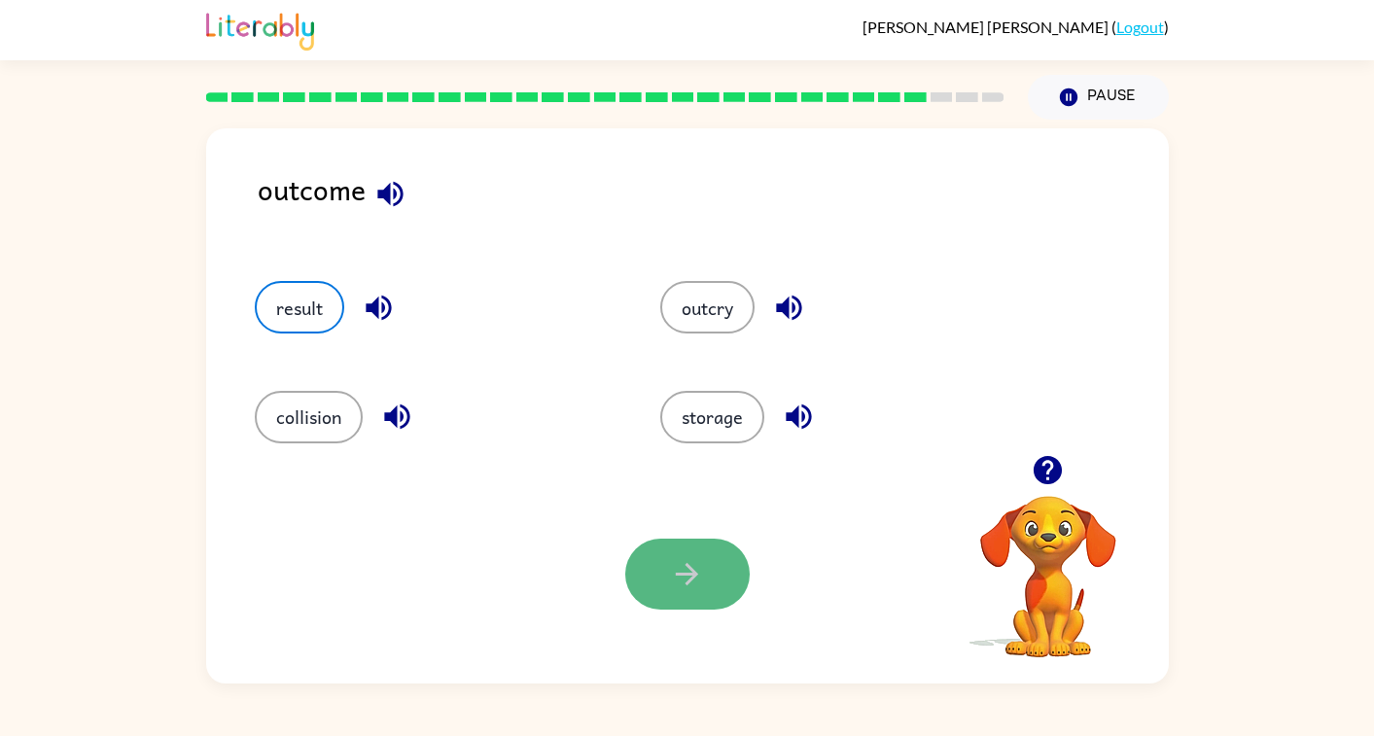
click at [668, 554] on button "button" at bounding box center [687, 574] width 124 height 71
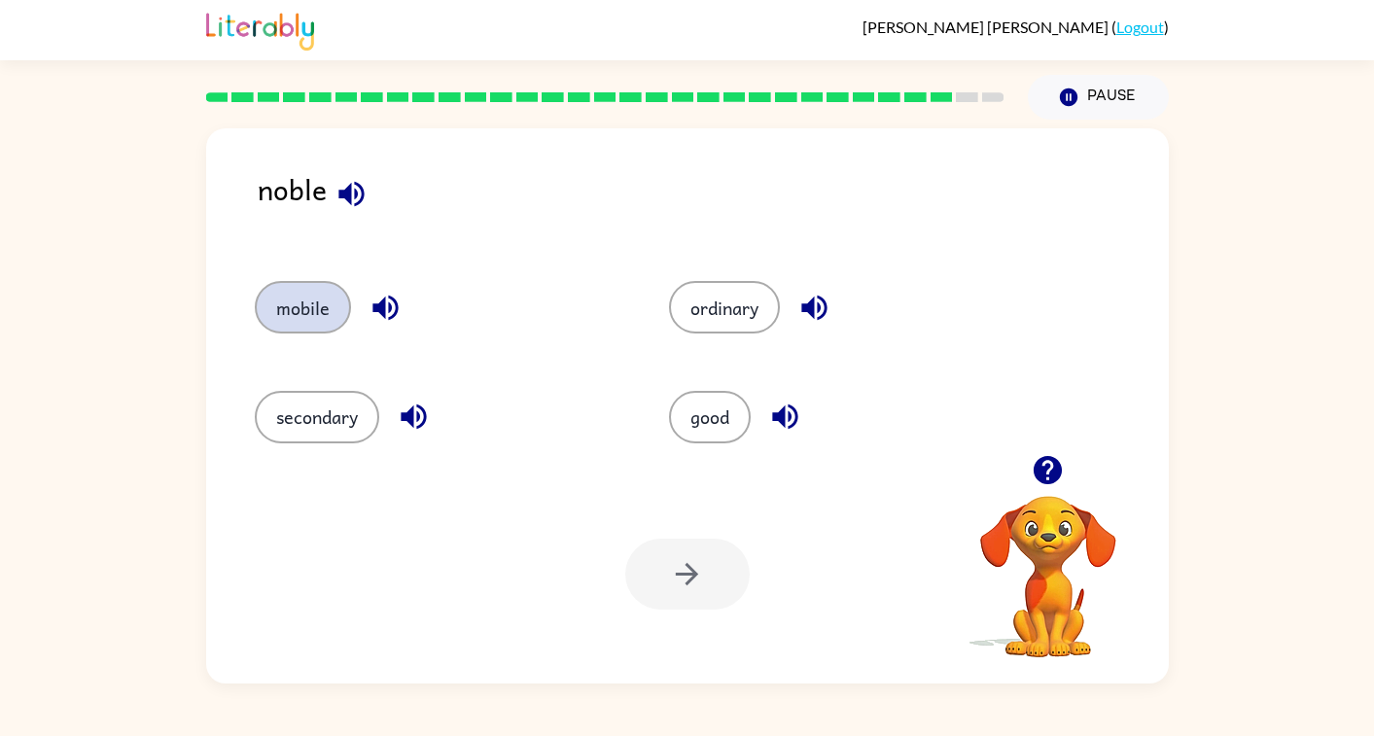
click at [315, 306] on button "mobile" at bounding box center [303, 307] width 96 height 53
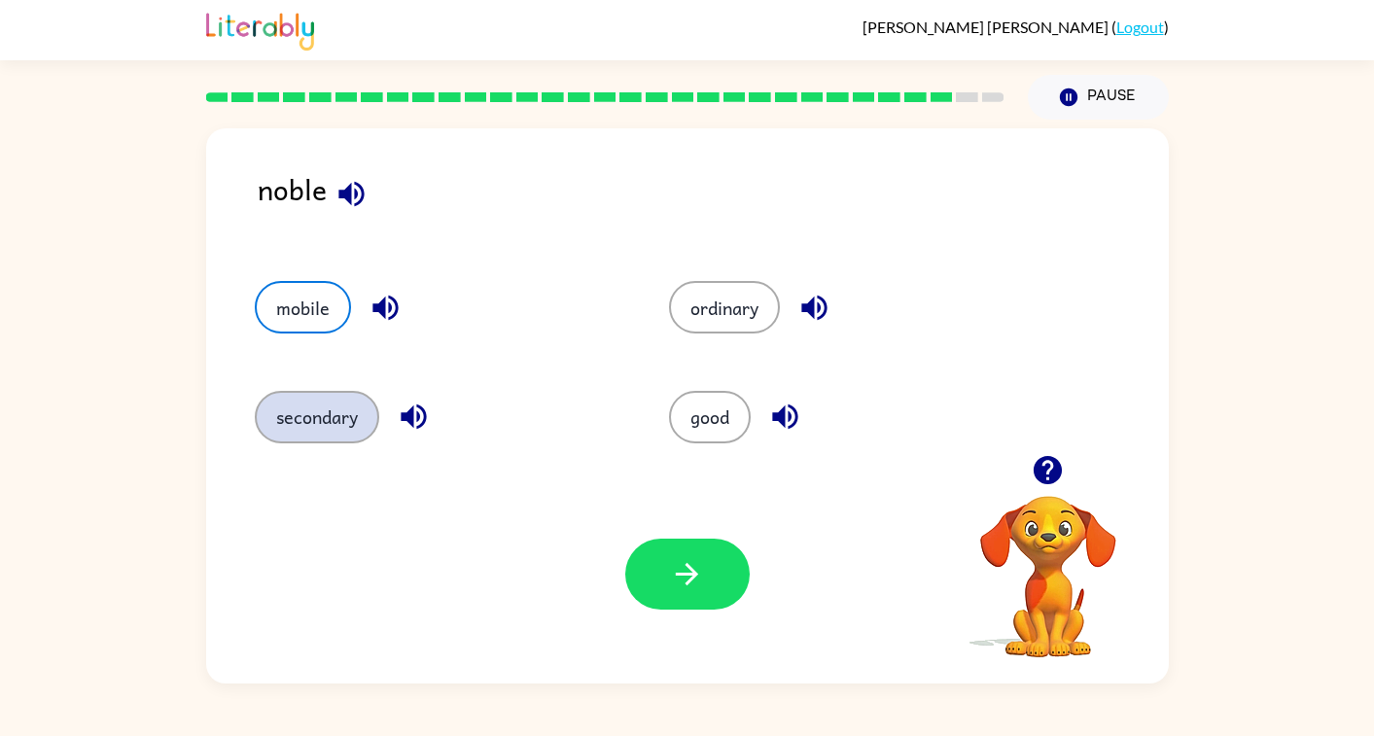
click at [364, 410] on button "secondary" at bounding box center [317, 417] width 124 height 53
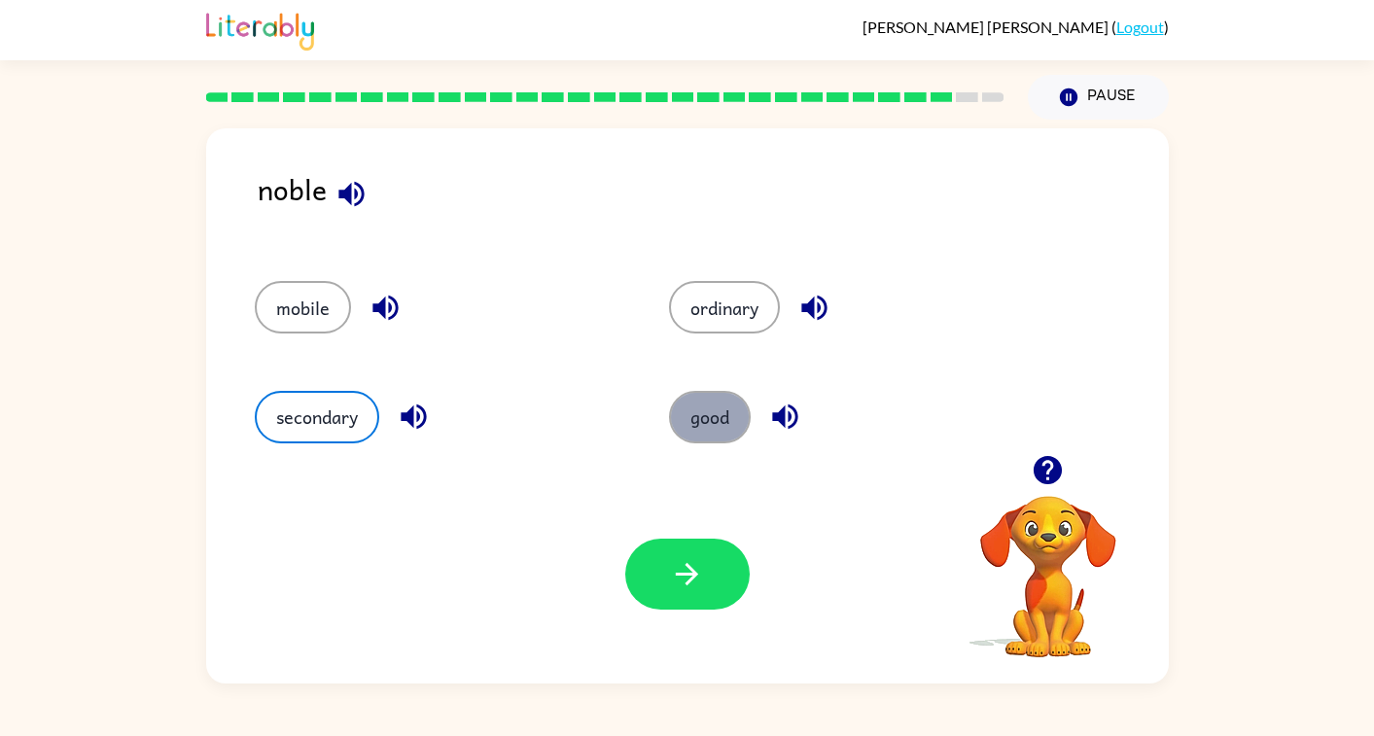
click at [693, 405] on button "good" at bounding box center [710, 417] width 82 height 53
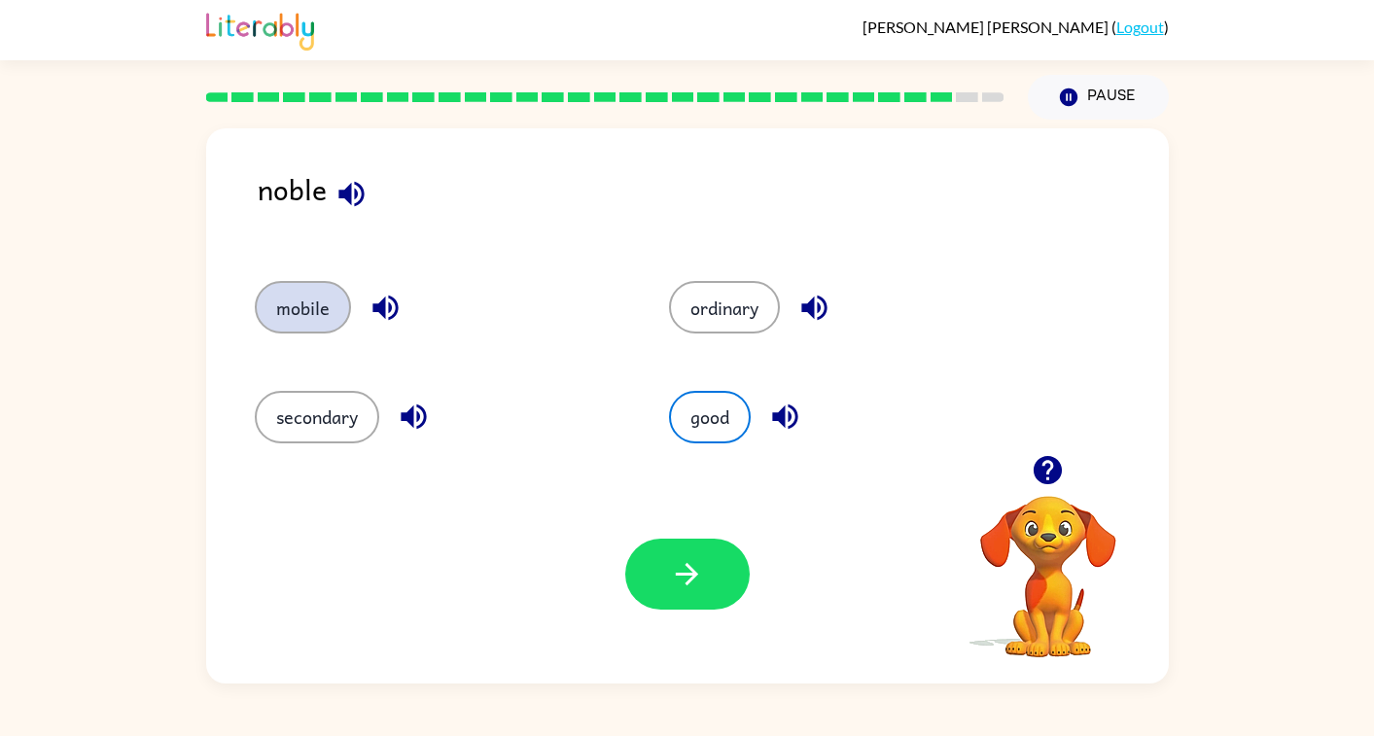
click at [296, 300] on button "mobile" at bounding box center [303, 307] width 96 height 53
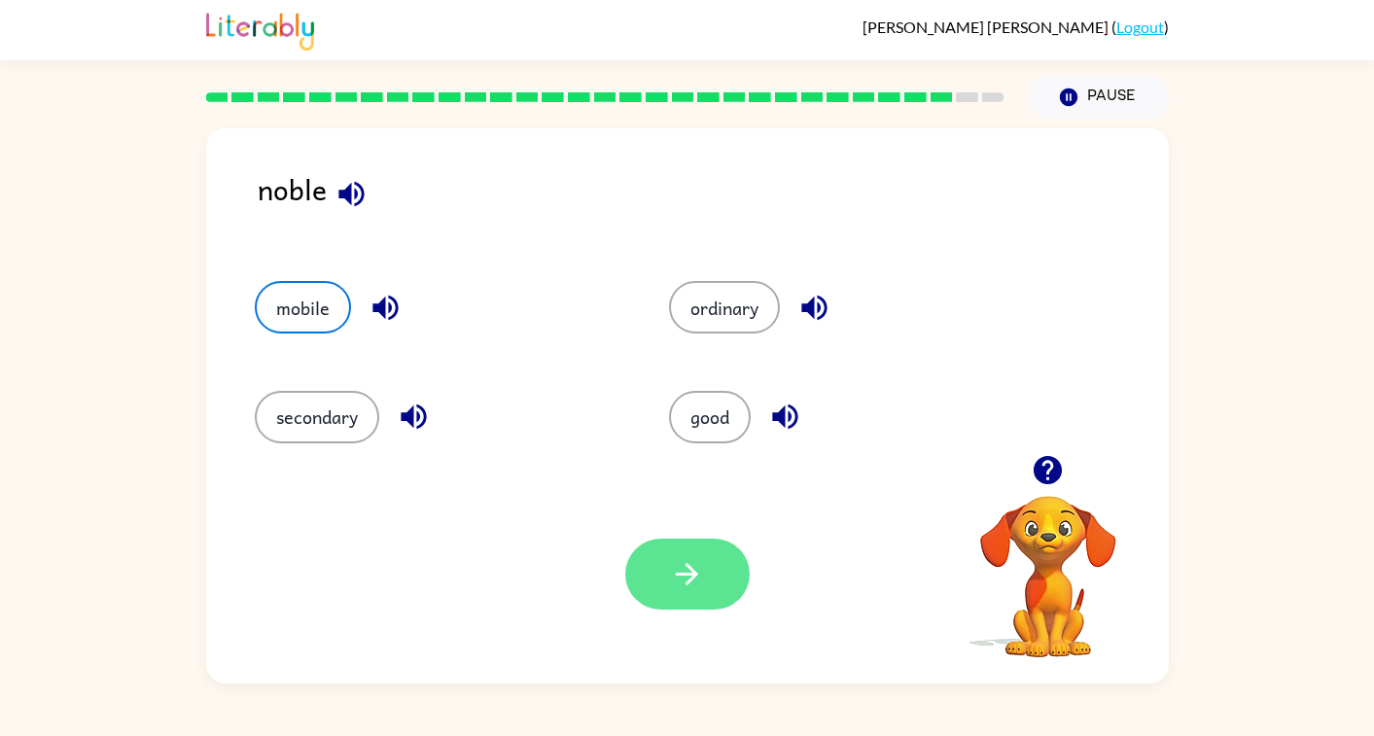
click at [675, 558] on icon "button" at bounding box center [687, 574] width 34 height 34
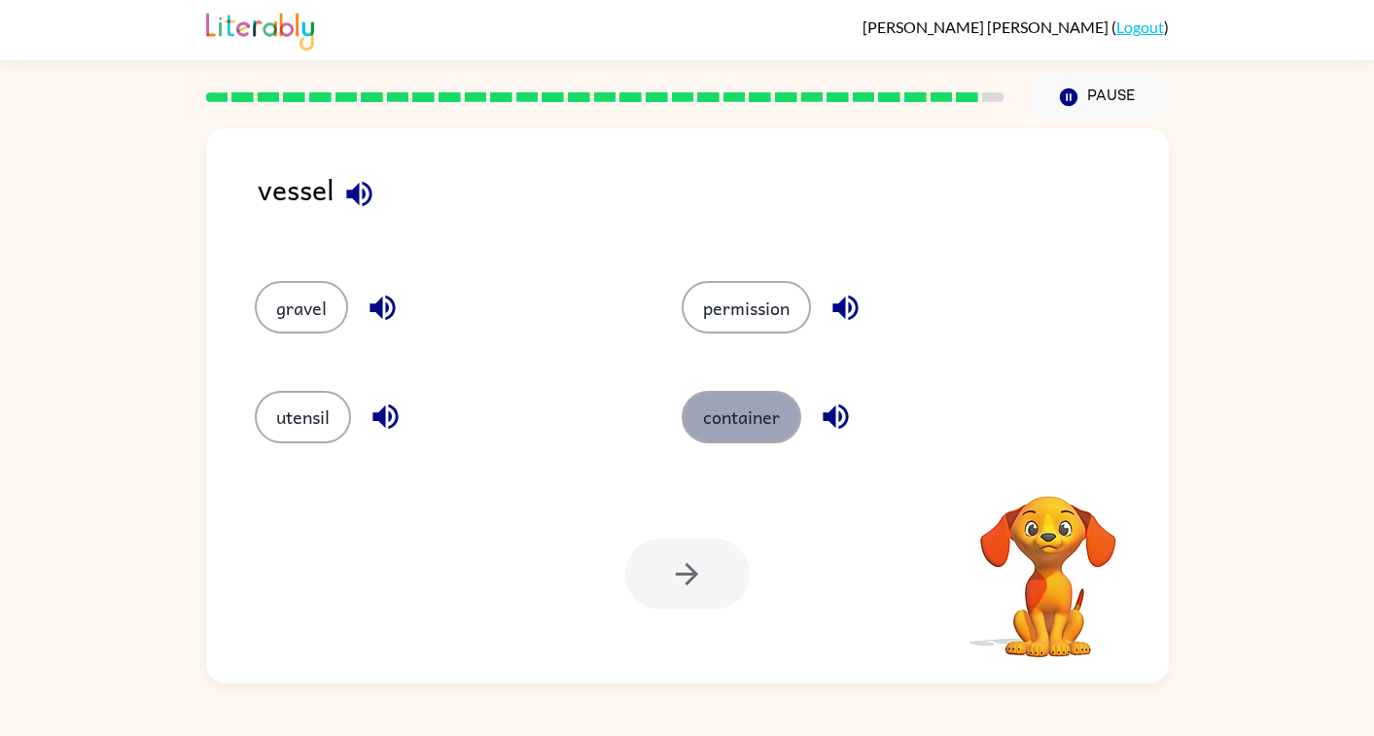
click at [726, 423] on button "container" at bounding box center [742, 417] width 120 height 53
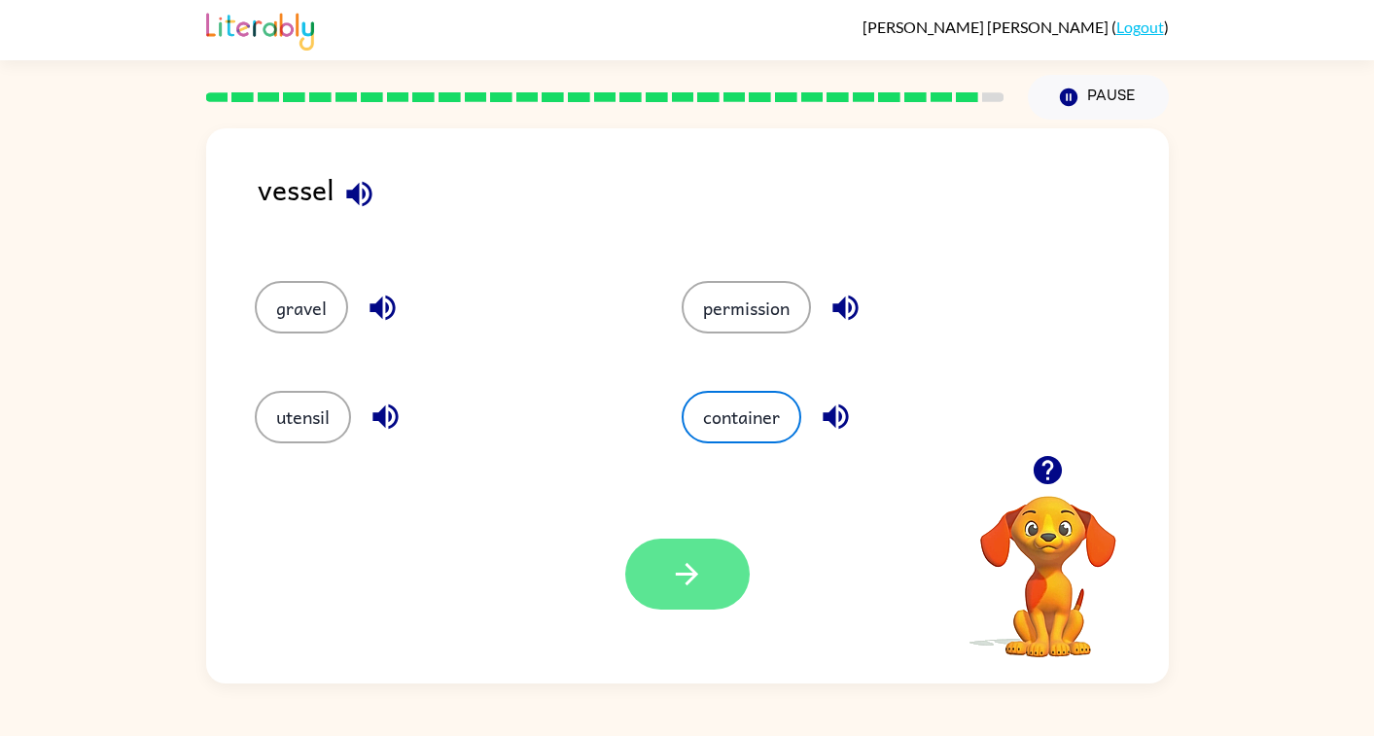
click at [684, 569] on icon "button" at bounding box center [687, 574] width 34 height 34
